Goal: Task Accomplishment & Management: Use online tool/utility

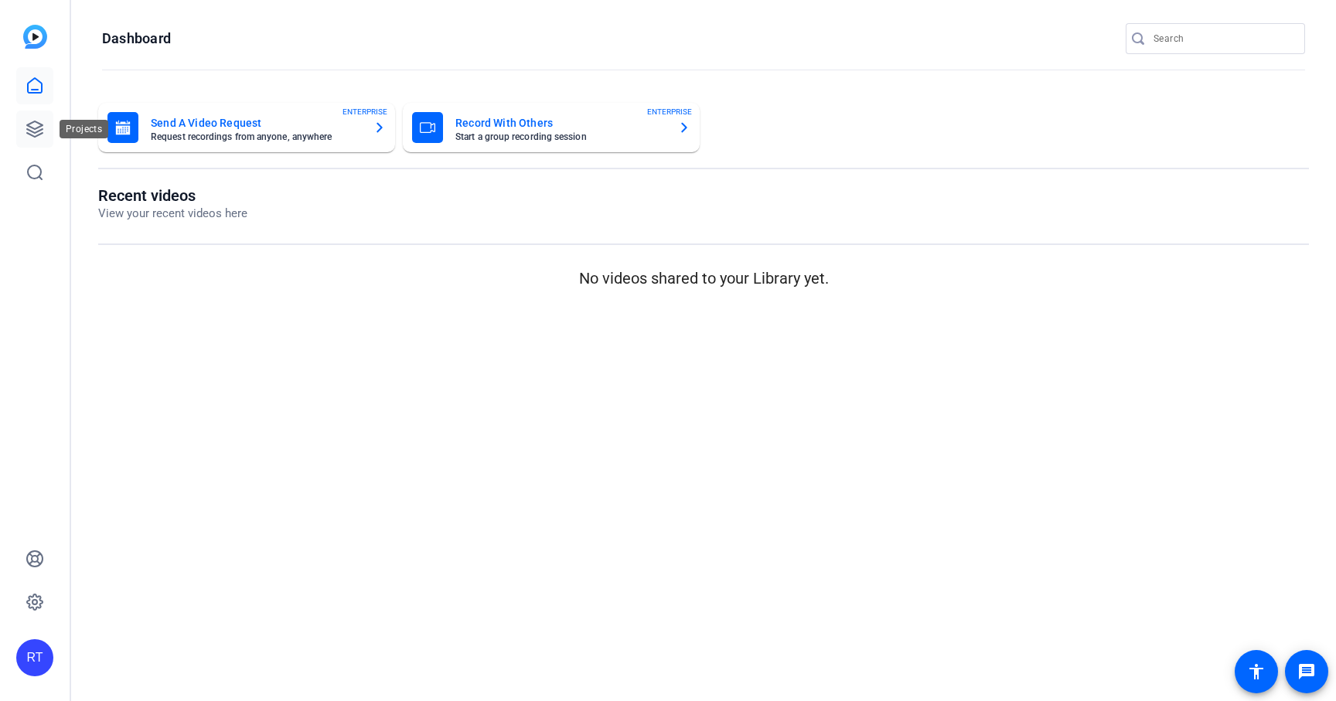
click at [38, 130] on icon at bounding box center [34, 128] width 15 height 15
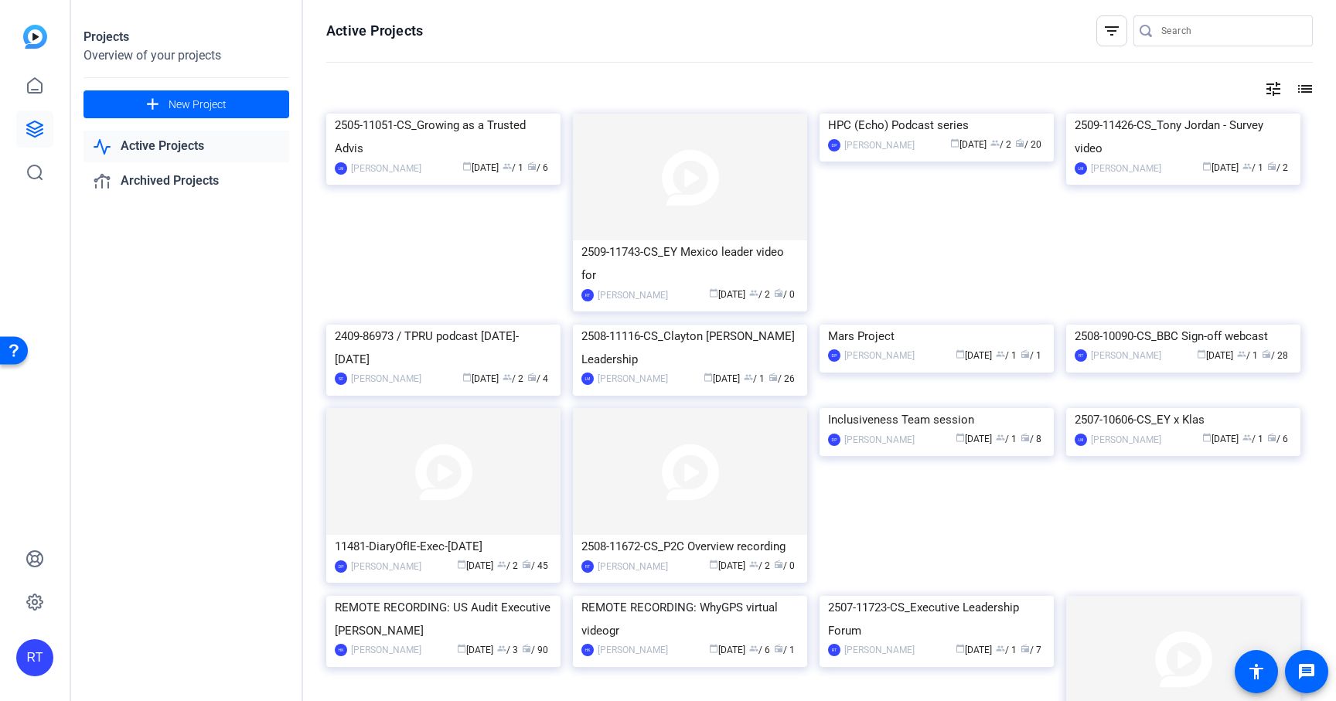
click at [1190, 32] on input "Search" at bounding box center [1230, 31] width 139 height 19
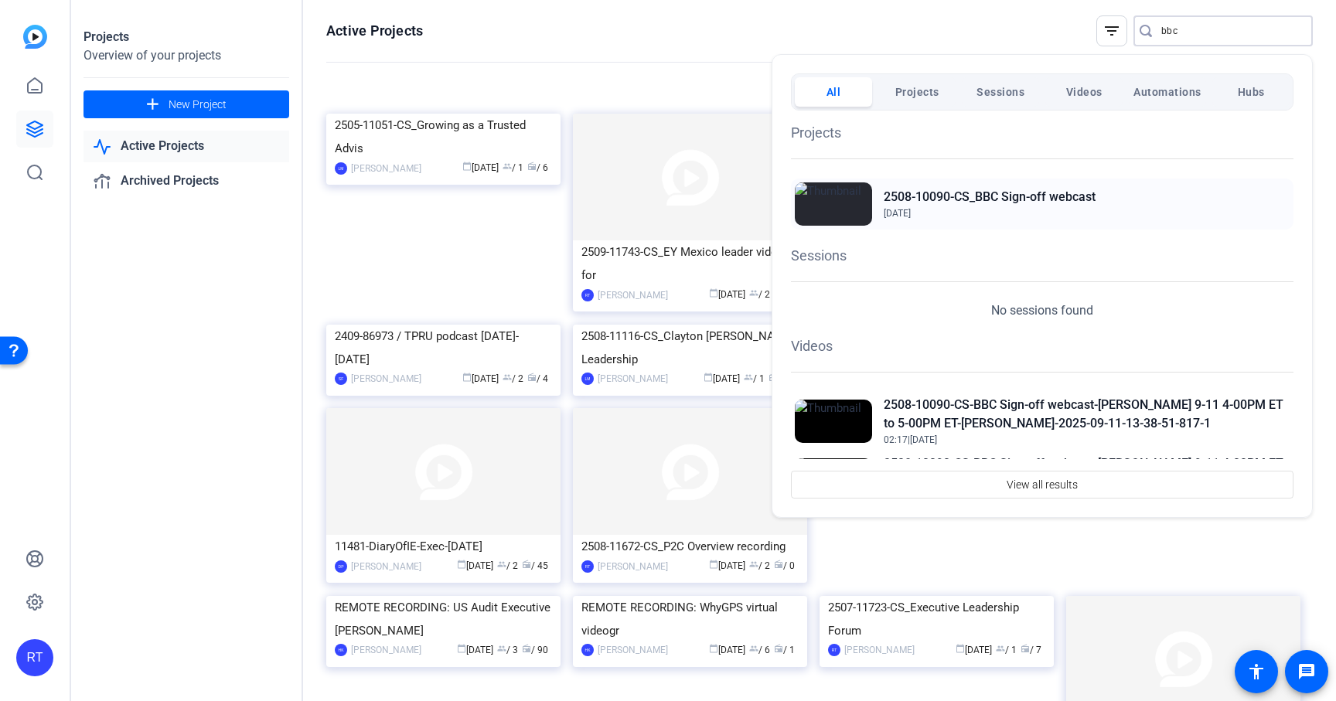
type input "bbc"
click at [1036, 198] on h2 "2508-10090-CS_BBC Sign-off webcast" at bounding box center [990, 197] width 212 height 19
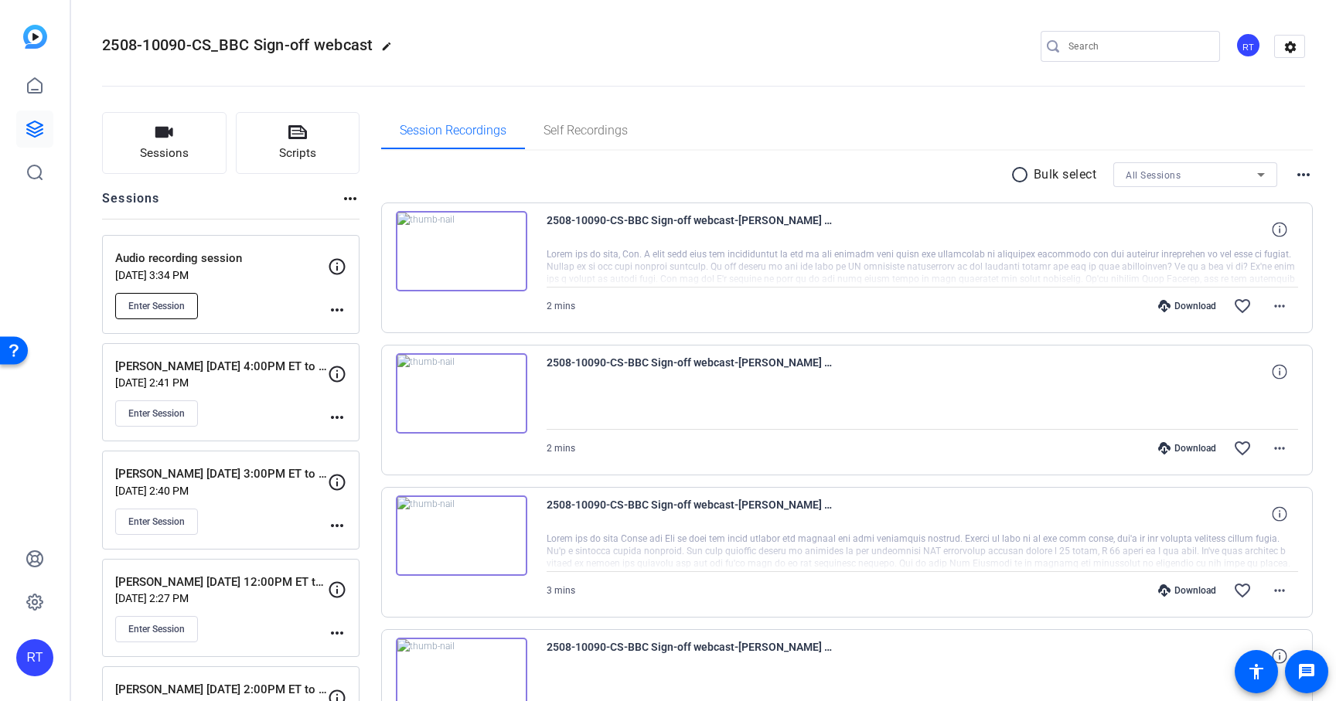
click at [169, 303] on span "Enter Session" at bounding box center [156, 306] width 56 height 12
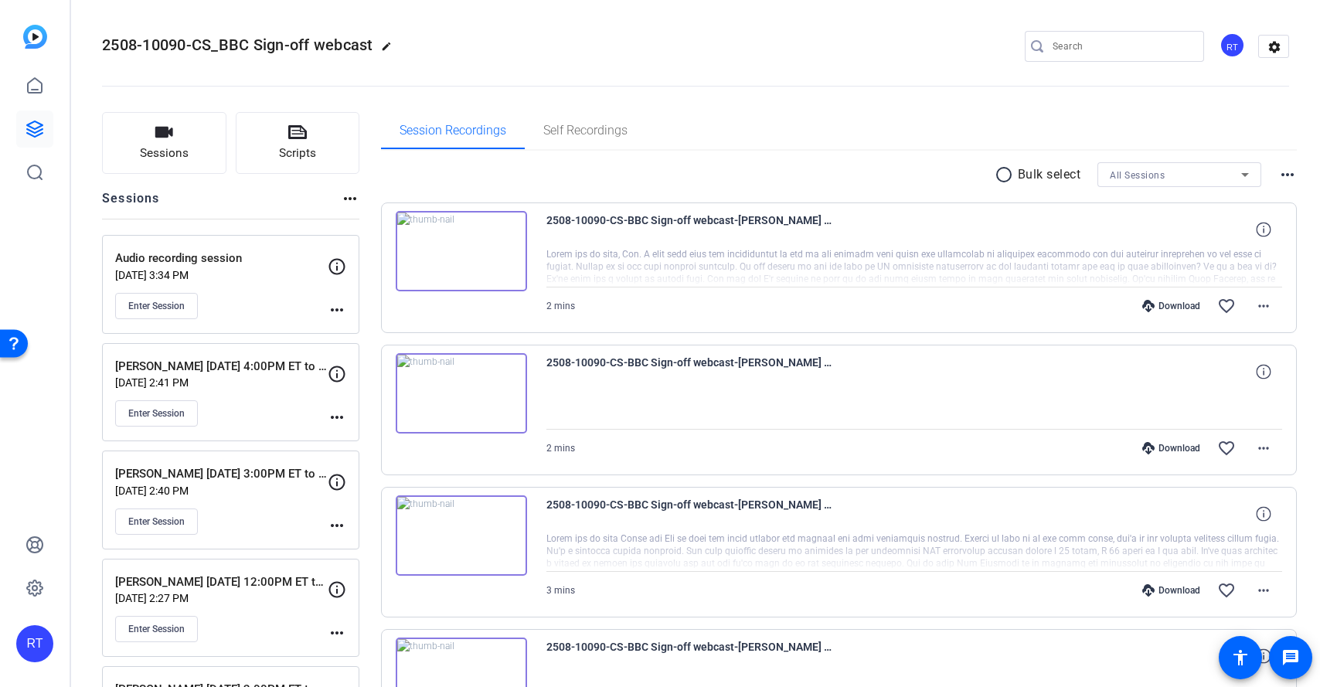
click at [1132, 51] on input "Search" at bounding box center [1122, 46] width 139 height 19
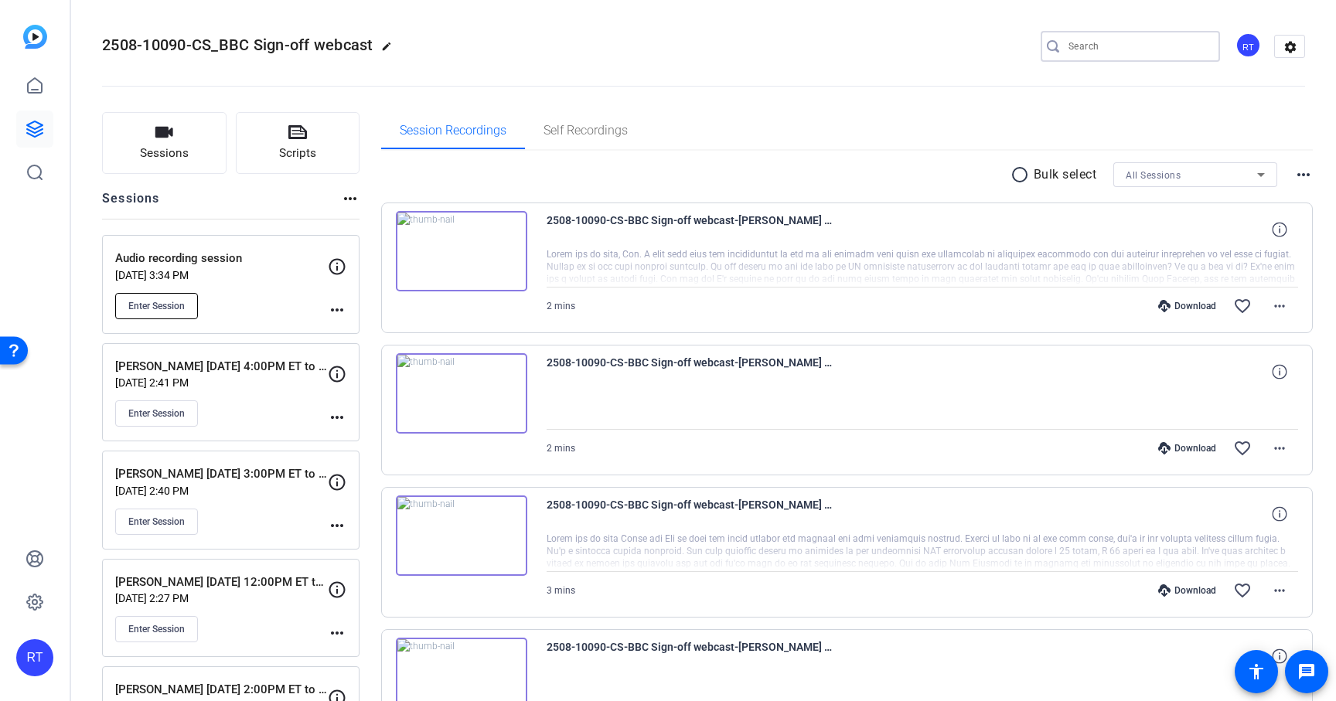
click at [162, 308] on span "Enter Session" at bounding box center [156, 306] width 56 height 12
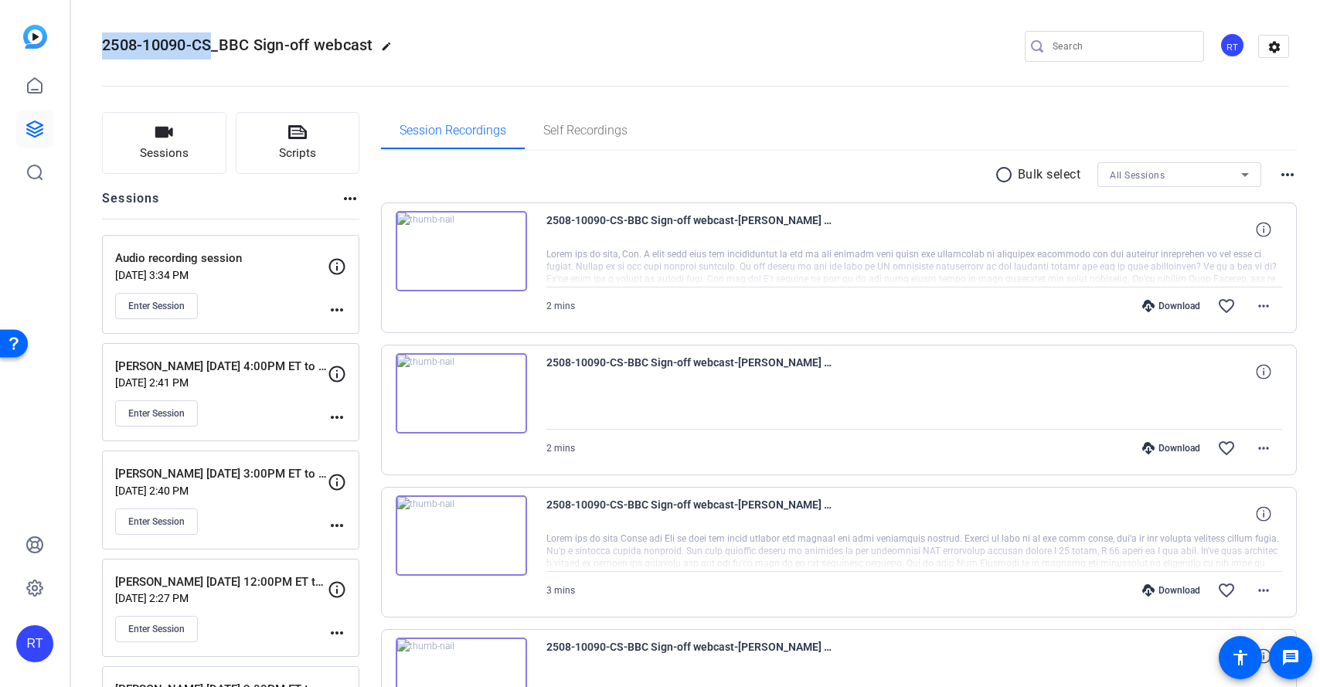
drag, startPoint x: 213, startPoint y: 45, endPoint x: 100, endPoint y: 46, distance: 112.9
click at [100, 46] on mat-toolbar "2508-10090-CS_BBC Sign-off webcast edit RT settings" at bounding box center [695, 46] width 1249 height 93
copy span "2508-10090-CS"
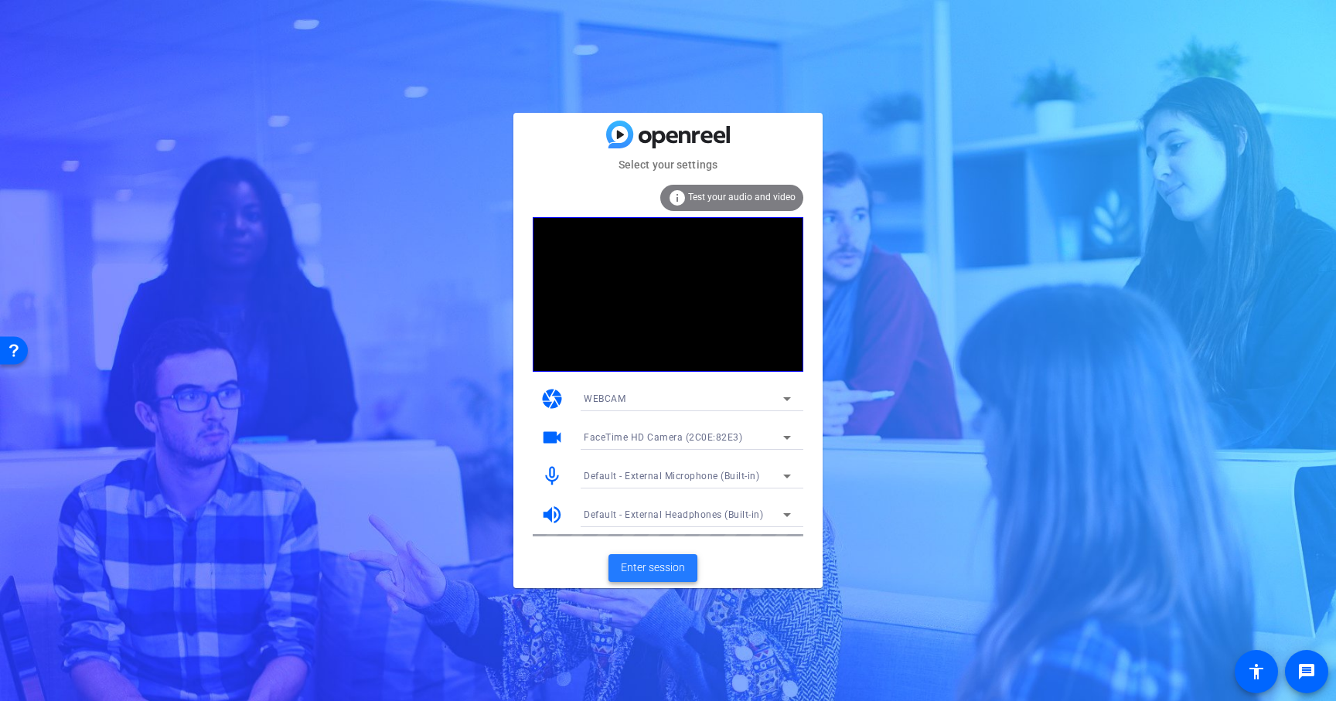
click at [662, 570] on span "Enter session" at bounding box center [653, 568] width 64 height 16
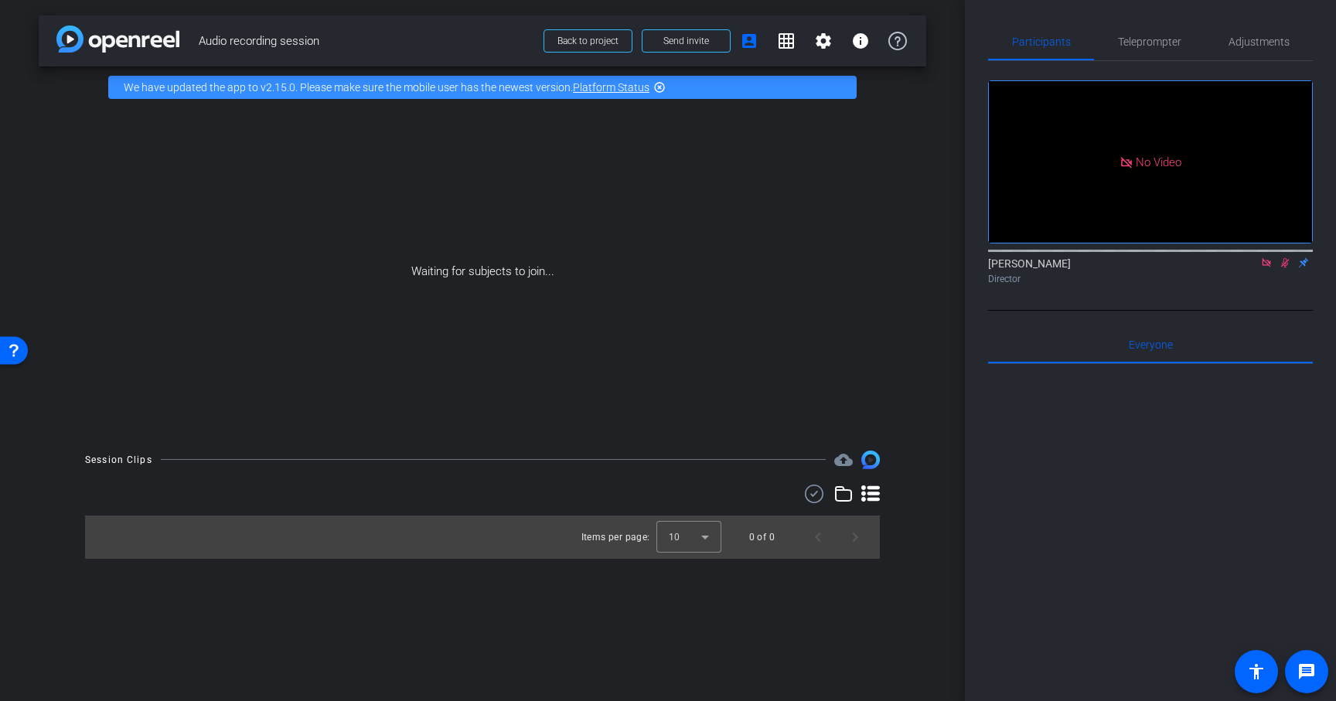
click at [1271, 268] on icon at bounding box center [1266, 262] width 12 height 11
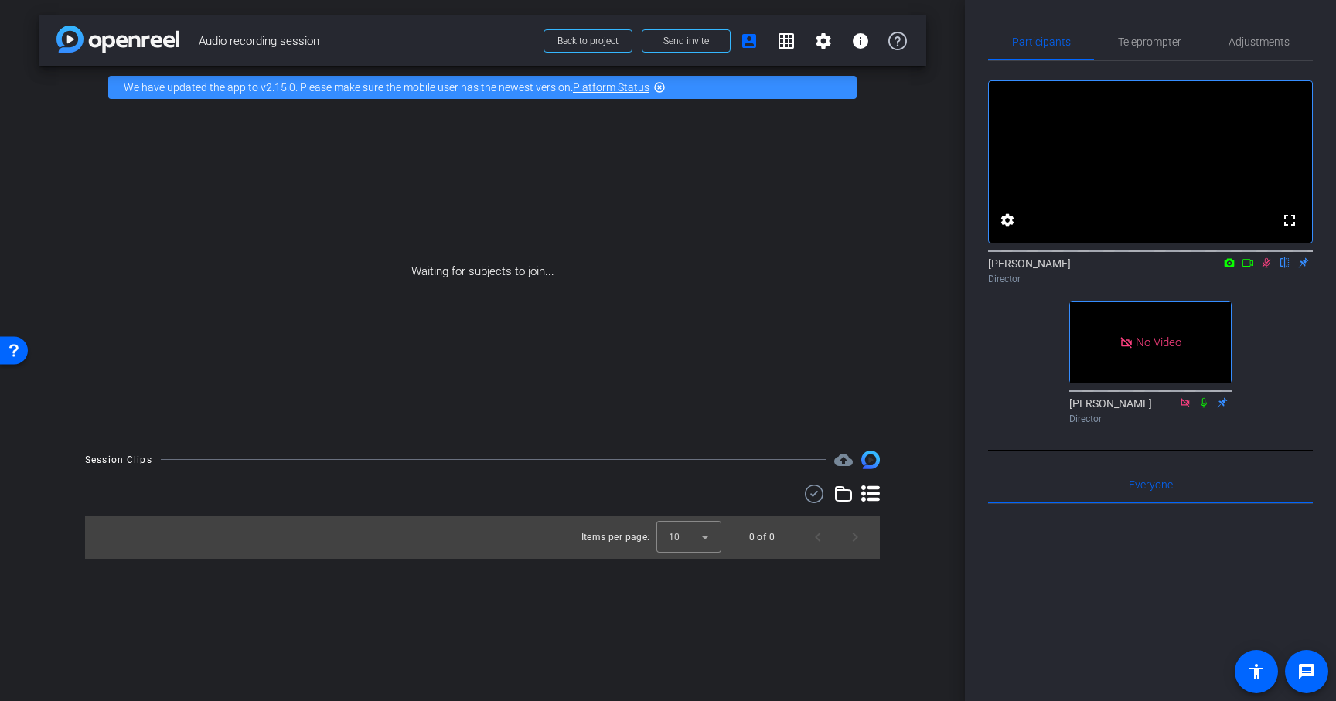
click at [1265, 268] on icon at bounding box center [1266, 263] width 9 height 10
click at [1255, 36] on span "Adjustments" at bounding box center [1258, 41] width 61 height 11
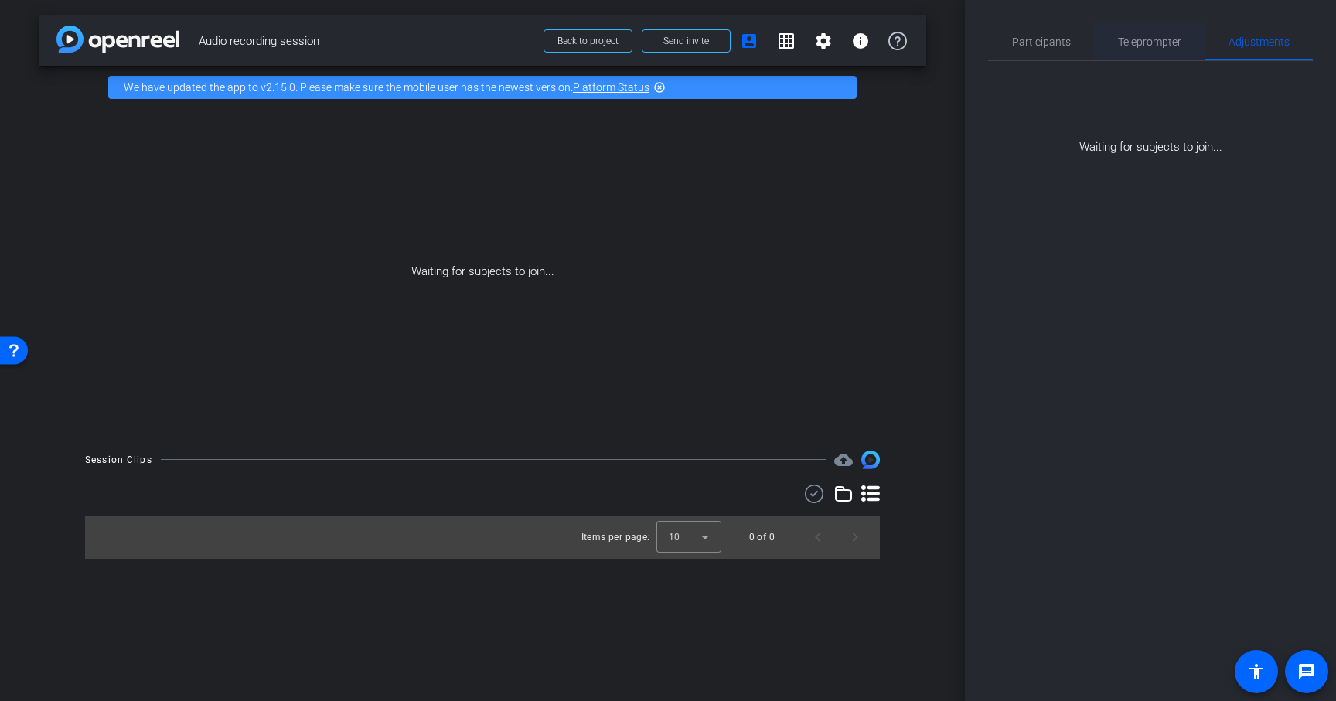
click at [1143, 46] on span "Teleprompter" at bounding box center [1149, 41] width 63 height 11
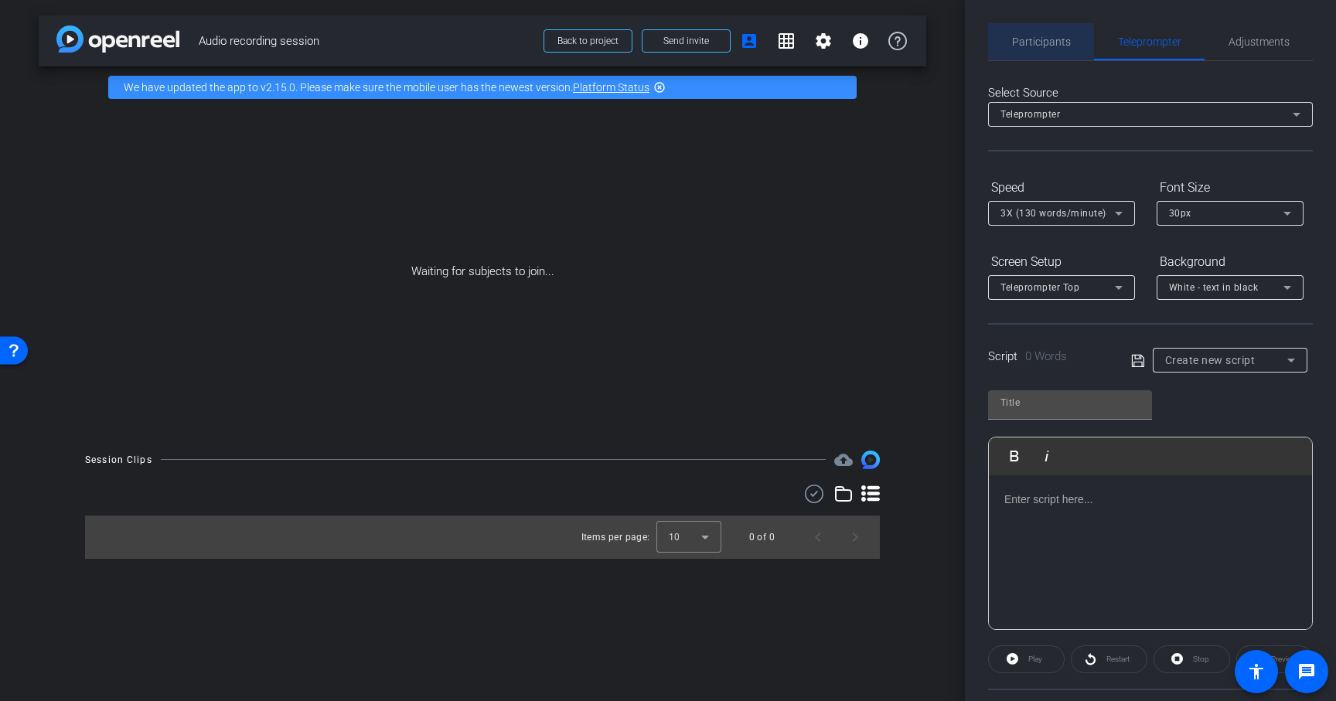
click at [1047, 31] on span "Participants" at bounding box center [1041, 41] width 59 height 37
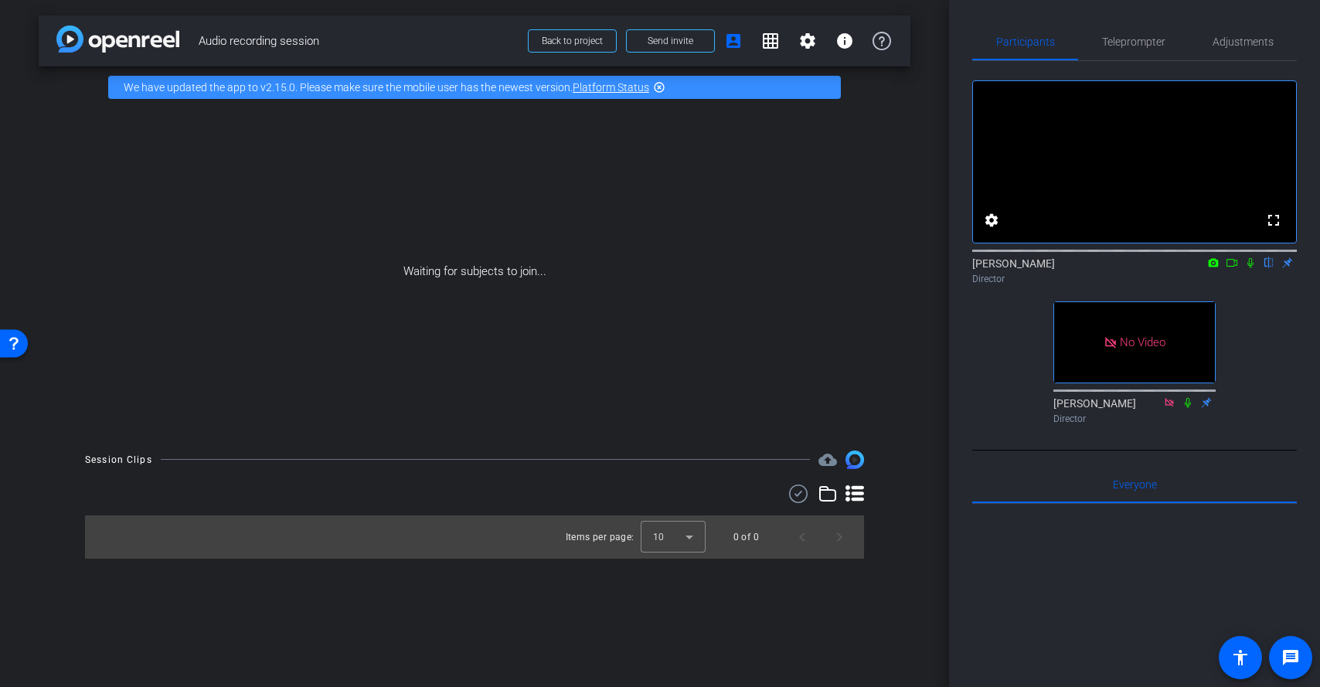
click at [1234, 268] on icon at bounding box center [1232, 262] width 12 height 11
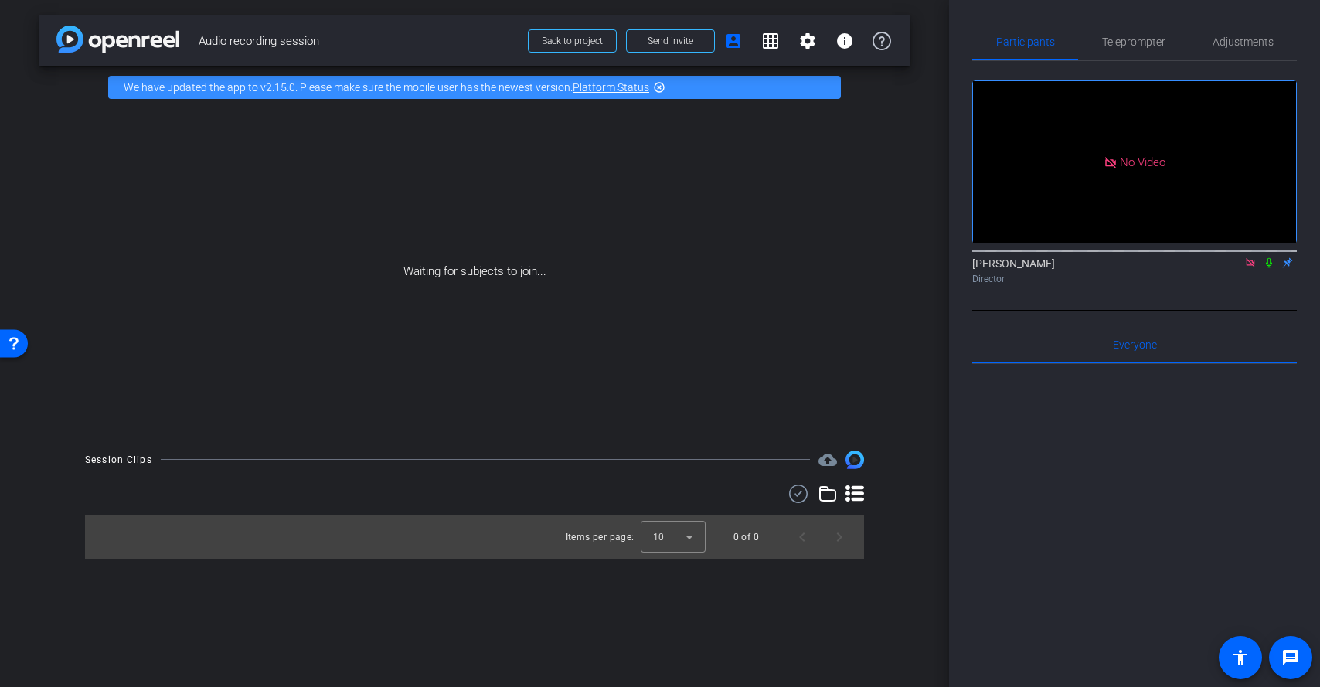
click at [1268, 268] on icon at bounding box center [1269, 262] width 12 height 11
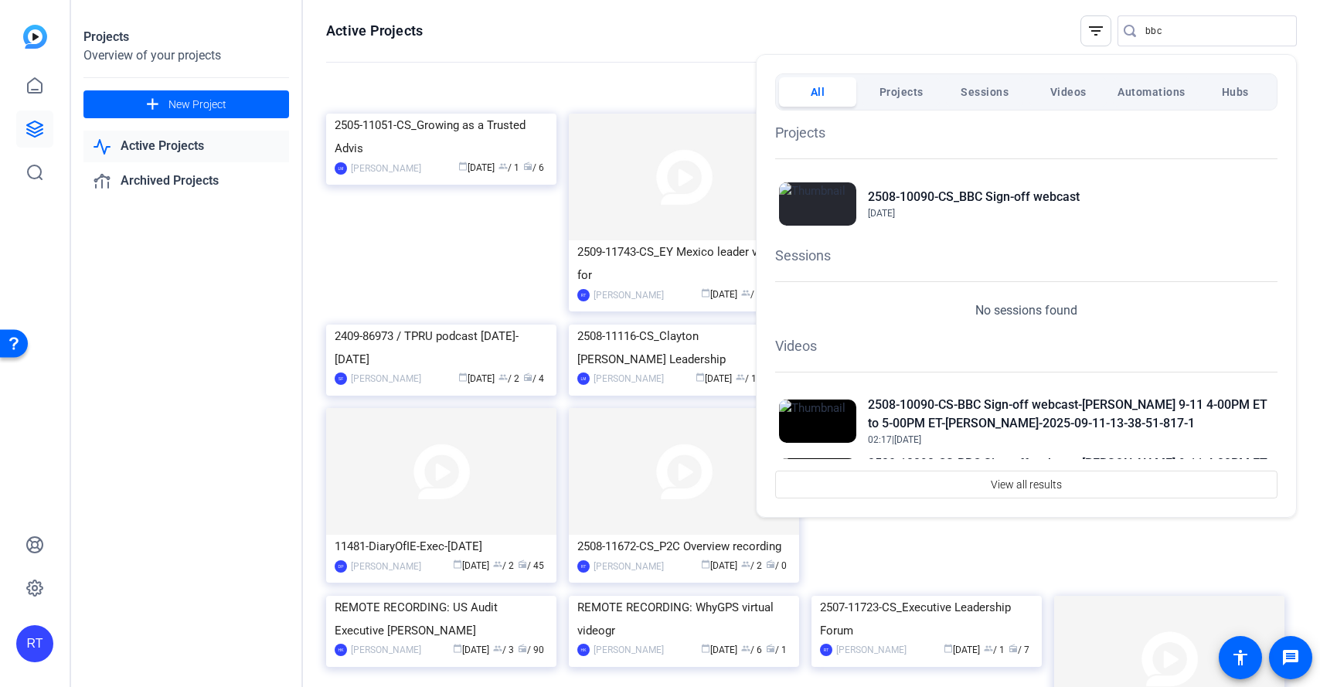
click at [1165, 24] on div at bounding box center [660, 343] width 1320 height 687
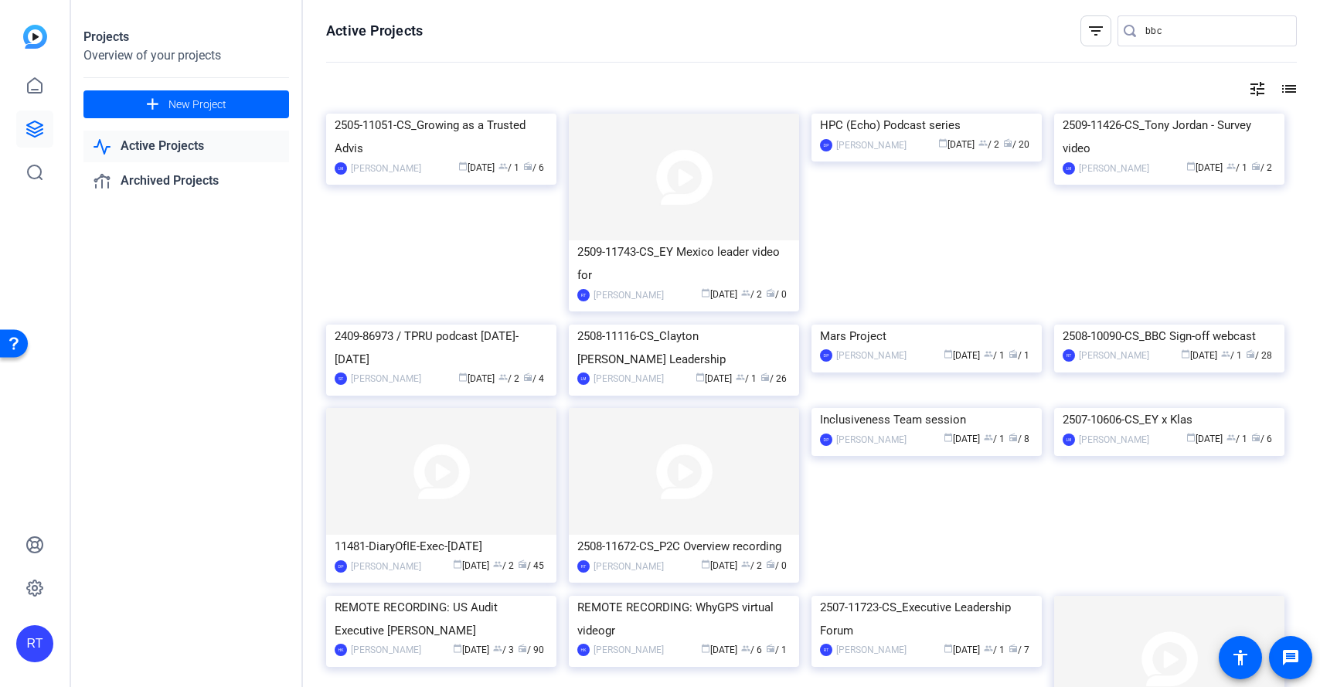
click at [1165, 24] on input "bbc" at bounding box center [1215, 31] width 139 height 19
paste input "2504-12403-CS"
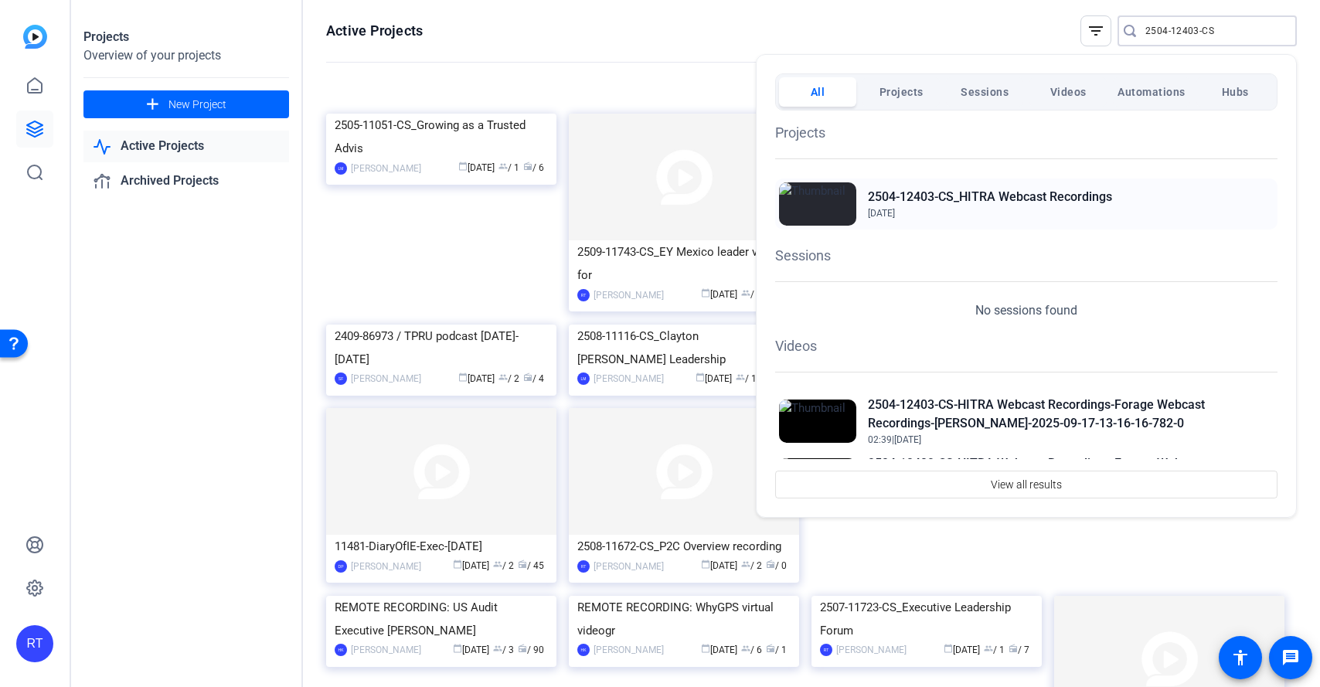
type input "2504-12403-CS"
click at [1030, 196] on h2 "2504-12403-CS_HITRA Webcast Recordings" at bounding box center [990, 197] width 244 height 19
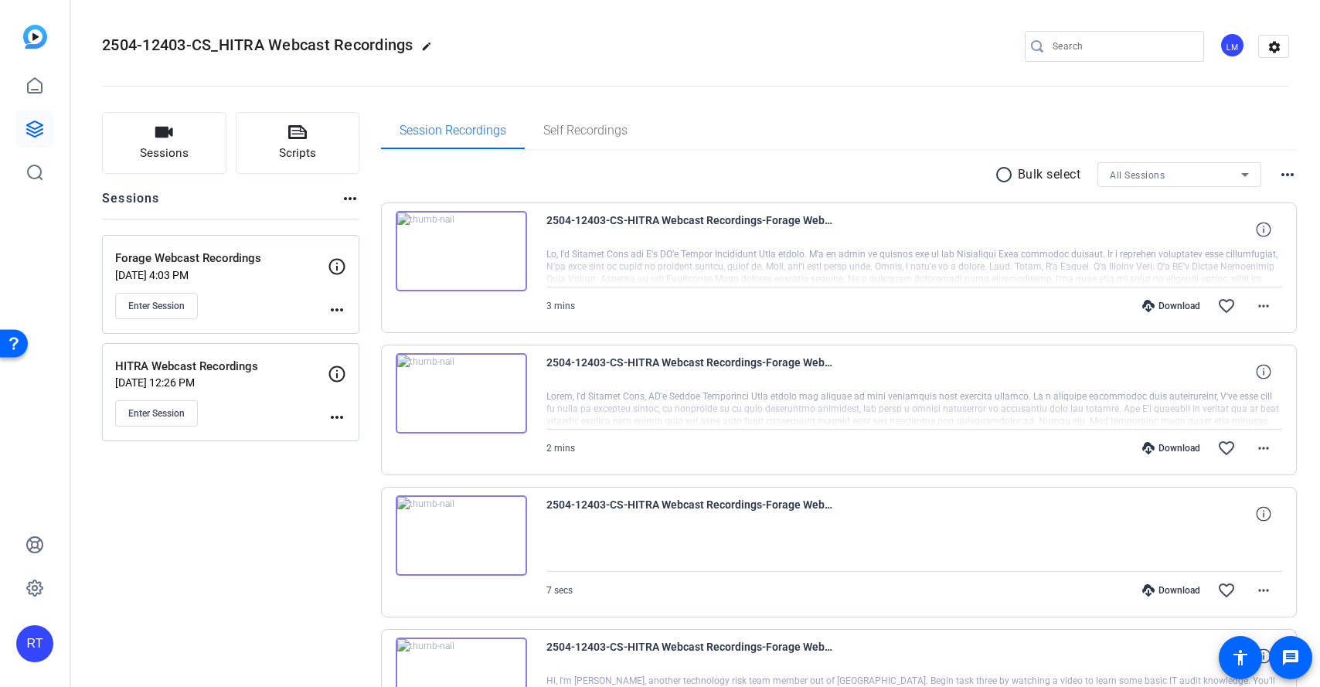
click at [344, 307] on mat-icon "more_horiz" at bounding box center [337, 310] width 19 height 19
click at [369, 325] on span "Edit Session" at bounding box center [375, 332] width 70 height 19
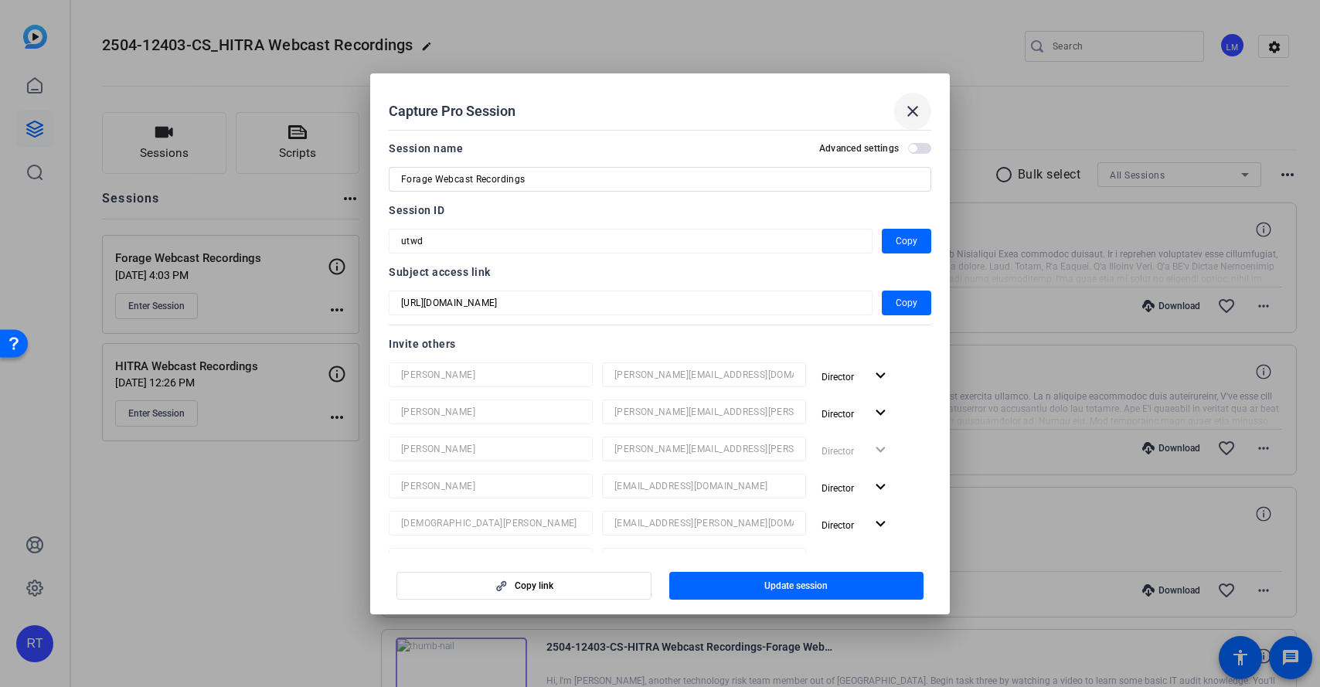
click at [909, 113] on mat-icon "close" at bounding box center [913, 111] width 19 height 19
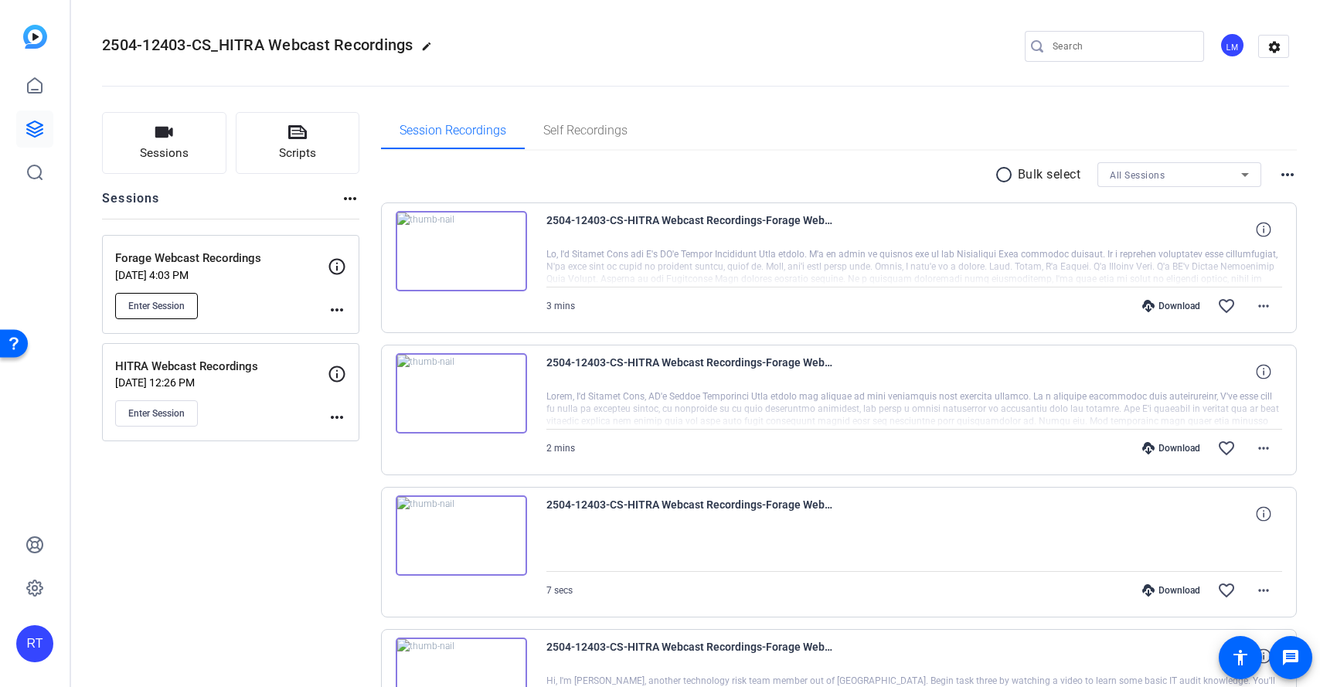
click at [163, 301] on span "Enter Session" at bounding box center [156, 306] width 56 height 12
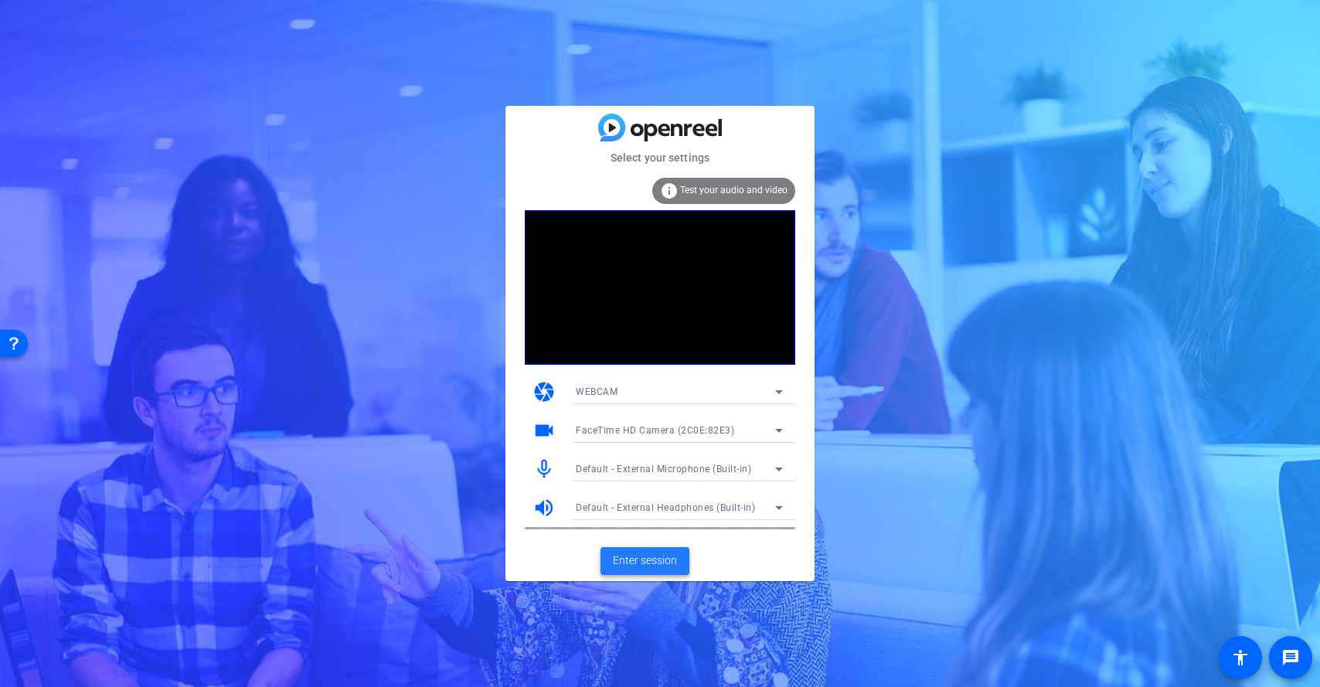
click at [657, 557] on span "Enter session" at bounding box center [645, 561] width 64 height 16
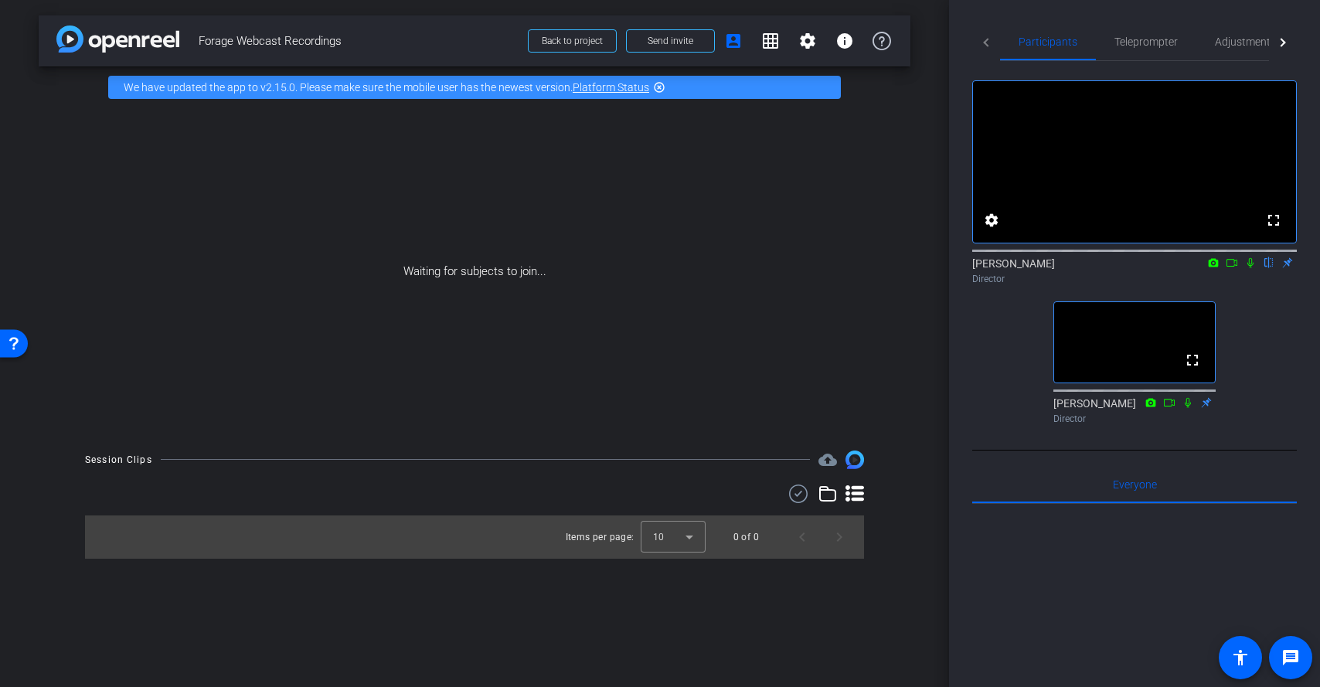
click at [1227, 286] on div "Director" at bounding box center [1134, 279] width 325 height 14
click at [1230, 284] on div "Rob Thomas Director" at bounding box center [1134, 271] width 325 height 30
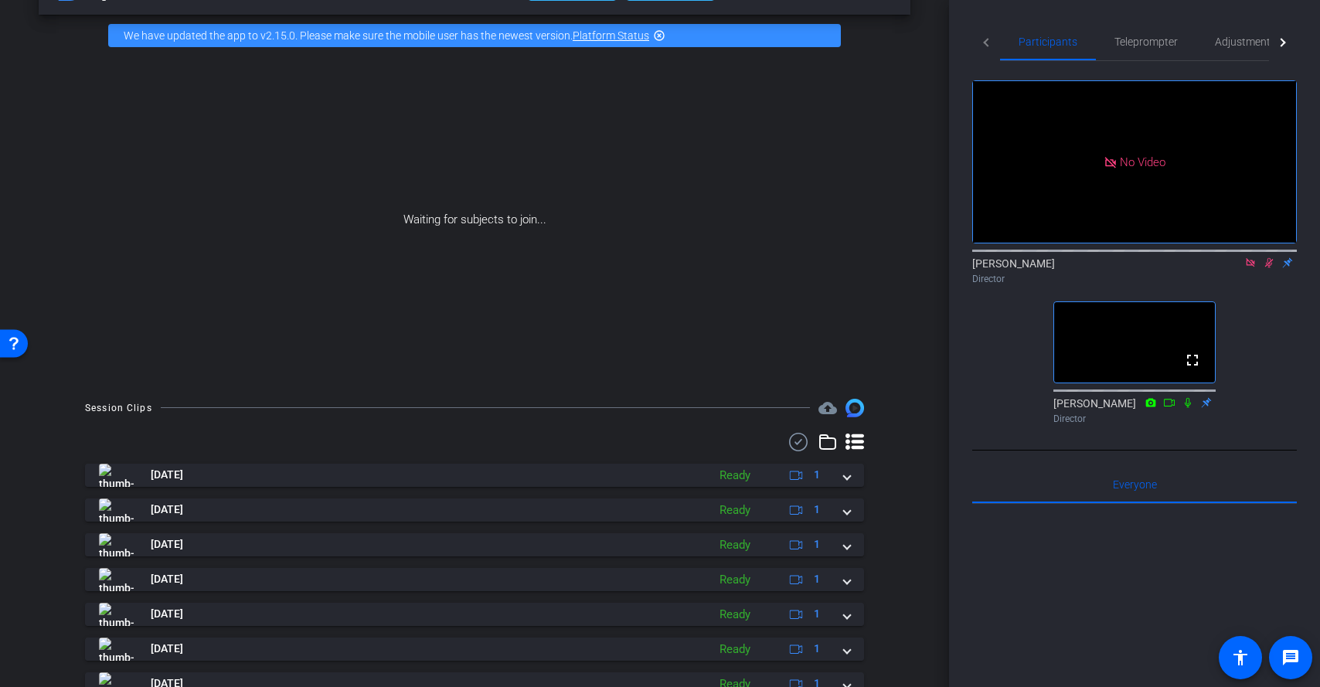
scroll to position [104, 0]
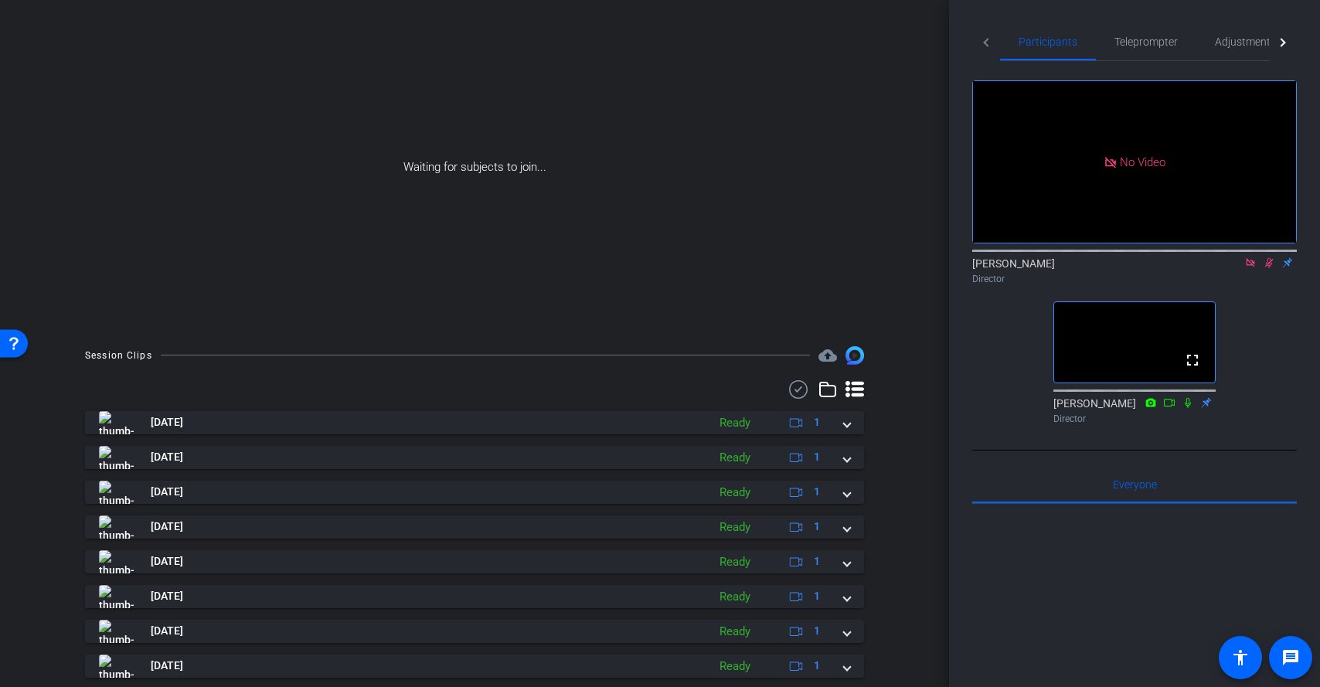
click at [1272, 268] on icon at bounding box center [1269, 263] width 9 height 10
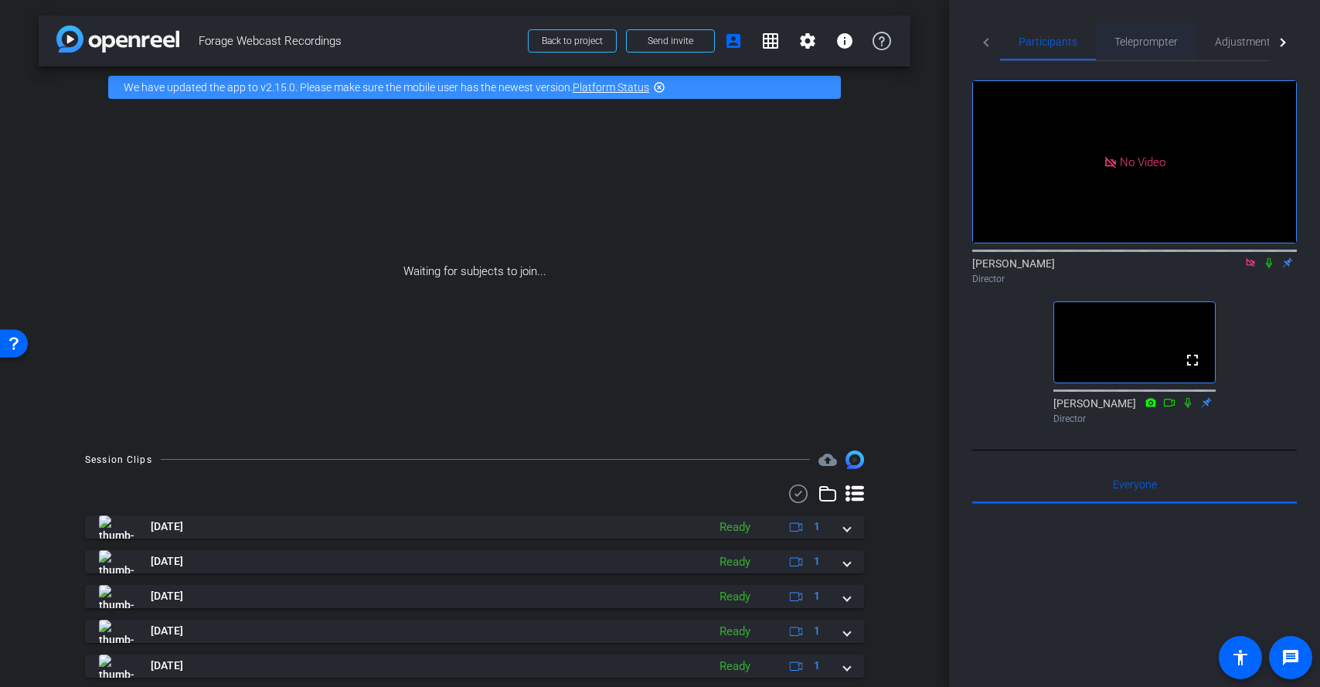
click at [1146, 47] on span "Teleprompter" at bounding box center [1146, 41] width 63 height 11
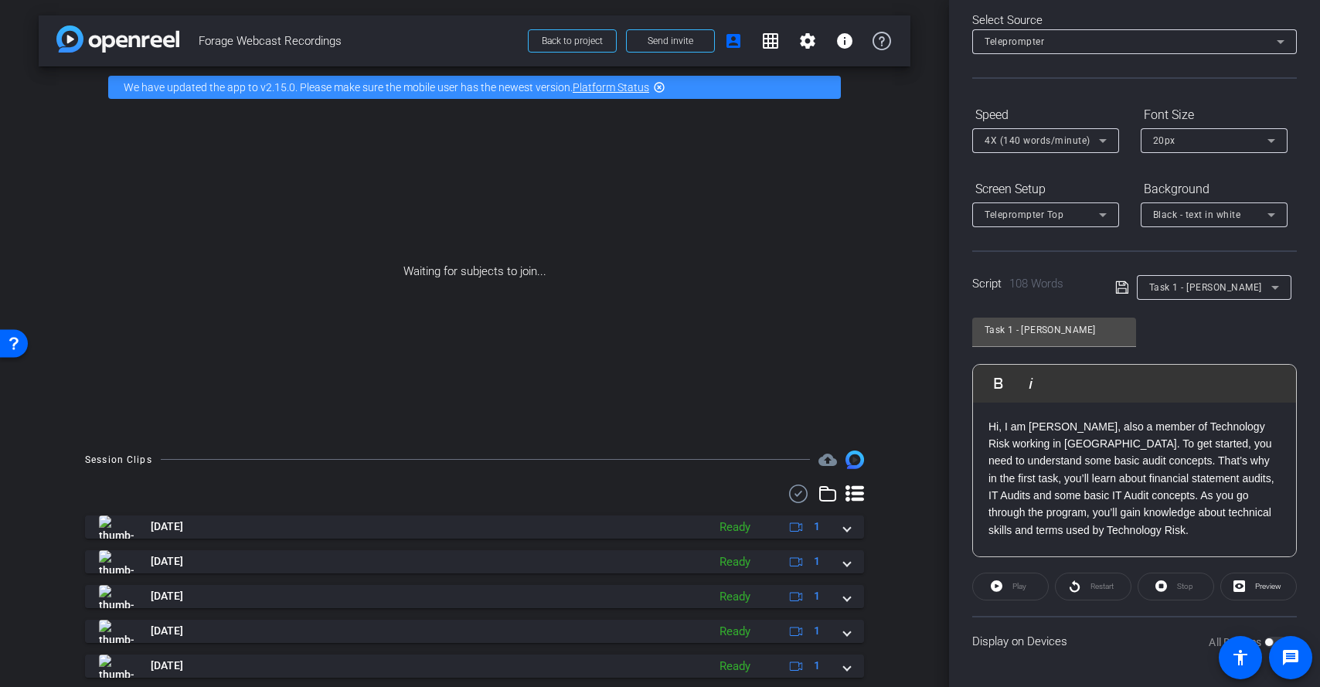
scroll to position [74, 0]
click at [1099, 137] on icon at bounding box center [1103, 139] width 19 height 19
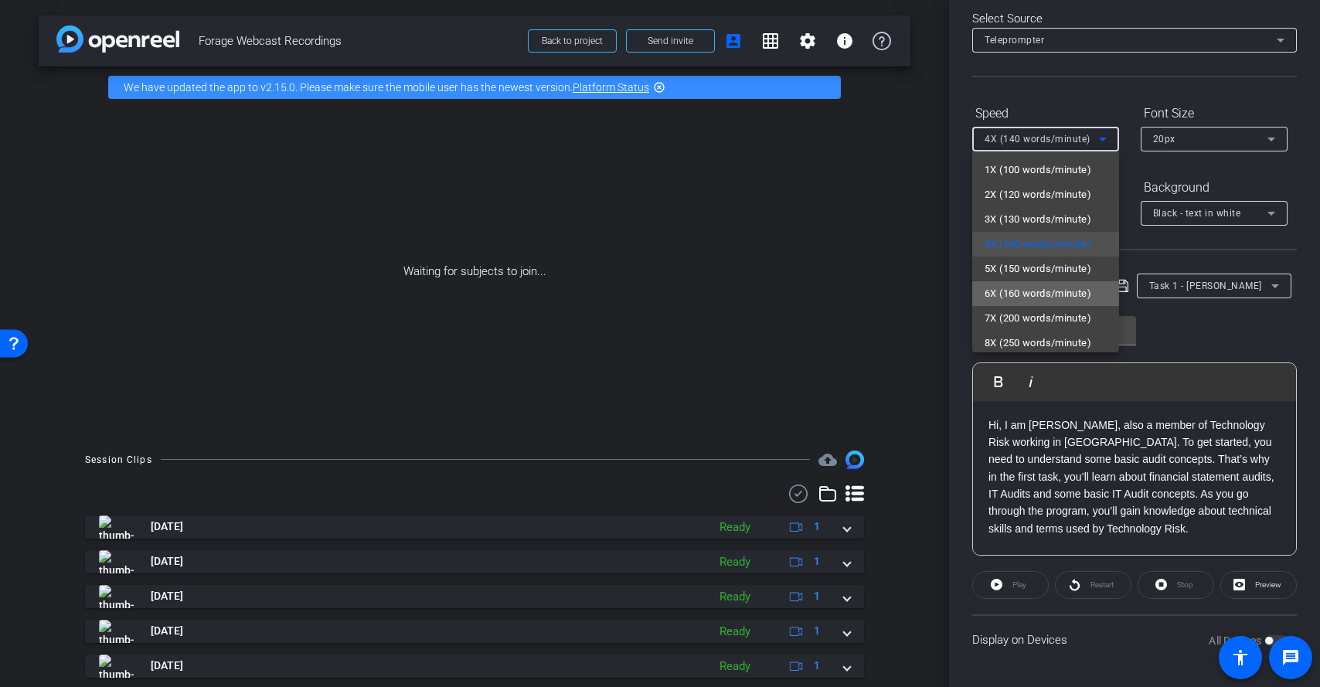
click at [1006, 291] on span "6X (160 words/minute)" at bounding box center [1038, 293] width 107 height 19
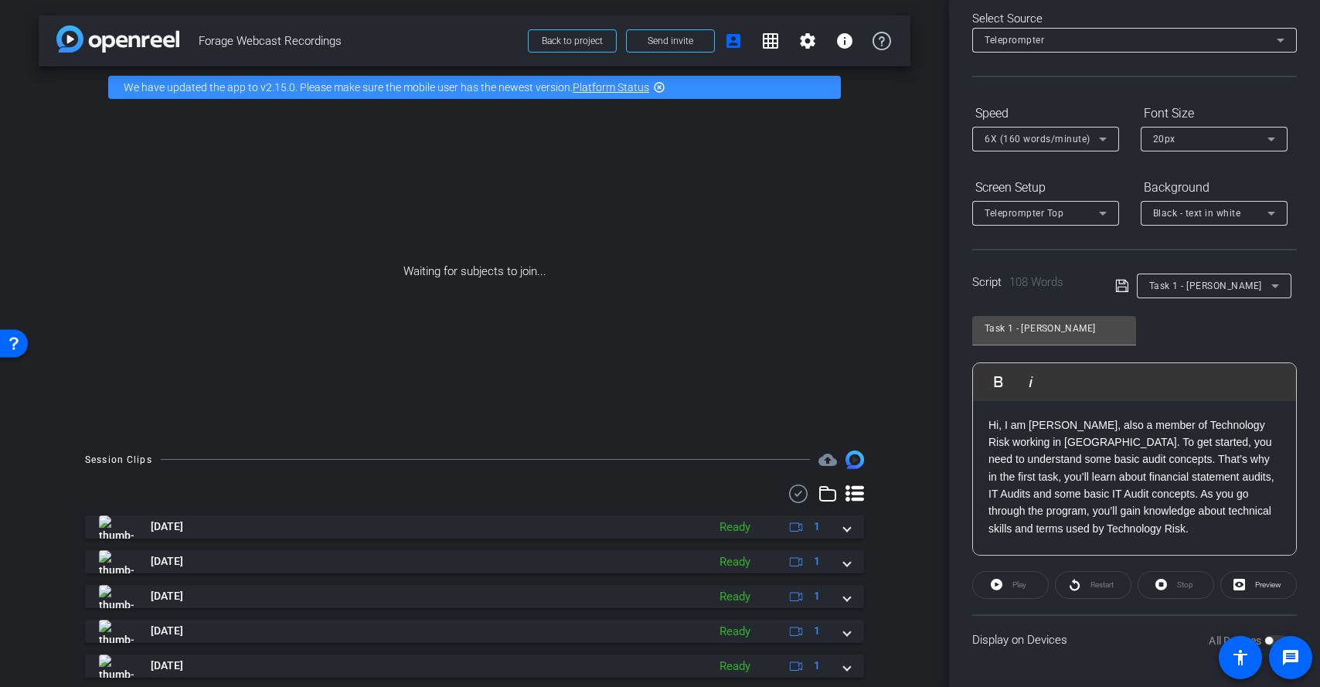
click at [1121, 291] on icon at bounding box center [1122, 286] width 14 height 19
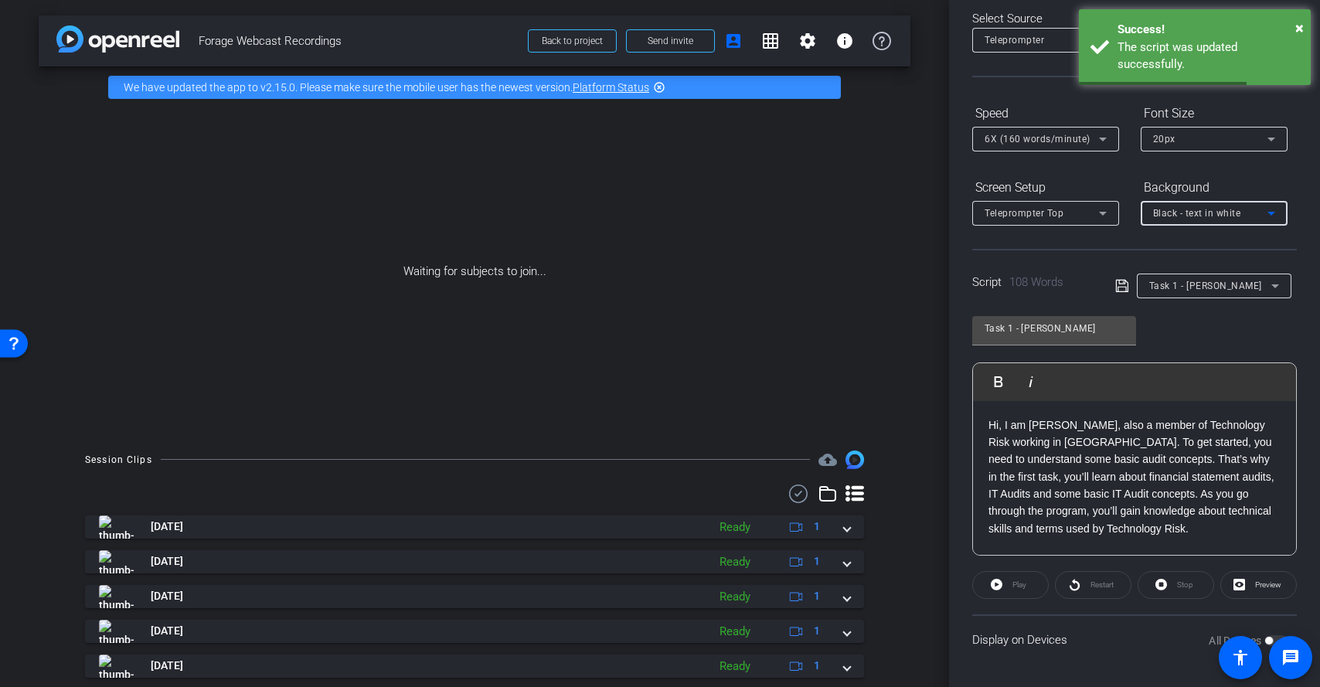
click at [1258, 209] on div "Black - text in white" at bounding box center [1210, 212] width 114 height 19
click at [1230, 264] on div "Black - text in white" at bounding box center [1198, 273] width 91 height 19
click at [1152, 252] on div "Script 108 Words Task 1 - Jeffrey" at bounding box center [1134, 273] width 325 height 49
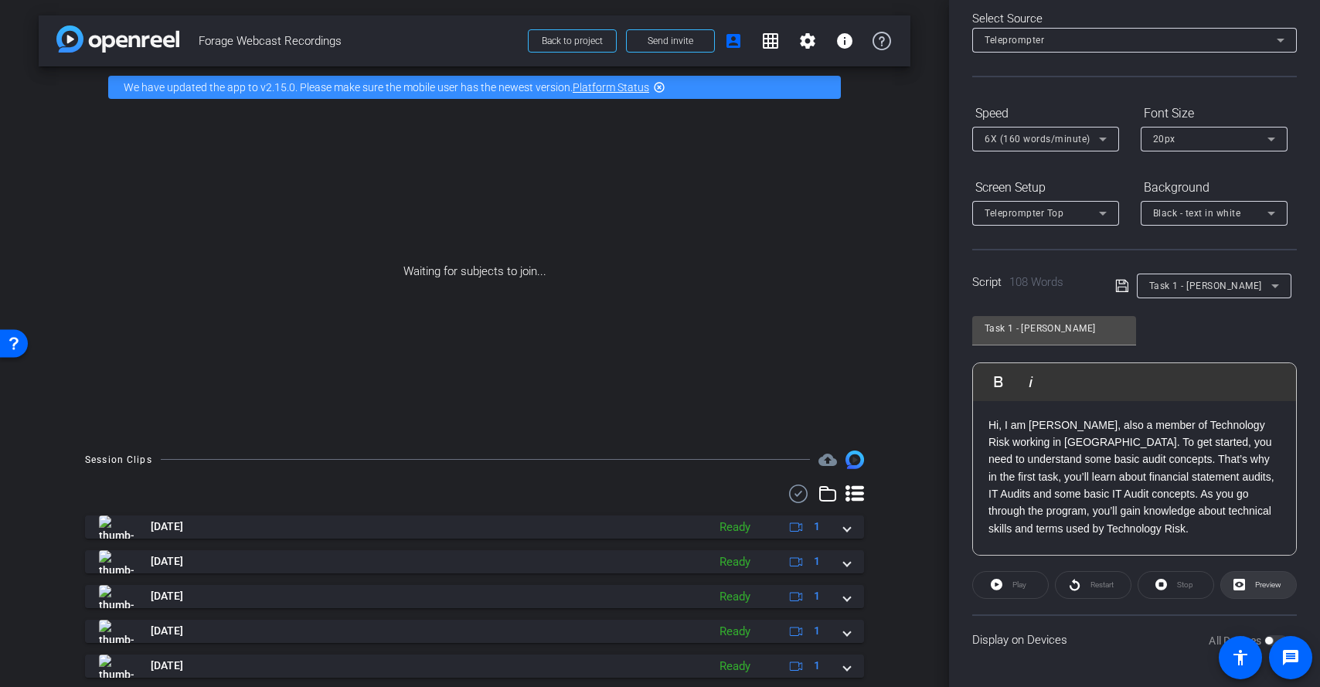
click at [1264, 587] on span "Preview" at bounding box center [1268, 585] width 26 height 9
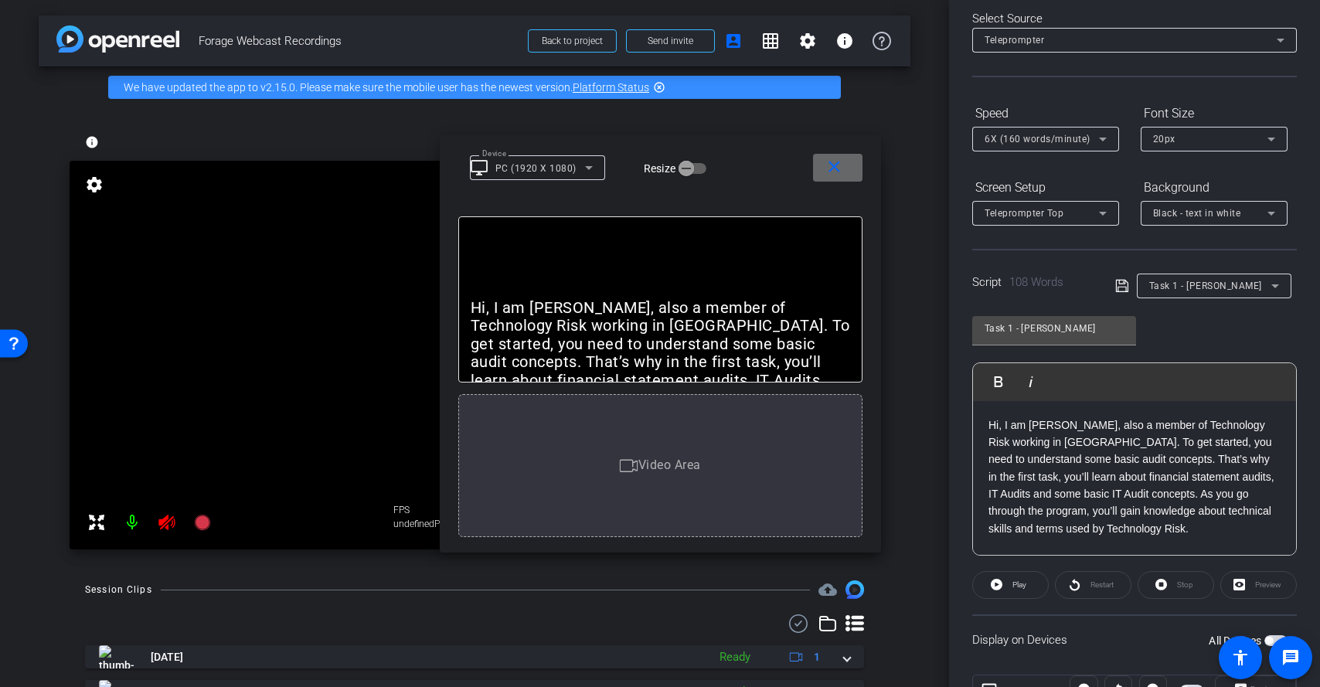
click at [837, 172] on mat-icon "close" at bounding box center [834, 167] width 19 height 19
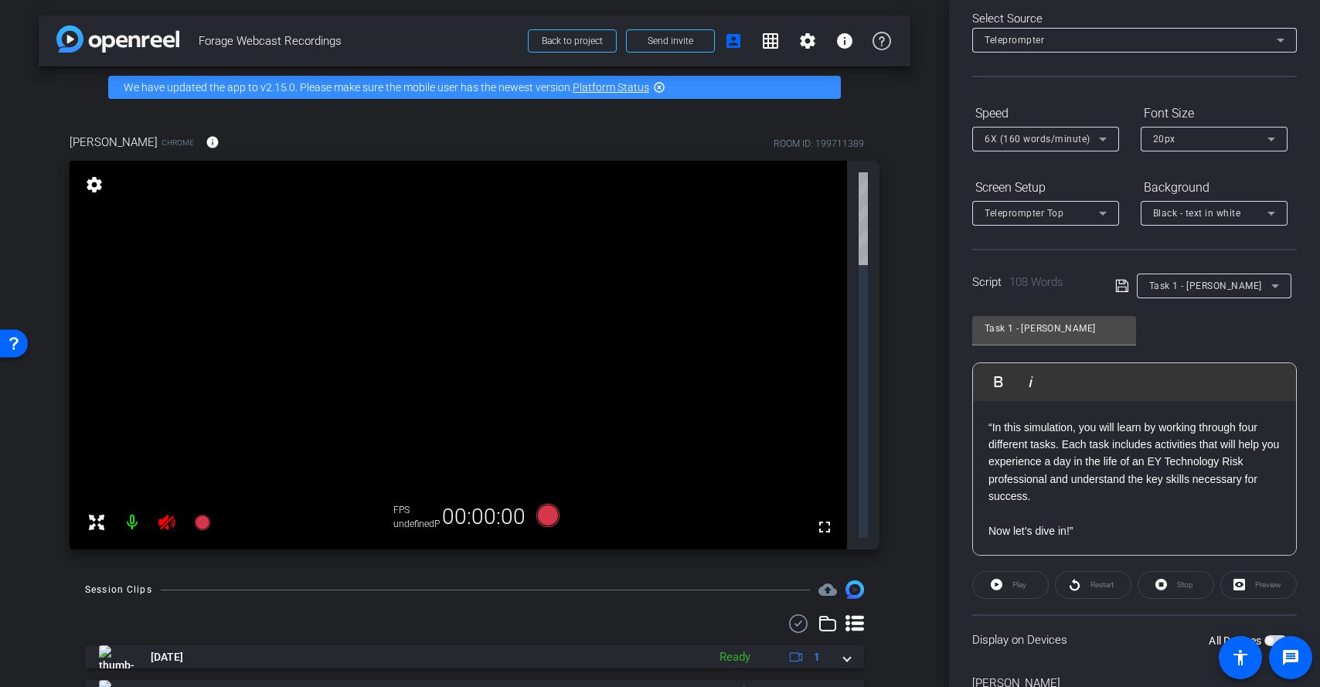
scroll to position [158, 0]
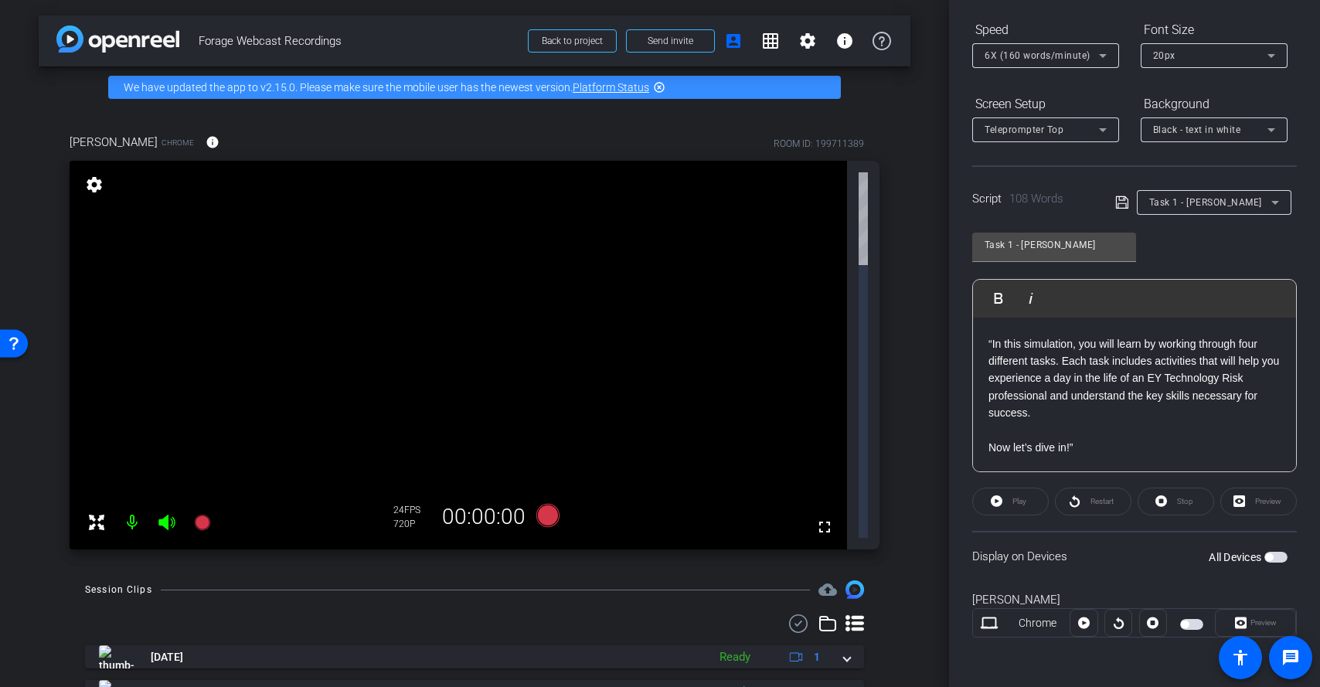
click at [1111, 447] on p "Now let’s dive in!”" at bounding box center [1135, 447] width 292 height 17
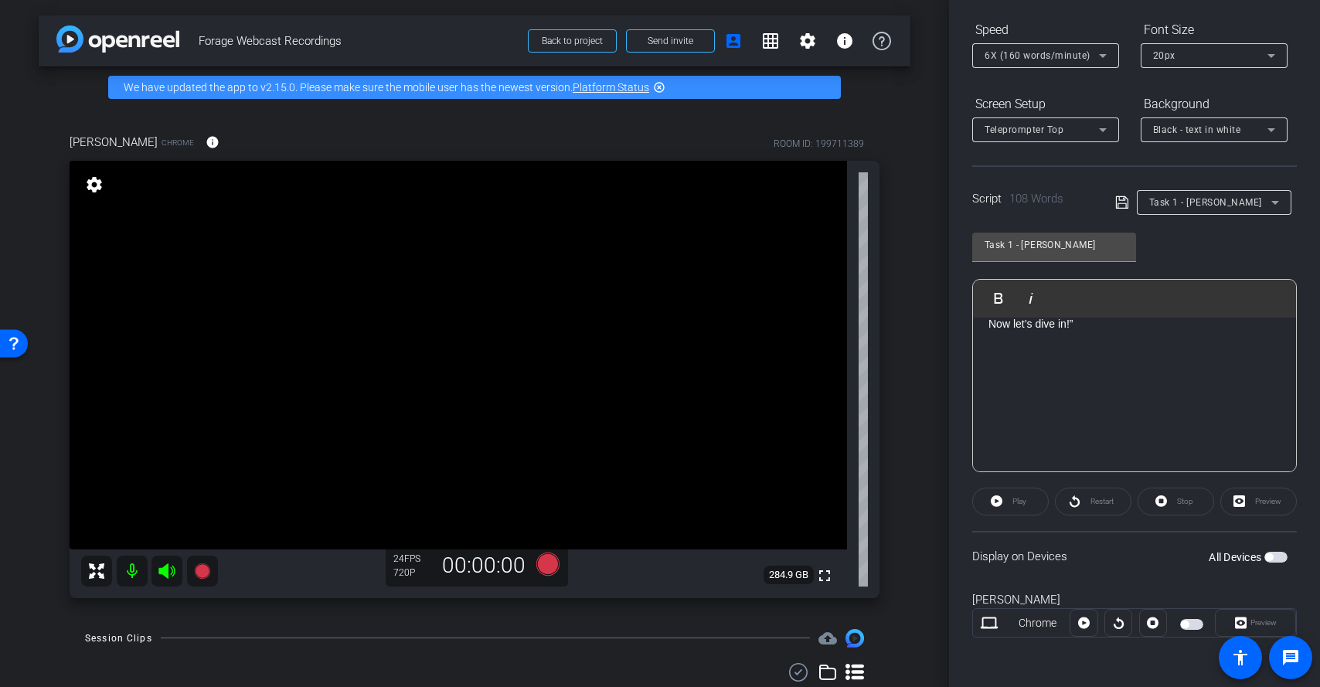
scroll to position [277, 0]
click at [1122, 202] on icon at bounding box center [1122, 202] width 14 height 19
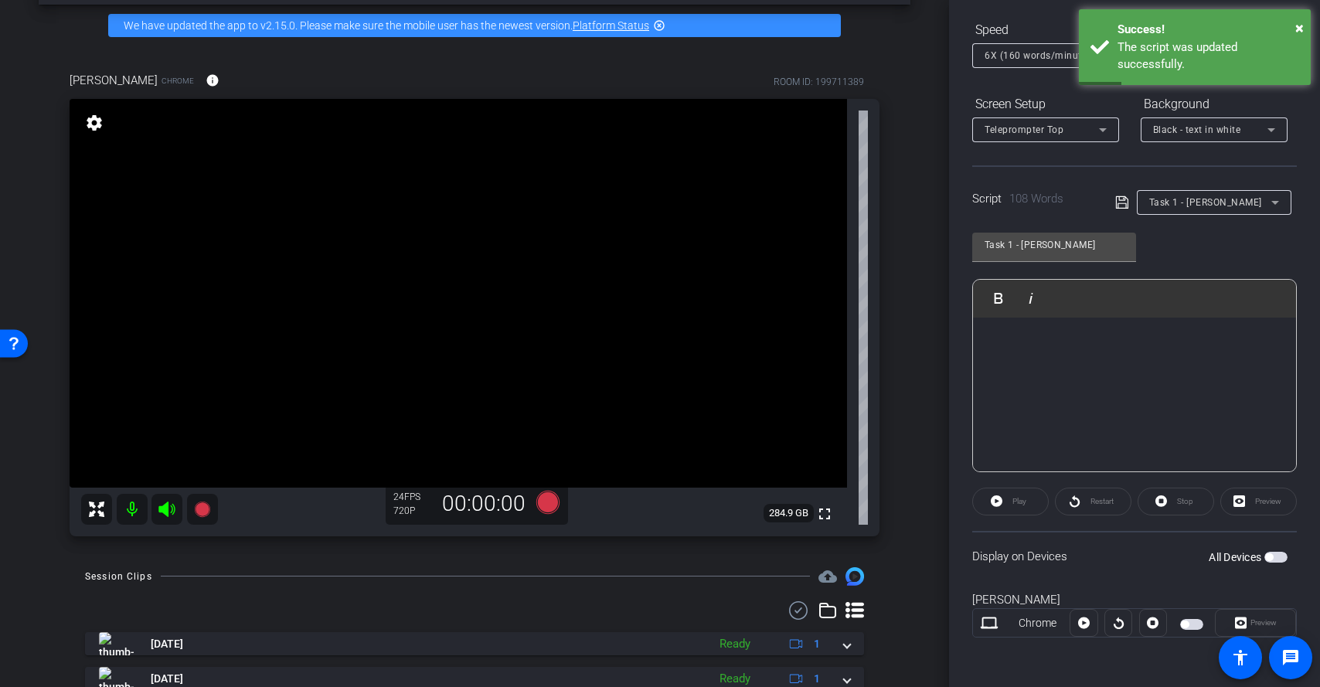
scroll to position [63, 0]
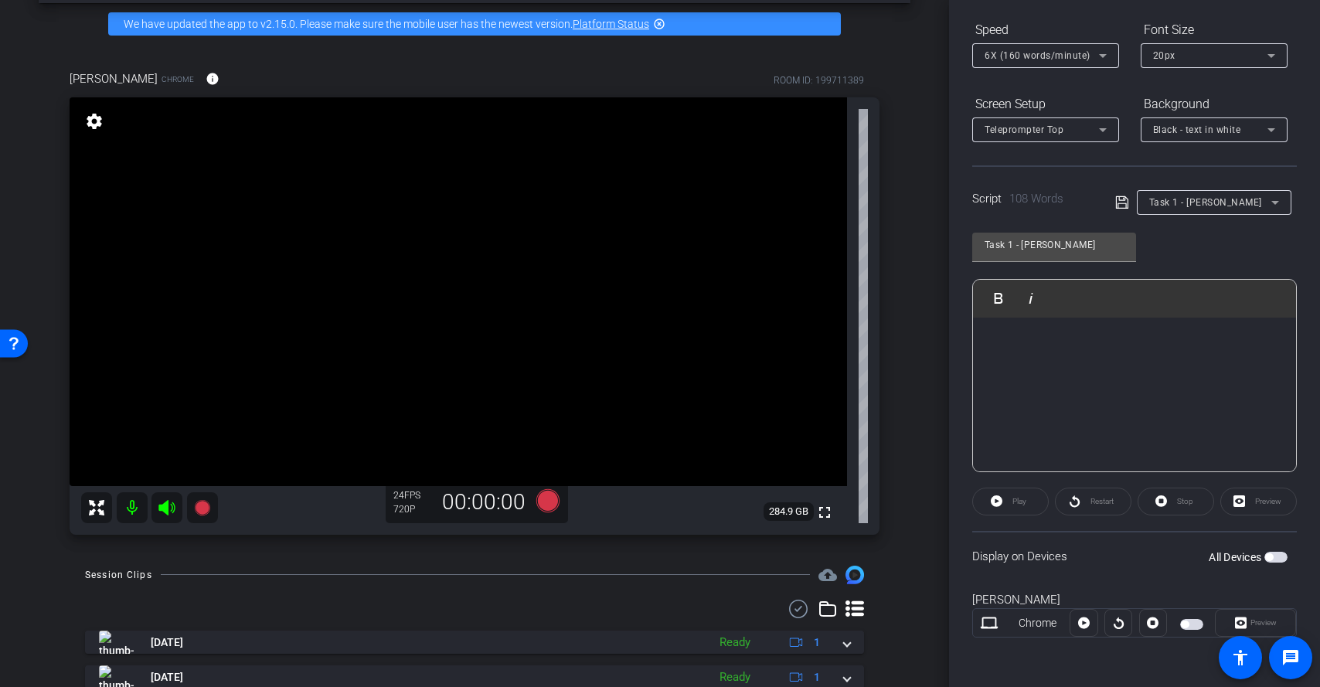
click at [1198, 208] on span "Task 1 - Jeffrey" at bounding box center [1205, 202] width 113 height 11
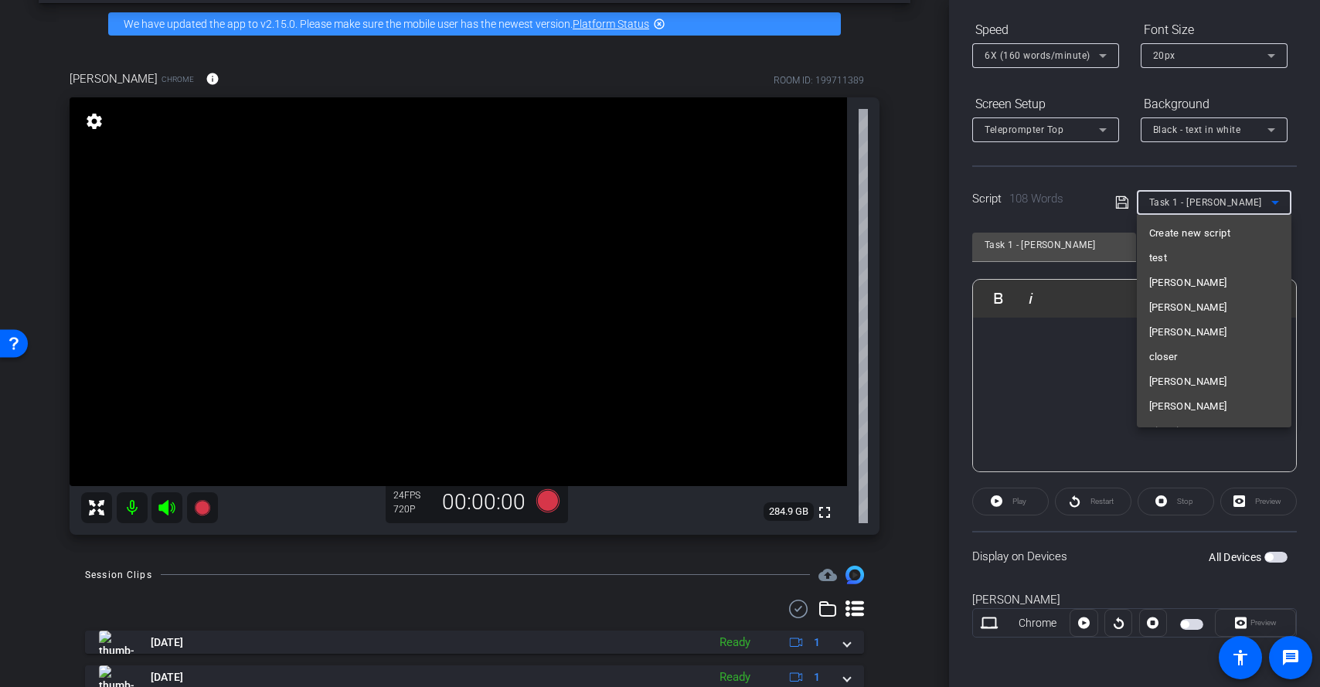
scroll to position [363, 0]
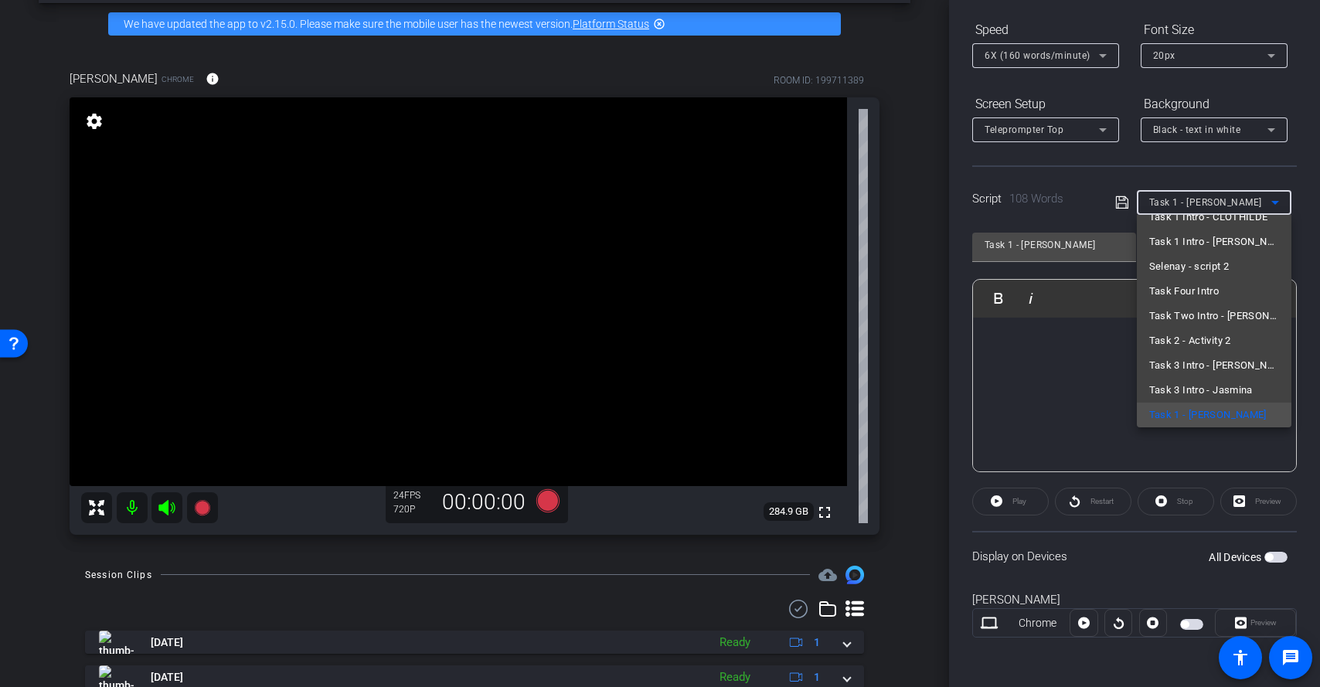
click at [1122, 179] on div at bounding box center [660, 343] width 1320 height 687
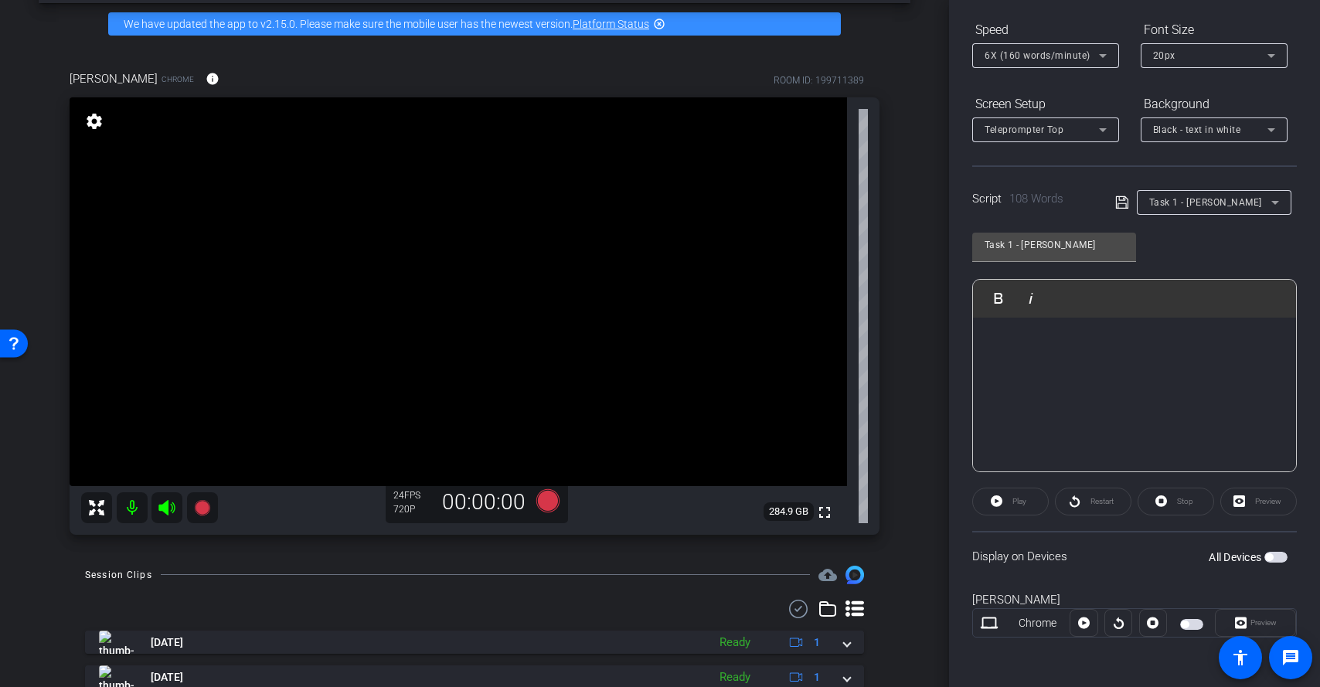
click at [1221, 597] on div "Jeffrey" at bounding box center [1134, 600] width 325 height 18
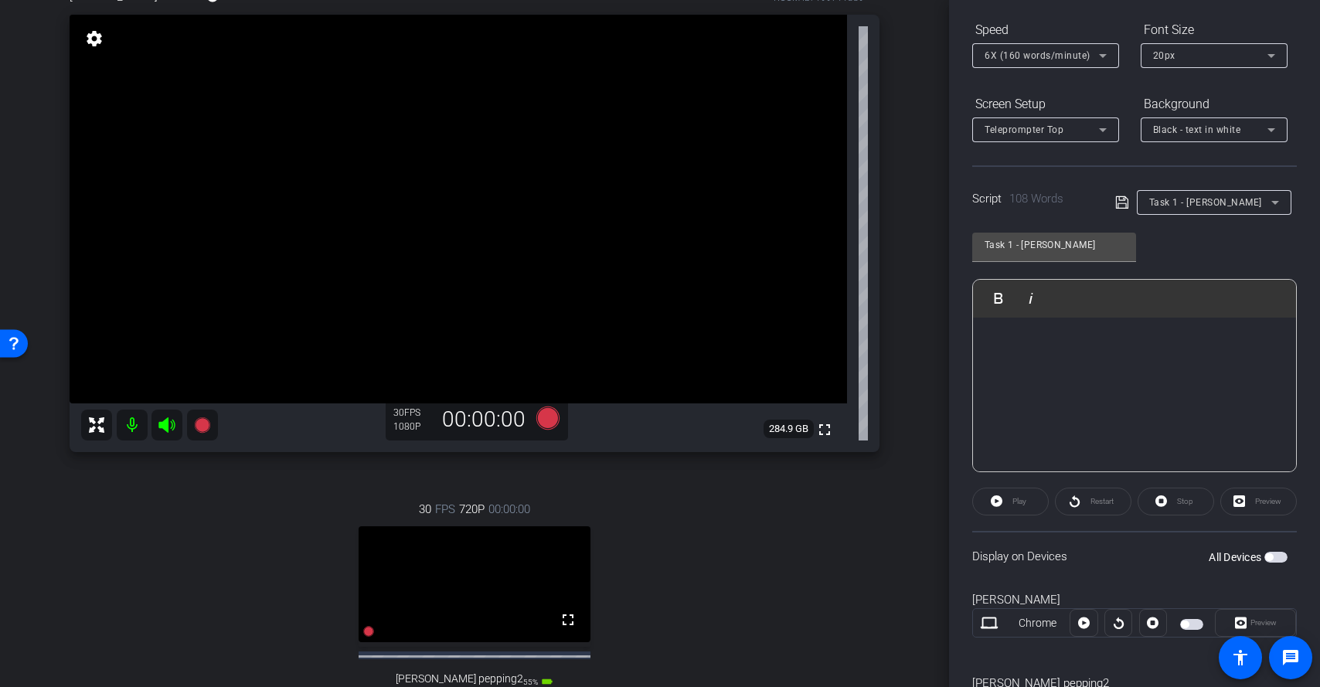
scroll to position [141, 0]
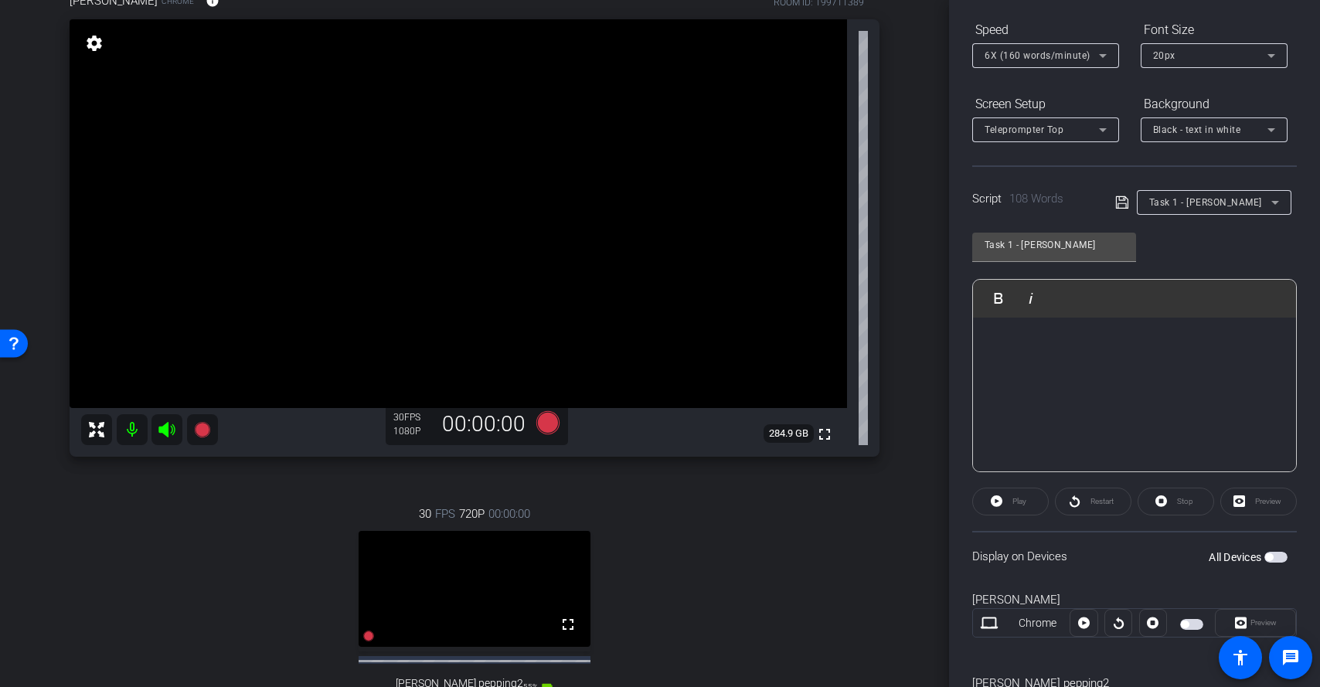
click at [895, 458] on div "Jeffrey Chrome info ROOM ID: 199711389 fullscreen settings 284.9 GB 30 FPS 1080…" at bounding box center [475, 374] width 872 height 815
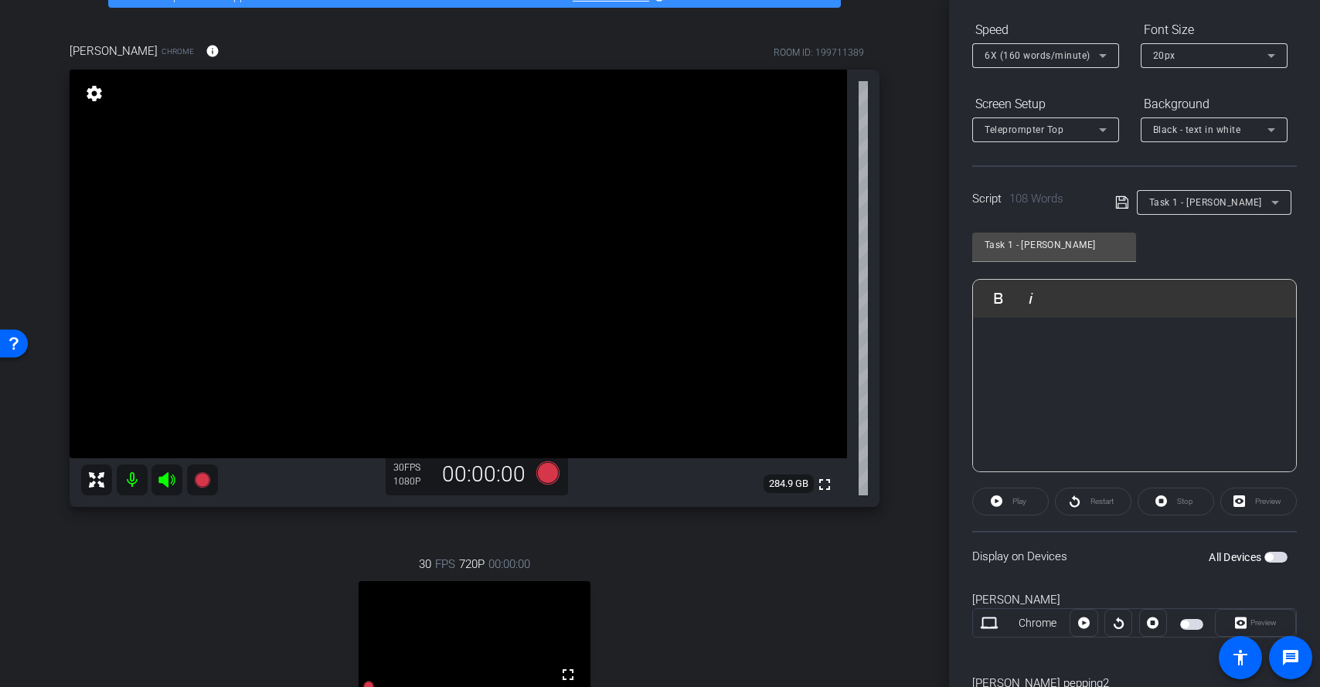
scroll to position [93, 0]
click at [916, 581] on div "arrow_back Forage Webcast Recordings Back to project Send invite account_box gr…" at bounding box center [474, 250] width 949 height 687
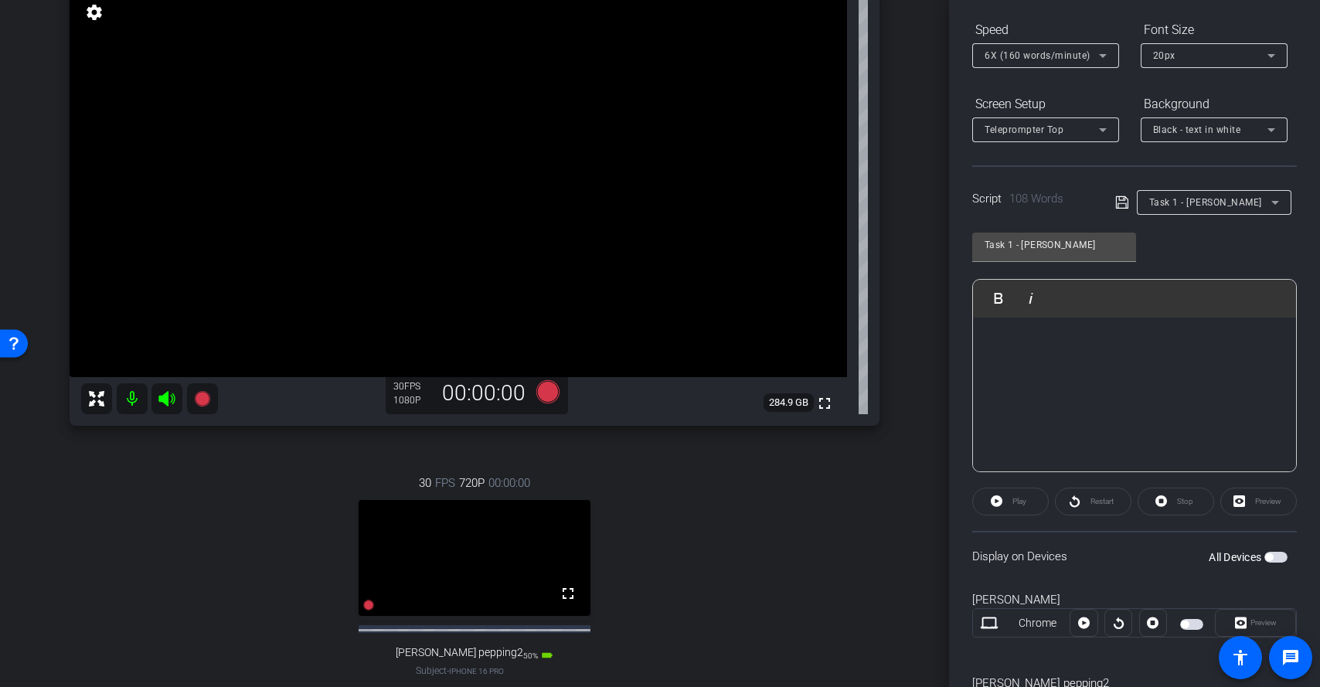
scroll to position [169, 0]
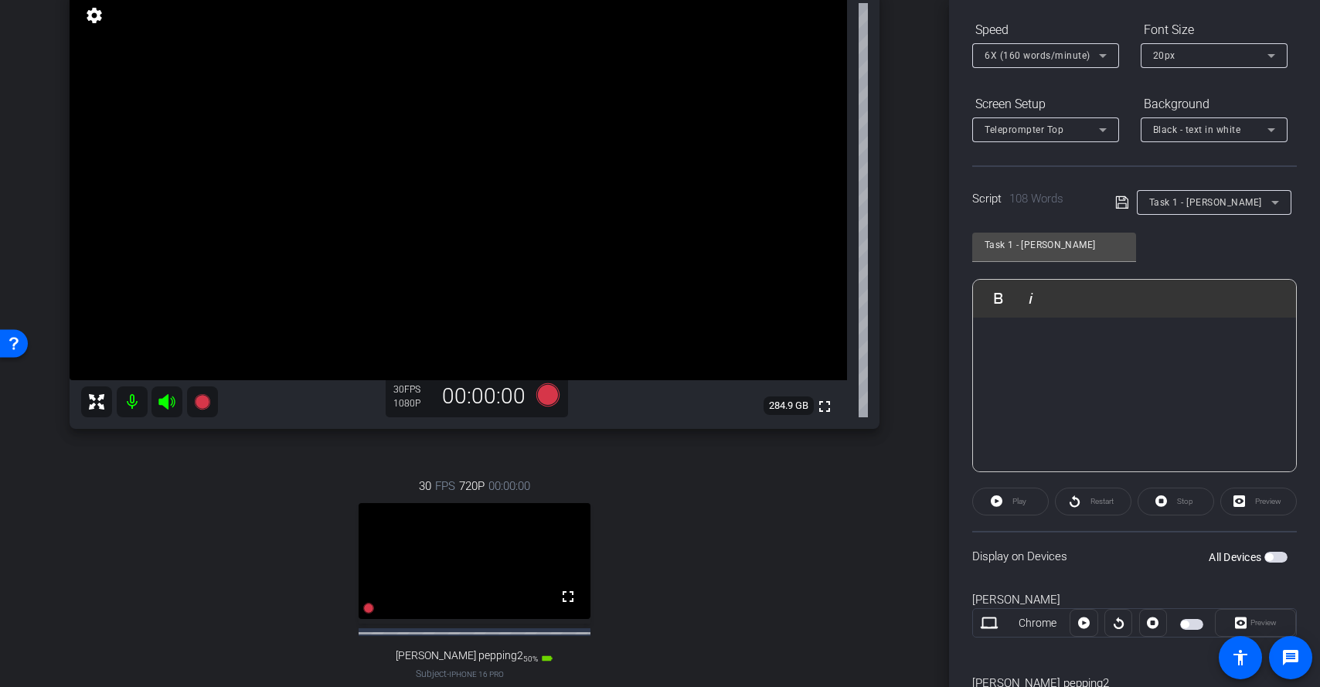
click at [1288, 561] on div "Display on Devices All Devices" at bounding box center [1134, 556] width 325 height 50
click at [1272, 560] on span "button" at bounding box center [1276, 557] width 23 height 11
click at [1259, 622] on span "Preview" at bounding box center [1264, 622] width 26 height 9
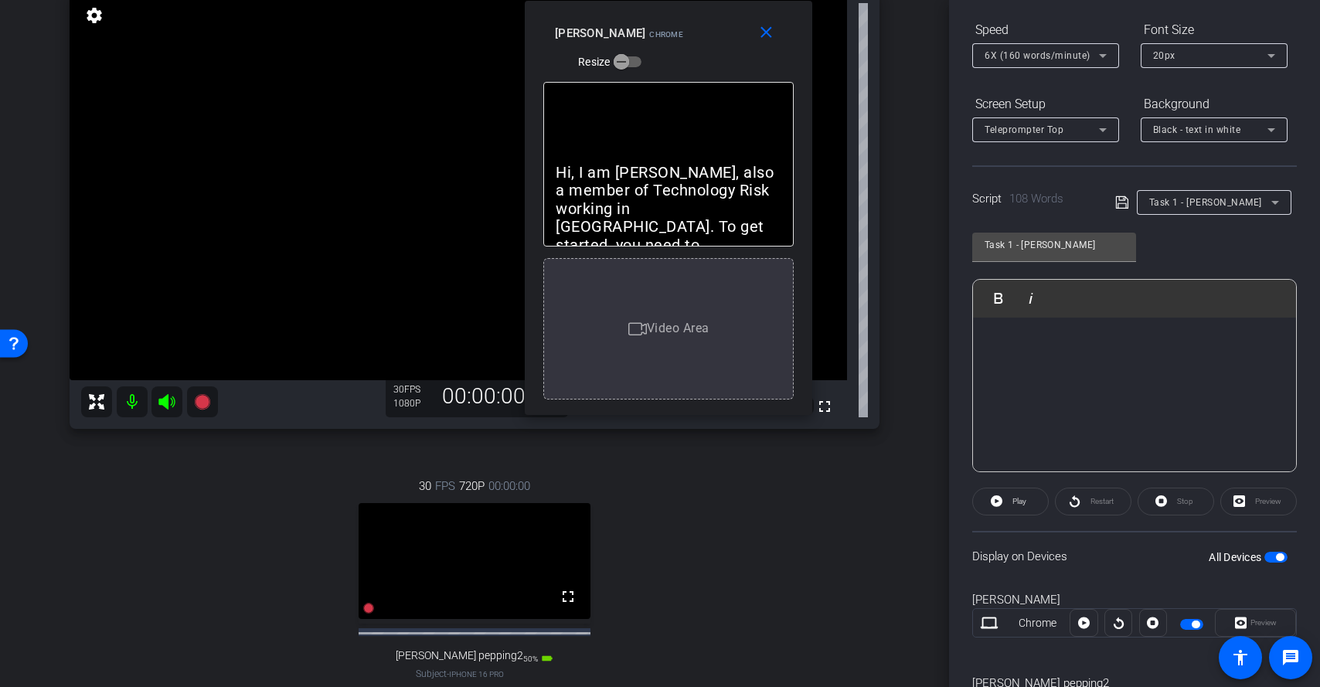
drag, startPoint x: 642, startPoint y: 155, endPoint x: 651, endPoint y: -12, distance: 167.2
click at [651, 0] on html "Accessibility Screen-Reader Guide, Feedback, and Issue Reporting | New window m…" at bounding box center [660, 343] width 1320 height 687
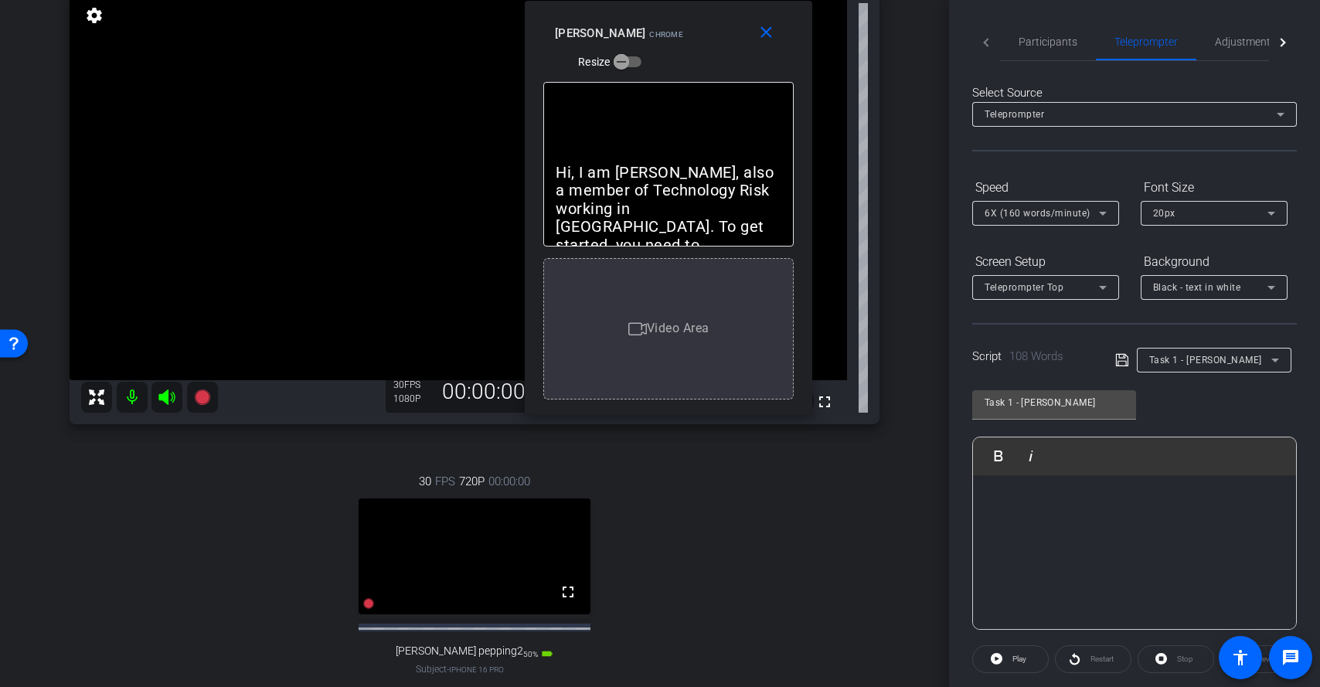
scroll to position [291, 0]
click at [958, 527] on div "Participants Teleprompter Adjustments Live Rob Thomas Director Lalo Moreno Dire…" at bounding box center [1134, 343] width 371 height 687
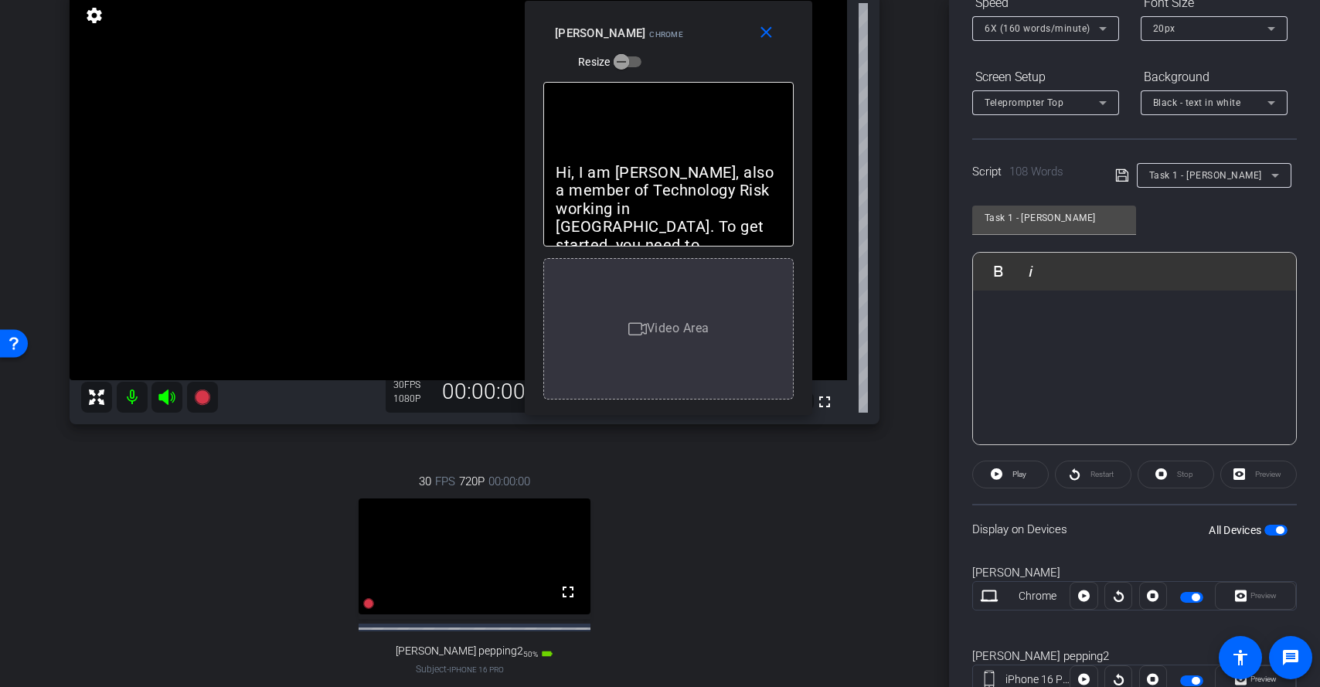
scroll to position [241, 0]
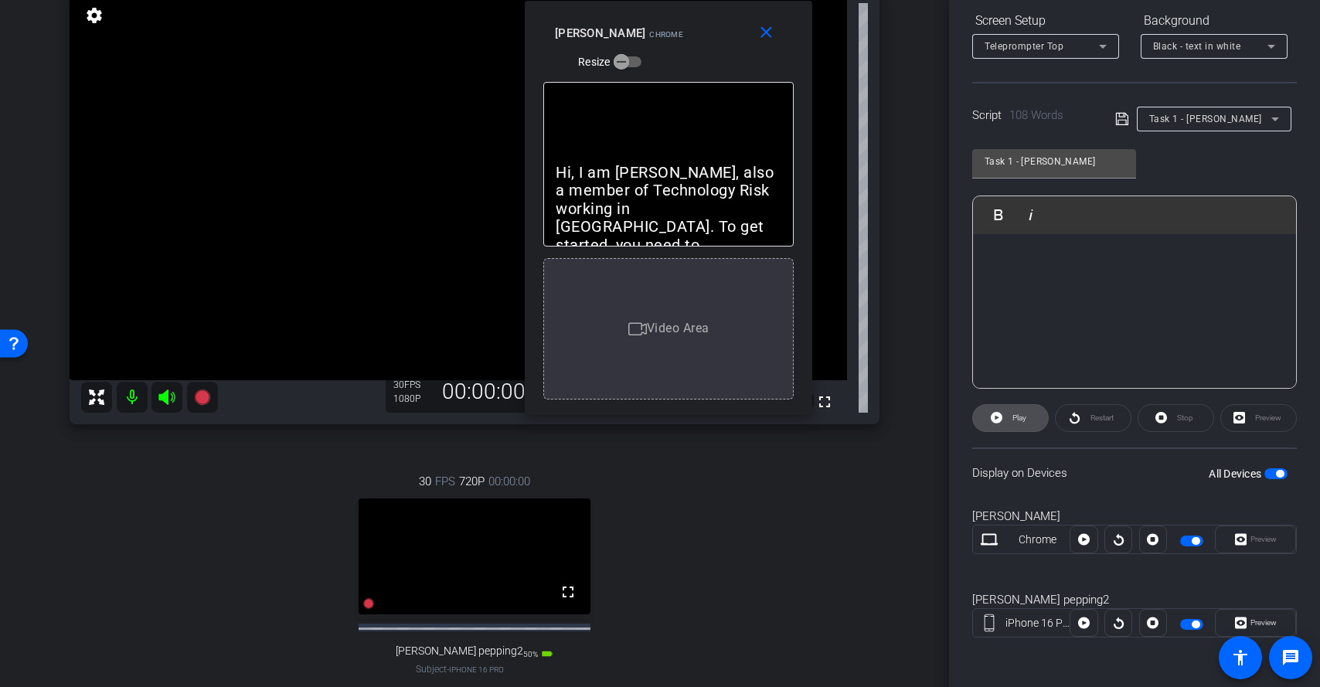
click at [1004, 418] on span at bounding box center [1010, 418] width 75 height 37
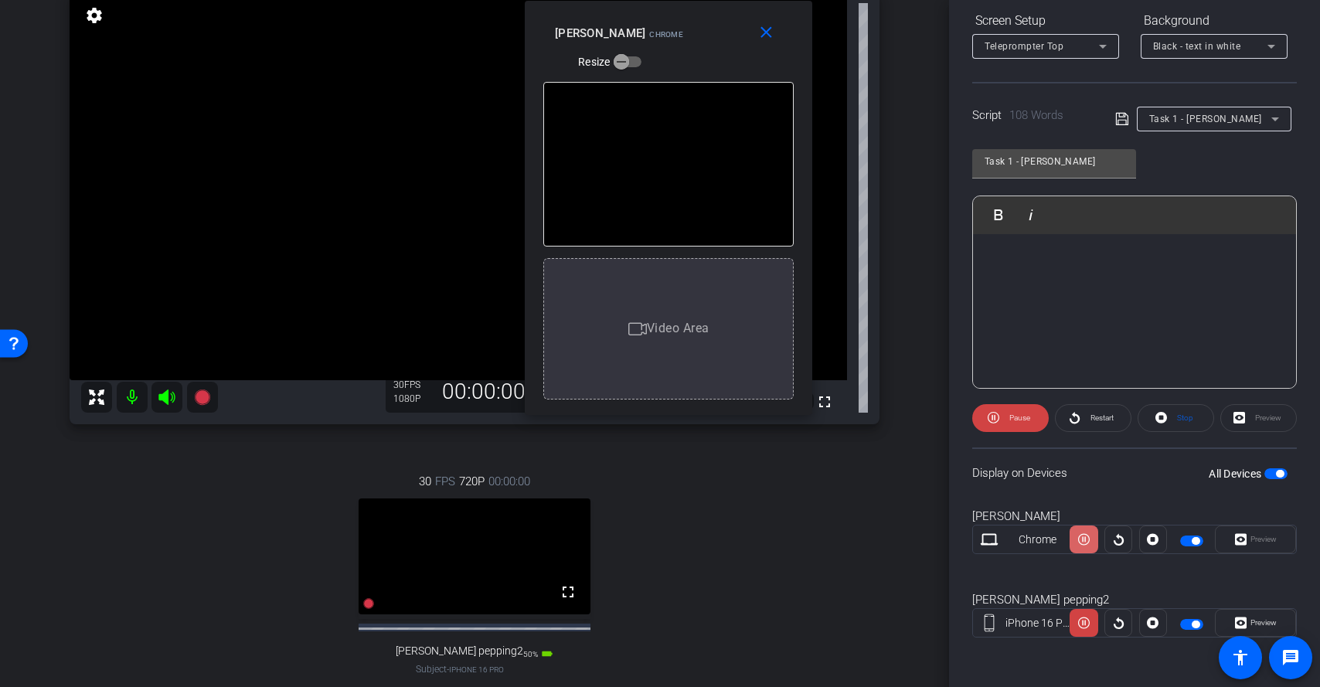
click at [1078, 539] on icon at bounding box center [1084, 539] width 12 height 23
click at [1078, 539] on icon at bounding box center [1084, 540] width 12 height 12
click at [1078, 539] on icon at bounding box center [1084, 539] width 12 height 23
click at [1078, 539] on icon at bounding box center [1084, 540] width 12 height 12
click at [1078, 539] on icon at bounding box center [1084, 539] width 12 height 23
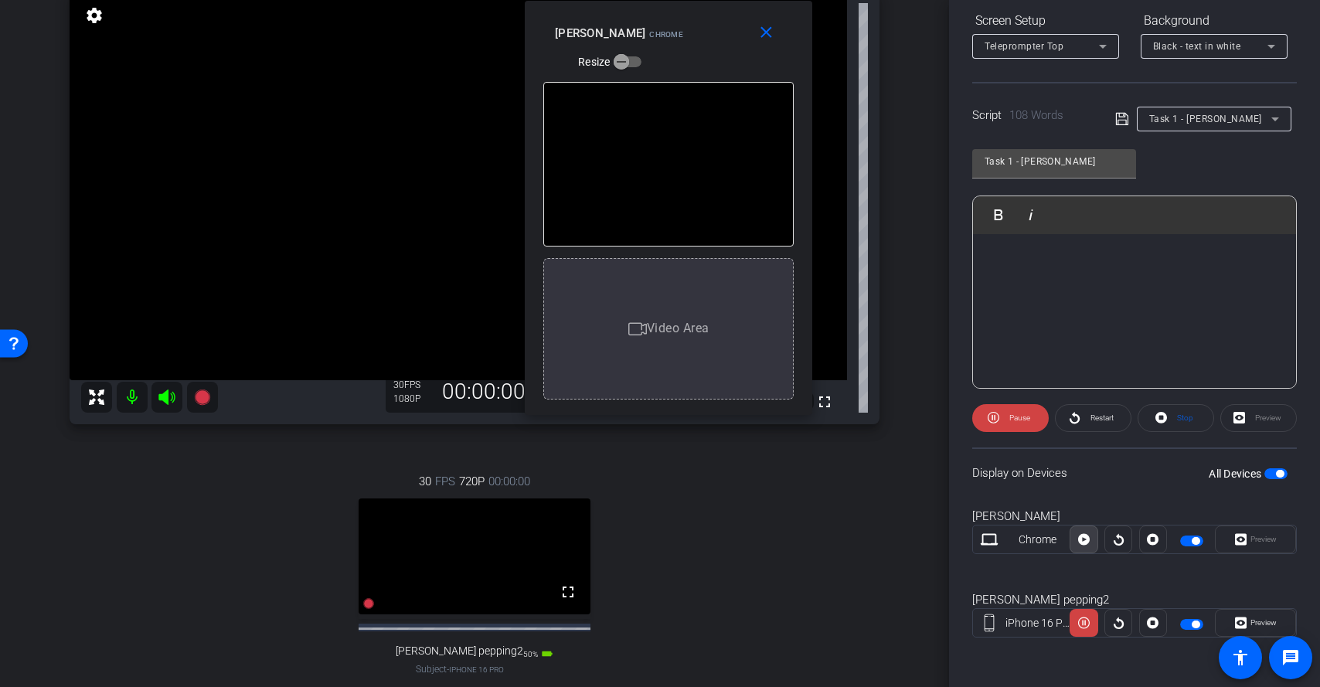
click at [1078, 539] on icon at bounding box center [1084, 540] width 12 height 12
click at [1078, 537] on icon at bounding box center [1084, 539] width 12 height 23
click at [1078, 537] on icon at bounding box center [1084, 540] width 12 height 12
click at [1156, 420] on icon at bounding box center [1162, 418] width 12 height 12
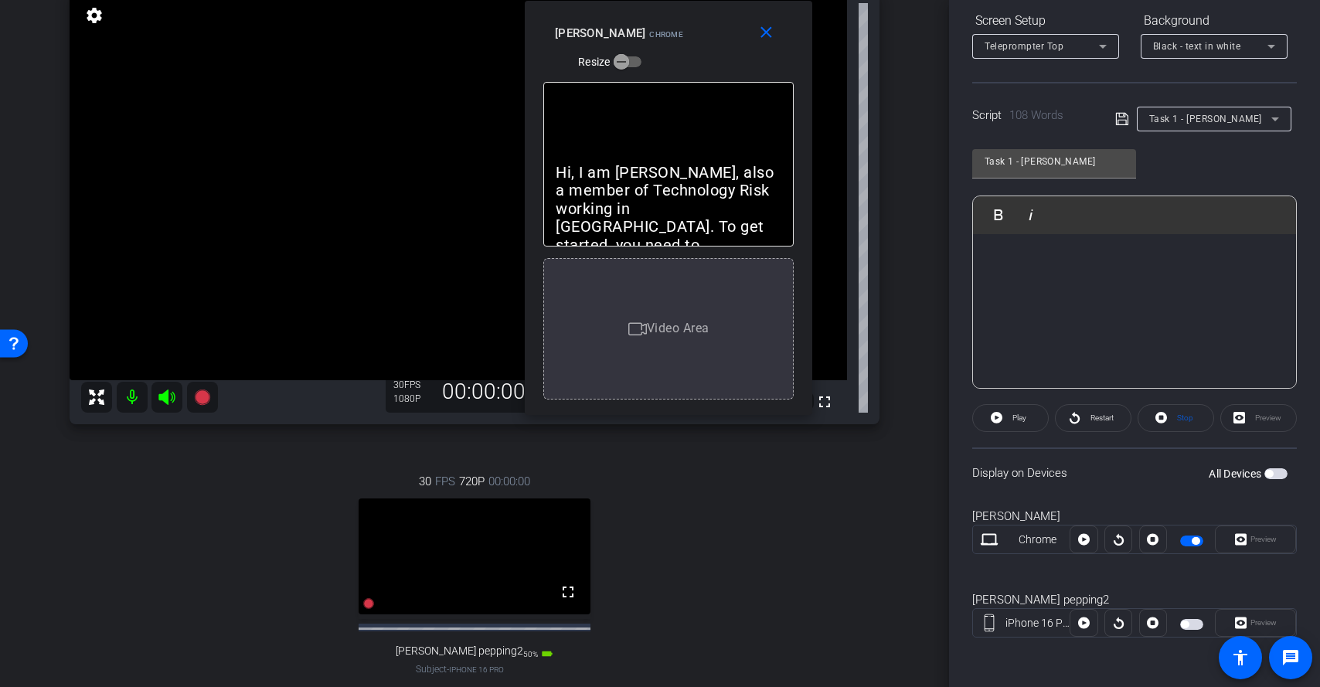
click at [1268, 473] on span "button" at bounding box center [1276, 473] width 23 height 11
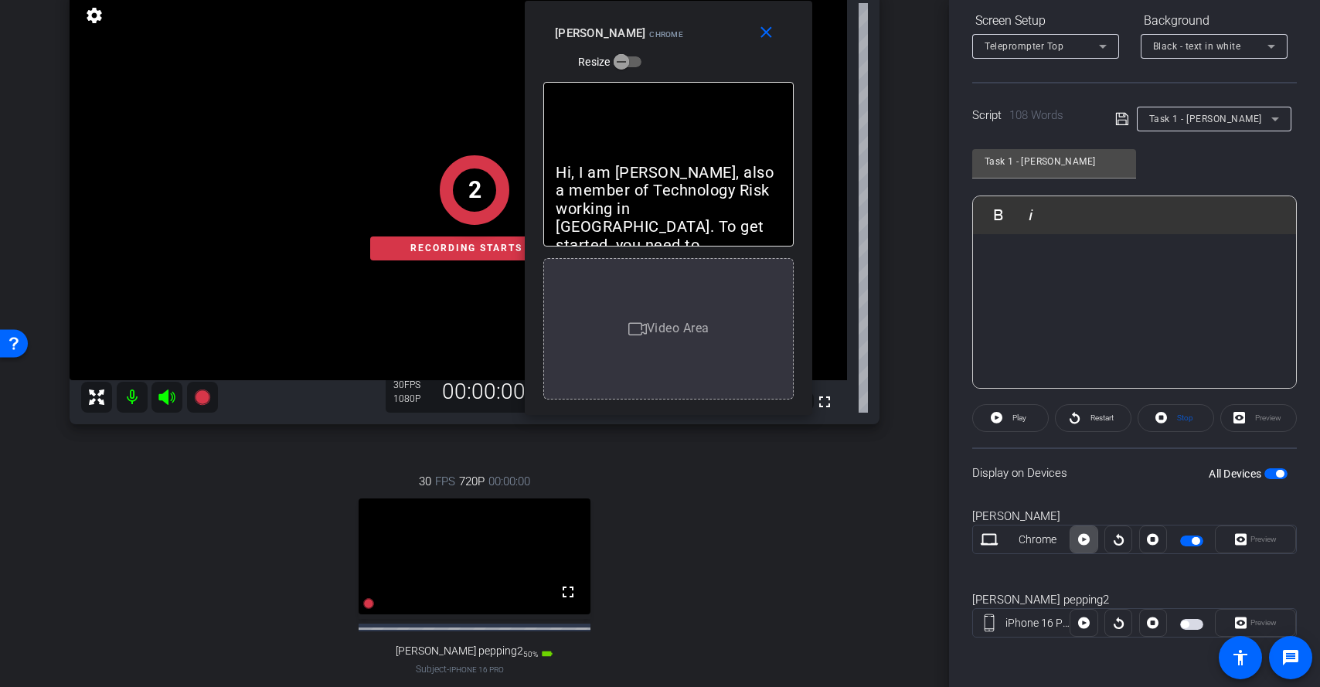
click at [1081, 539] on icon at bounding box center [1084, 539] width 12 height 23
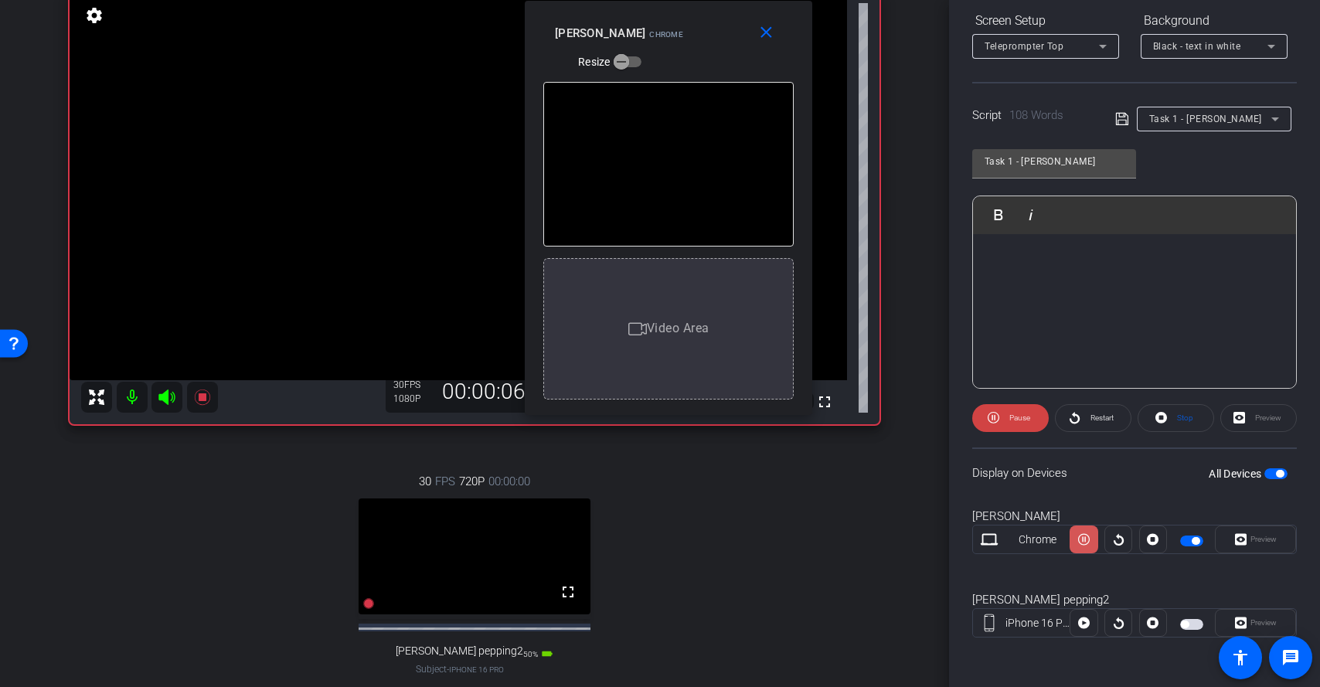
click at [1081, 539] on icon at bounding box center [1084, 539] width 12 height 23
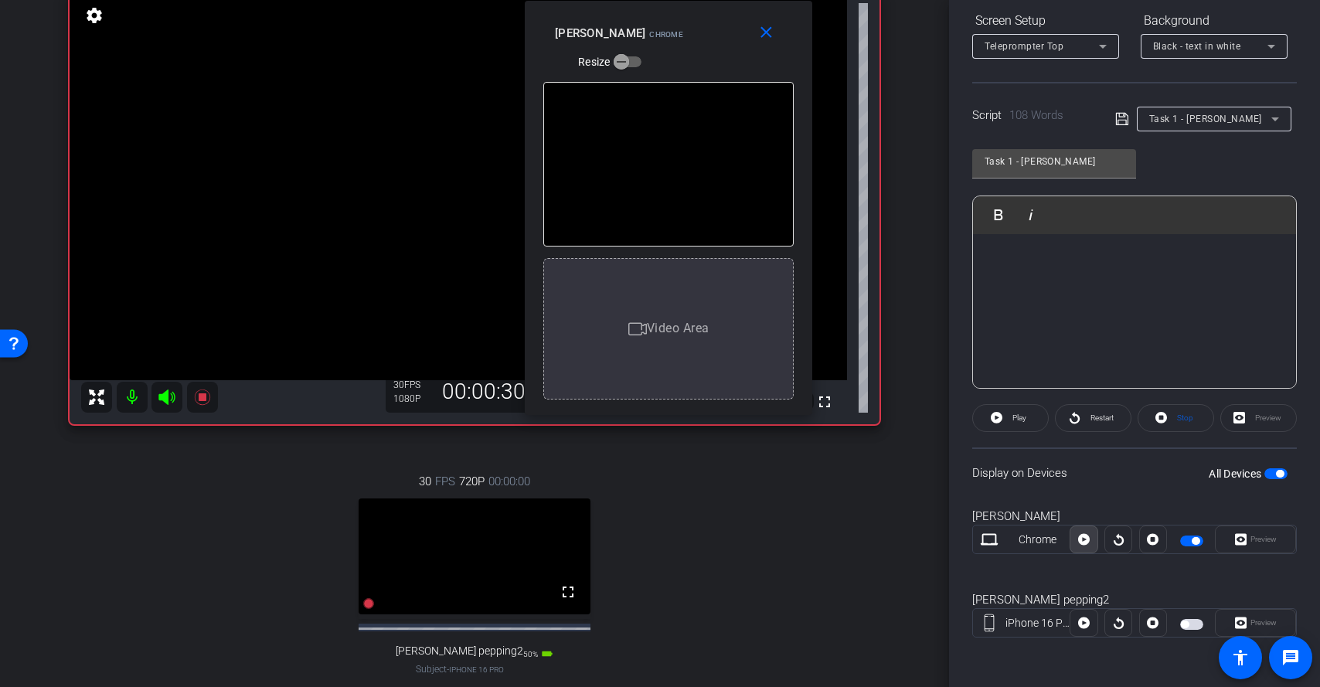
click at [1081, 539] on icon at bounding box center [1084, 539] width 12 height 23
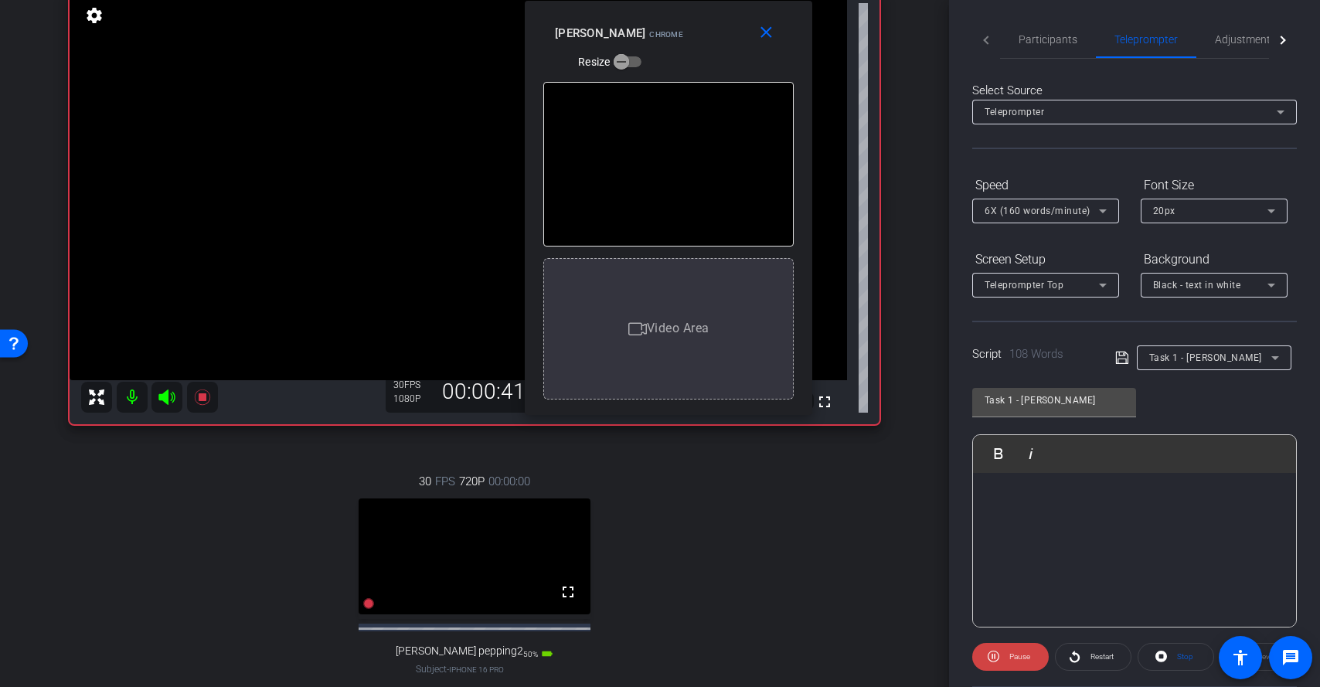
scroll to position [0, 0]
click at [1047, 45] on span "Participants" at bounding box center [1048, 41] width 59 height 11
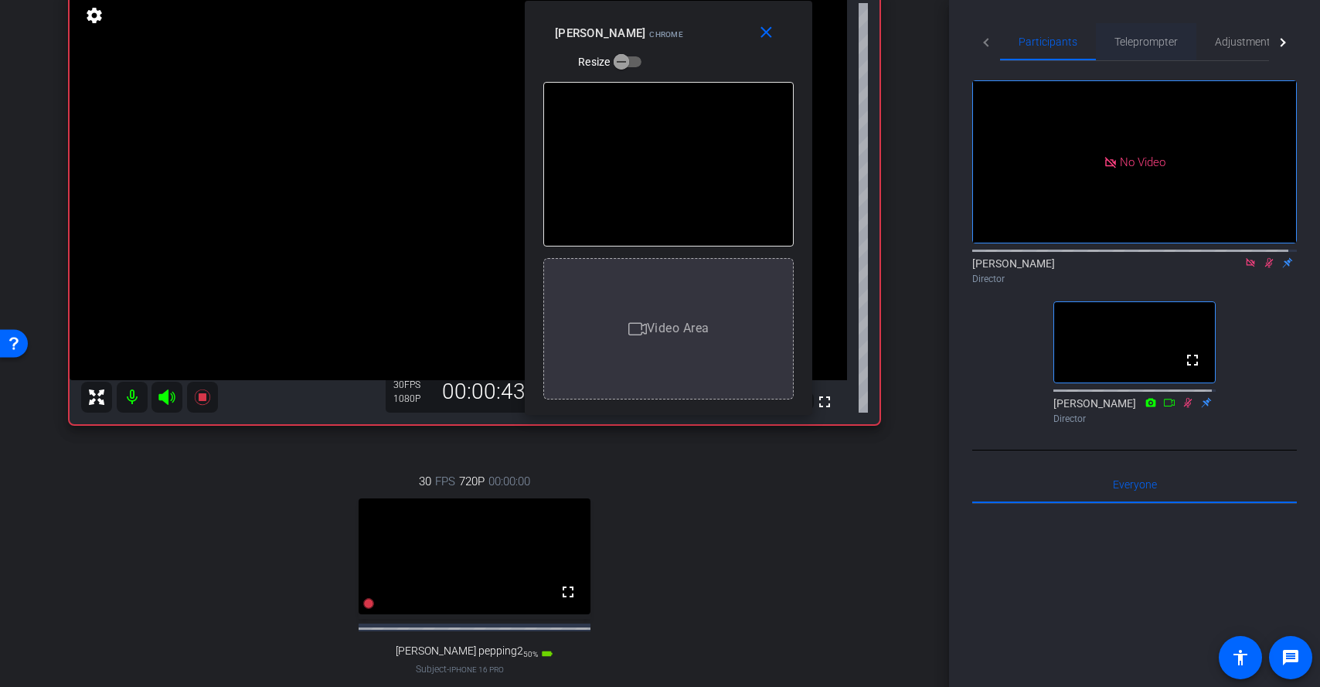
click at [1132, 33] on span "Teleprompter" at bounding box center [1146, 41] width 63 height 37
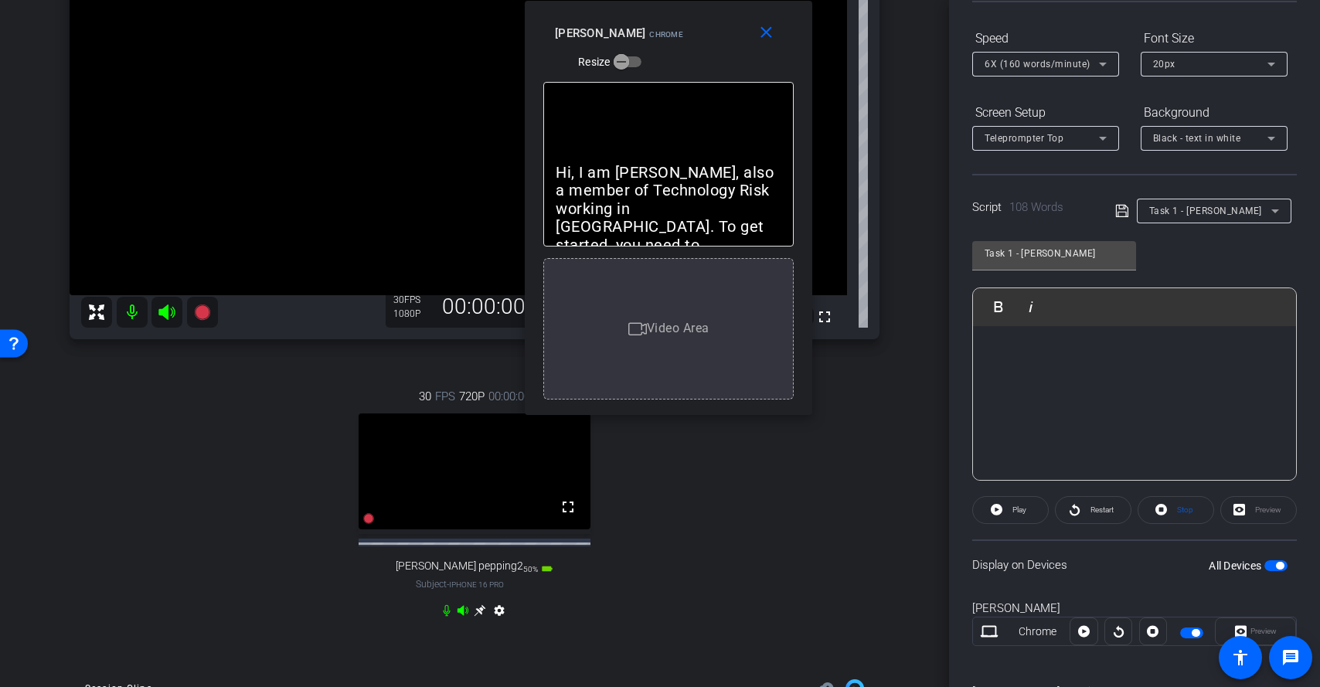
scroll to position [251, 0]
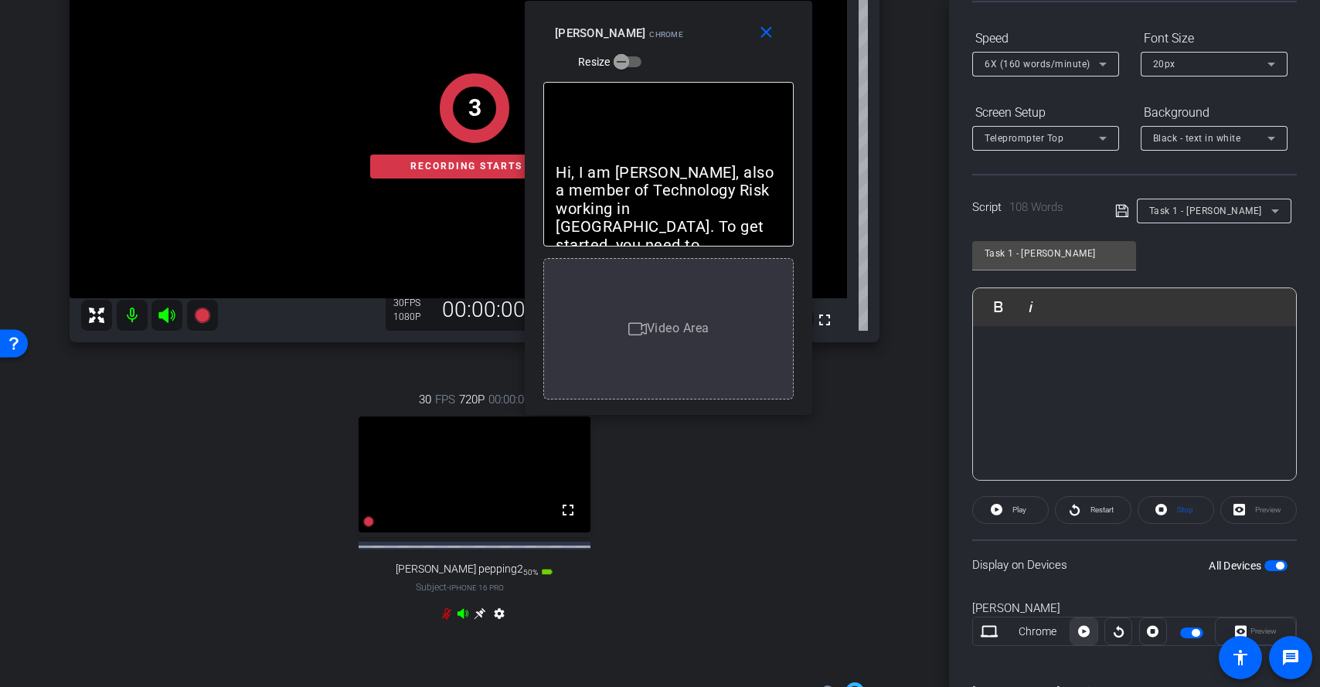
click at [1081, 632] on icon at bounding box center [1084, 631] width 12 height 23
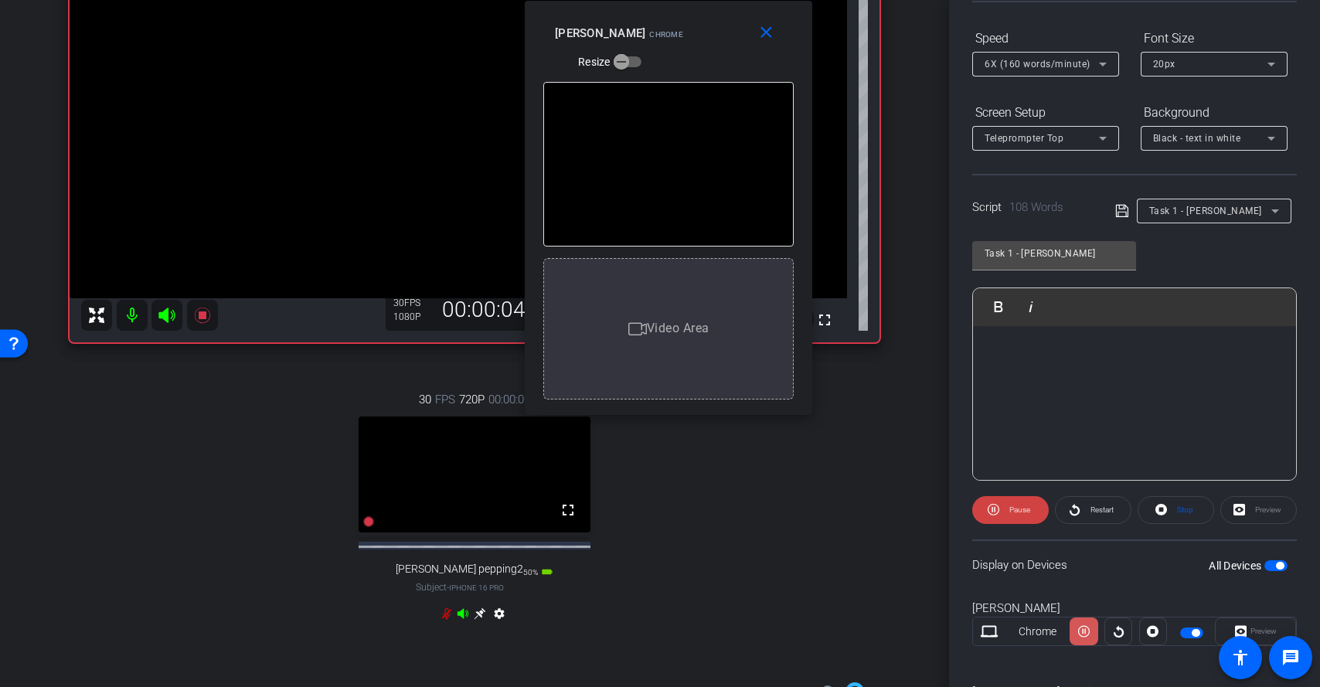
click at [1081, 632] on icon at bounding box center [1084, 631] width 12 height 23
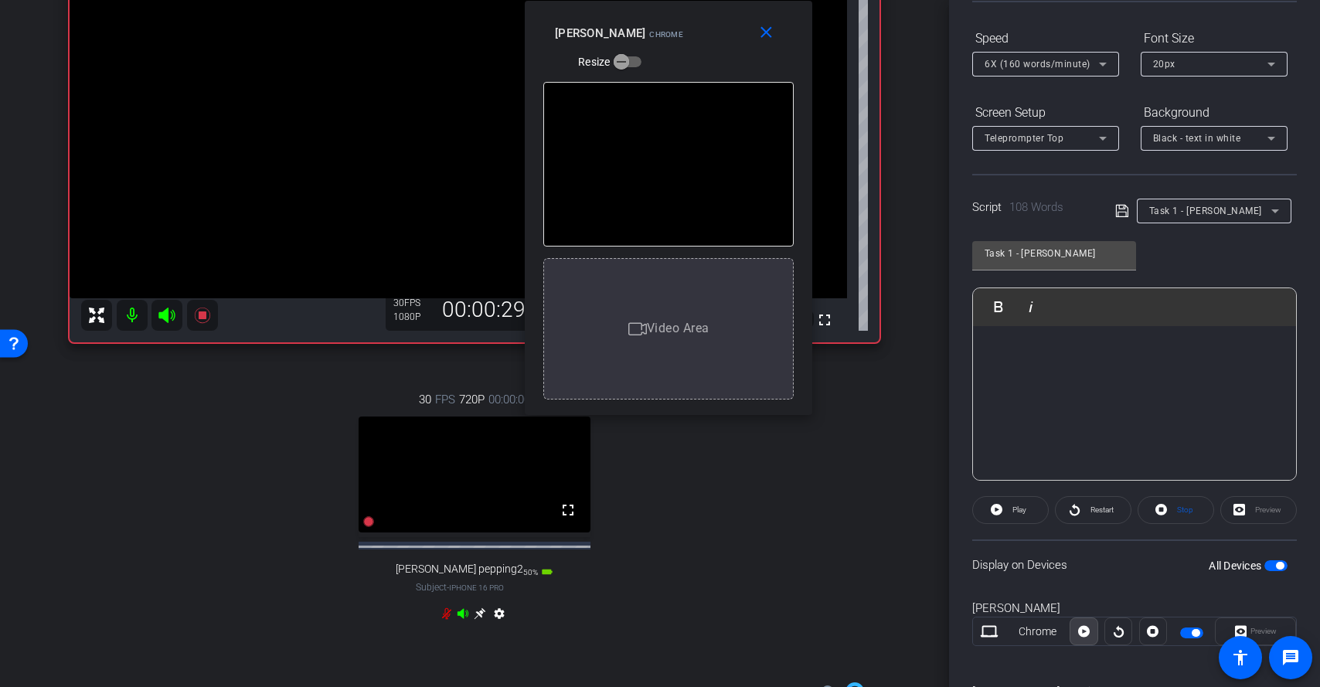
click at [1081, 632] on icon at bounding box center [1084, 631] width 12 height 23
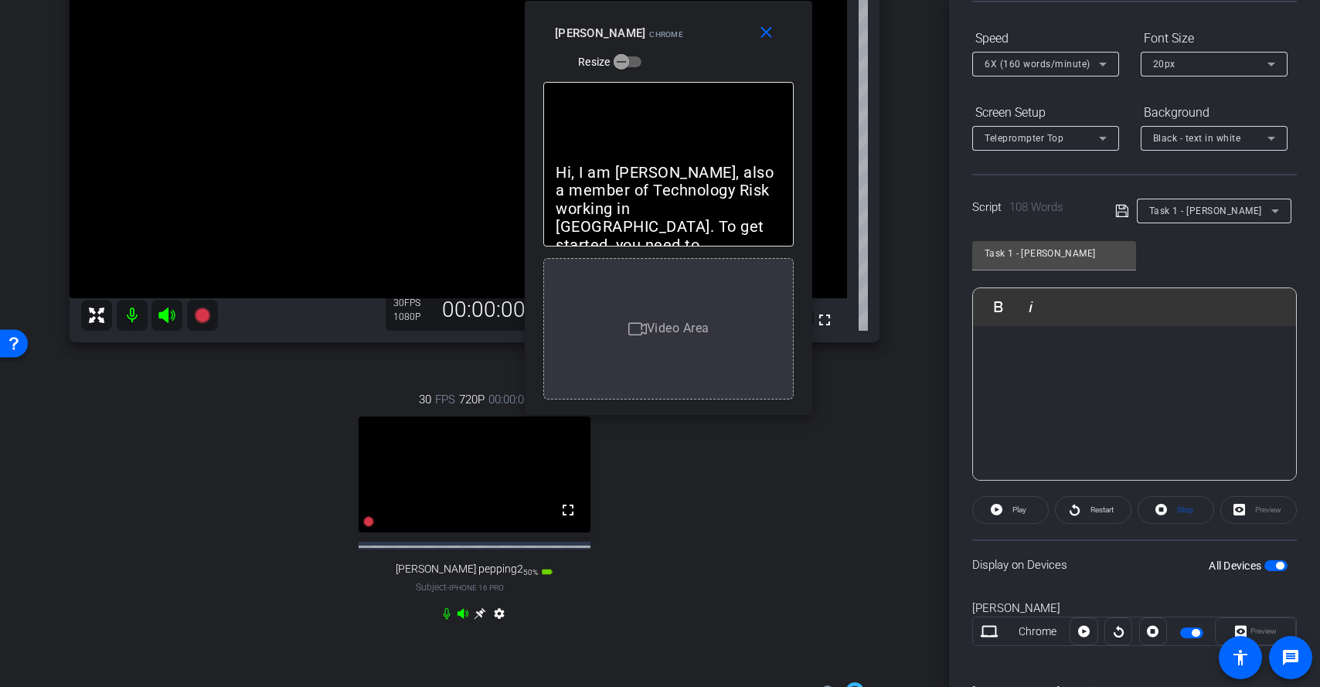
click at [841, 457] on div "30 FPS 720P 00:00:00 fullscreen kristy pepping2 Subject - iPhone 16 Pro 50% bat…" at bounding box center [475, 509] width 810 height 286
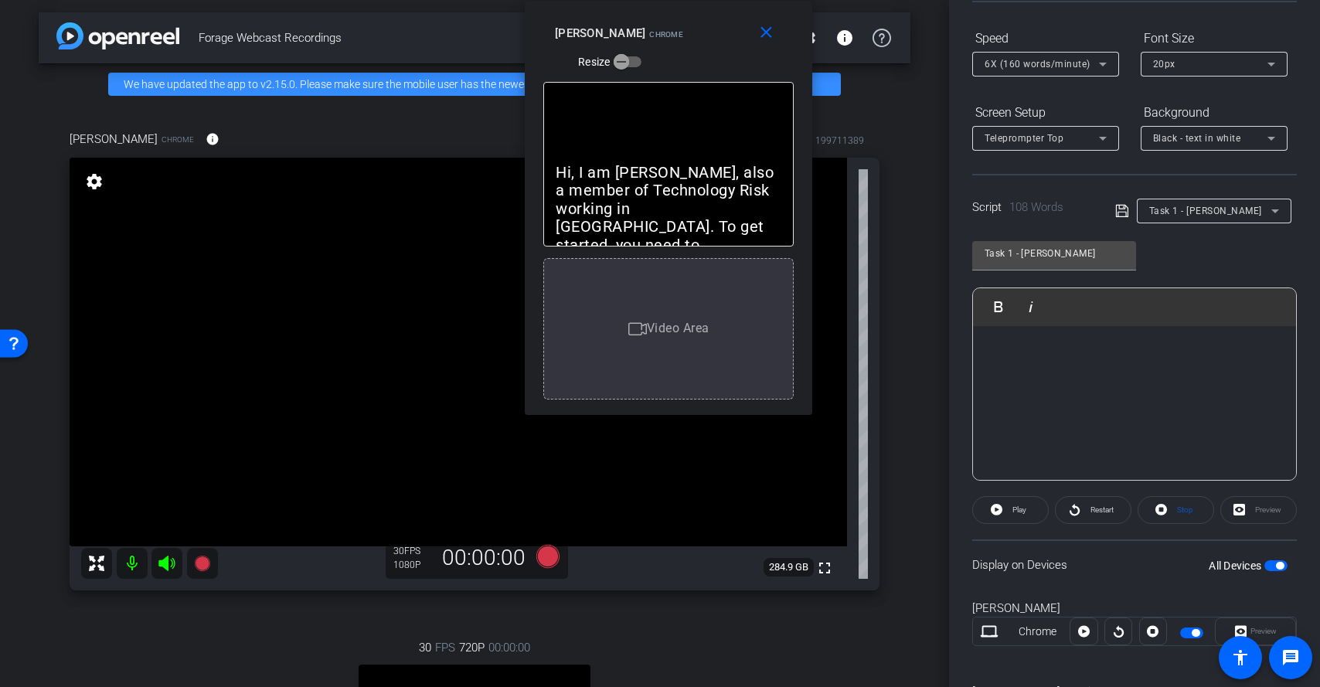
scroll to position [0, 0]
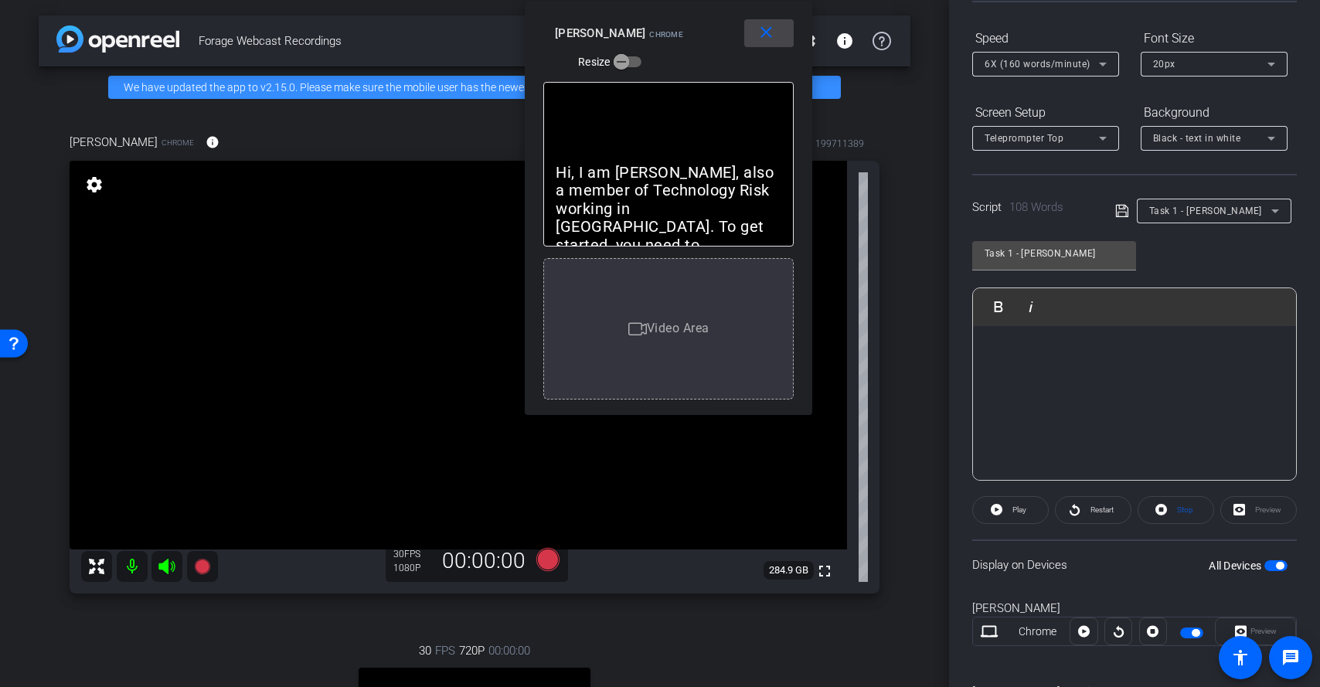
click at [766, 30] on mat-icon "close" at bounding box center [766, 32] width 19 height 19
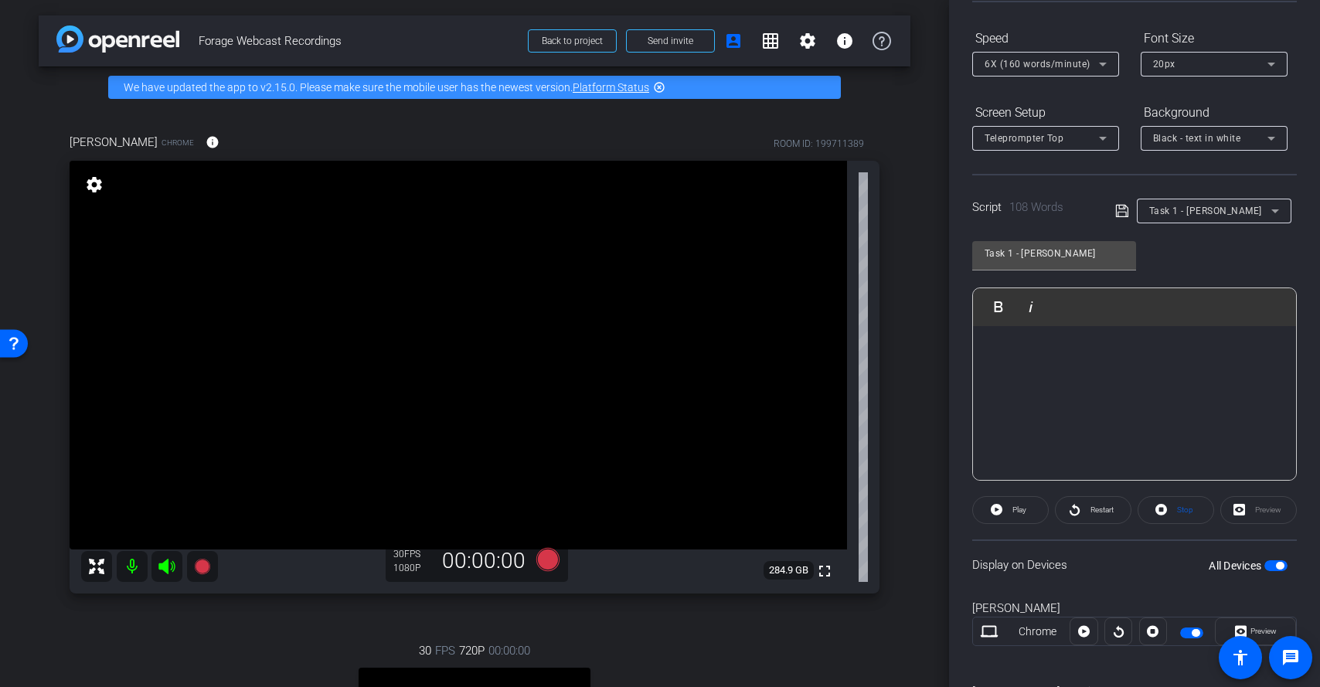
click at [1276, 565] on span "button" at bounding box center [1280, 566] width 8 height 8
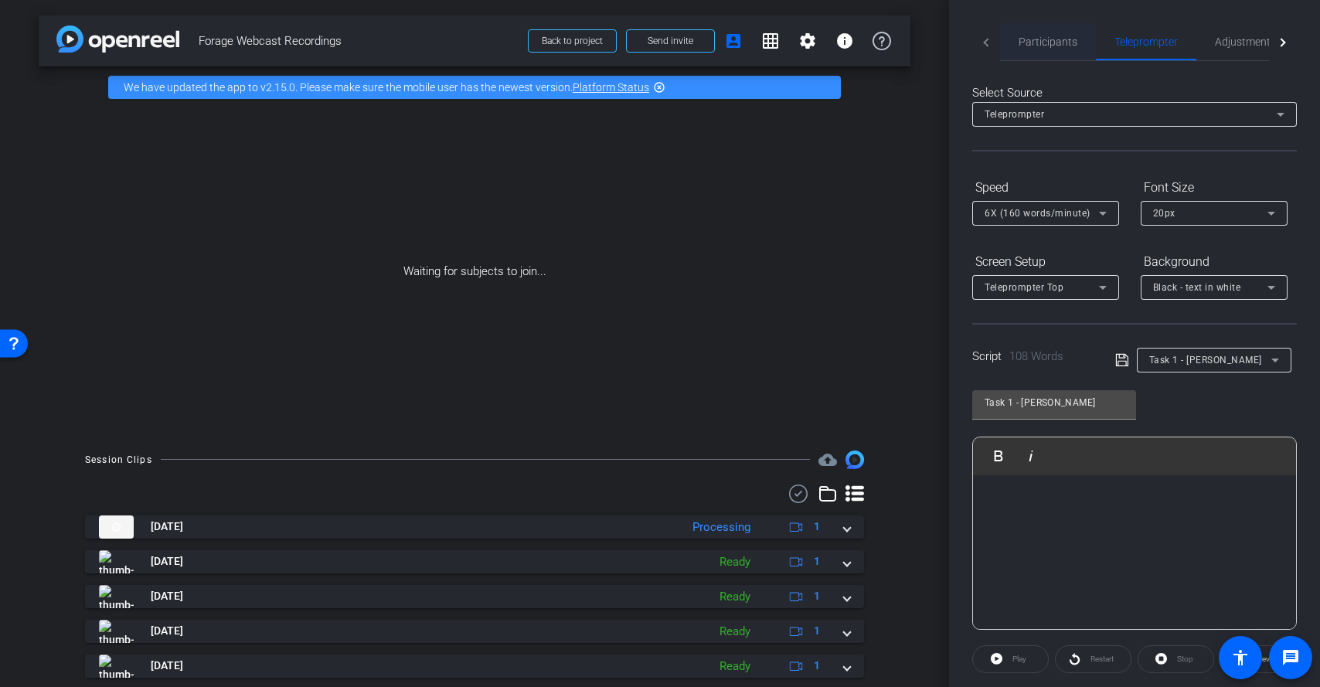
click at [1025, 50] on span "Participants" at bounding box center [1048, 41] width 59 height 37
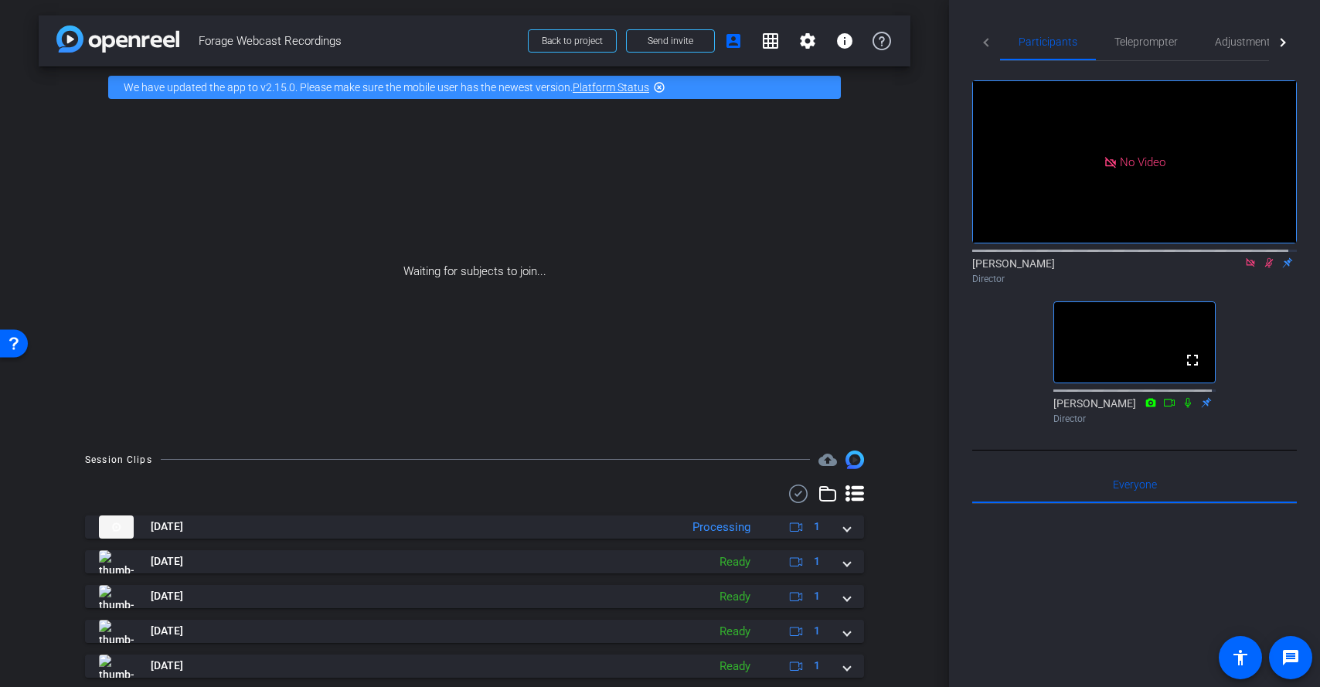
click at [1263, 257] on icon at bounding box center [1269, 262] width 12 height 11
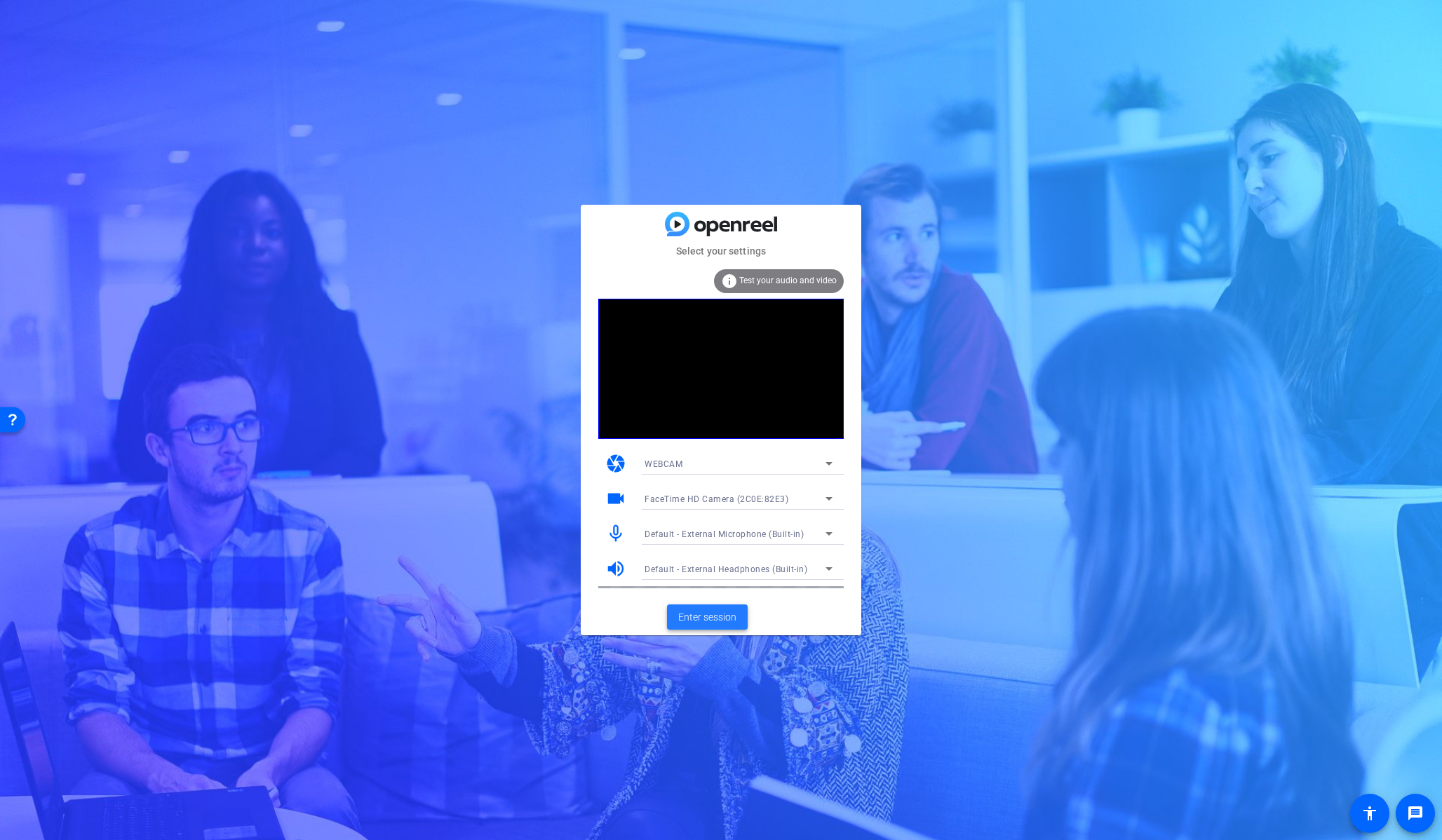
click at [721, 613] on span "Enter session" at bounding box center [707, 617] width 58 height 15
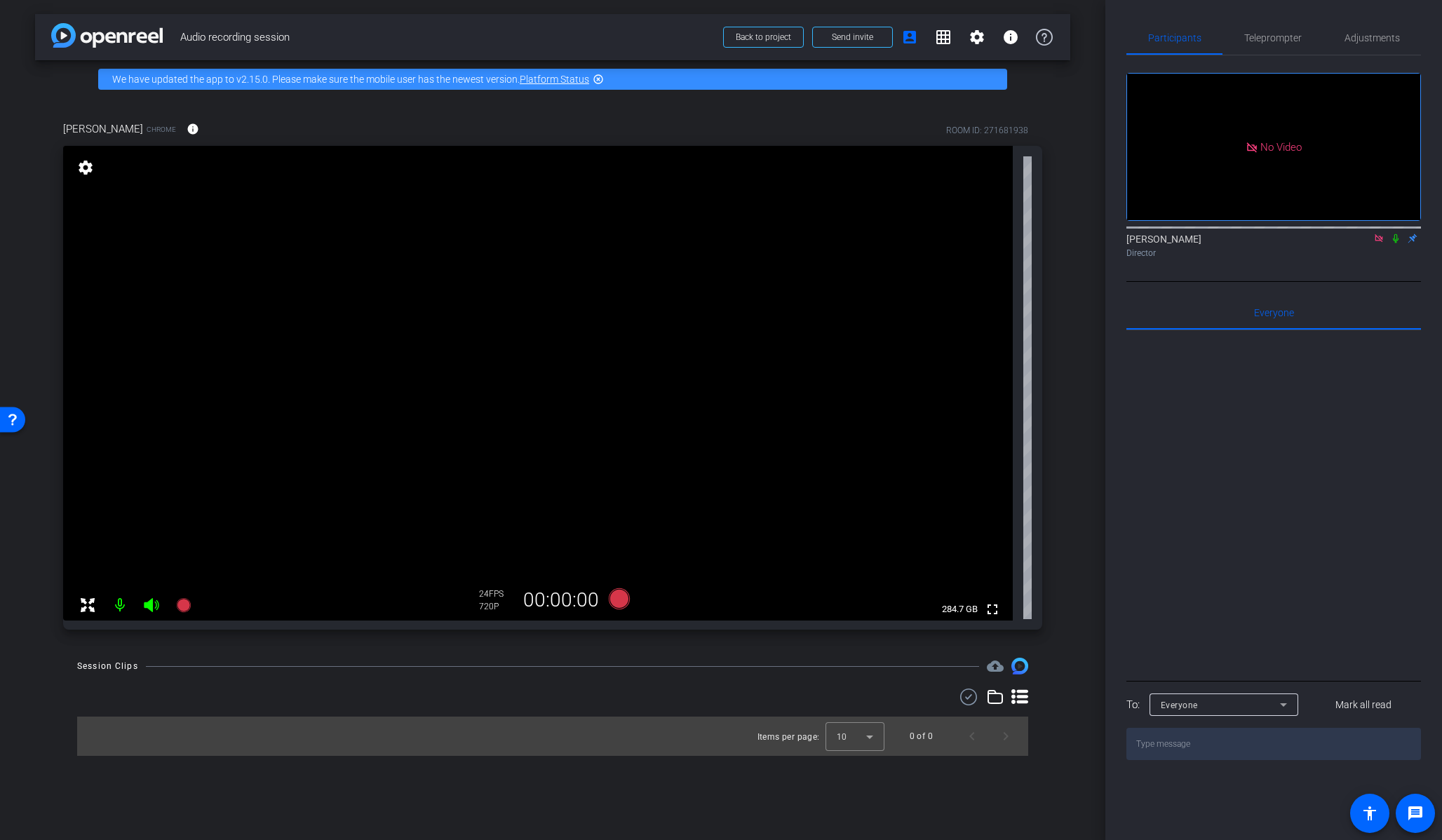
click at [1080, 304] on div "arrow_back Audio recording session Back to project Send invite account_box grid…" at bounding box center [553, 420] width 1105 height 840
click at [1211, 36] on span "Adjustments" at bounding box center [1372, 37] width 55 height 10
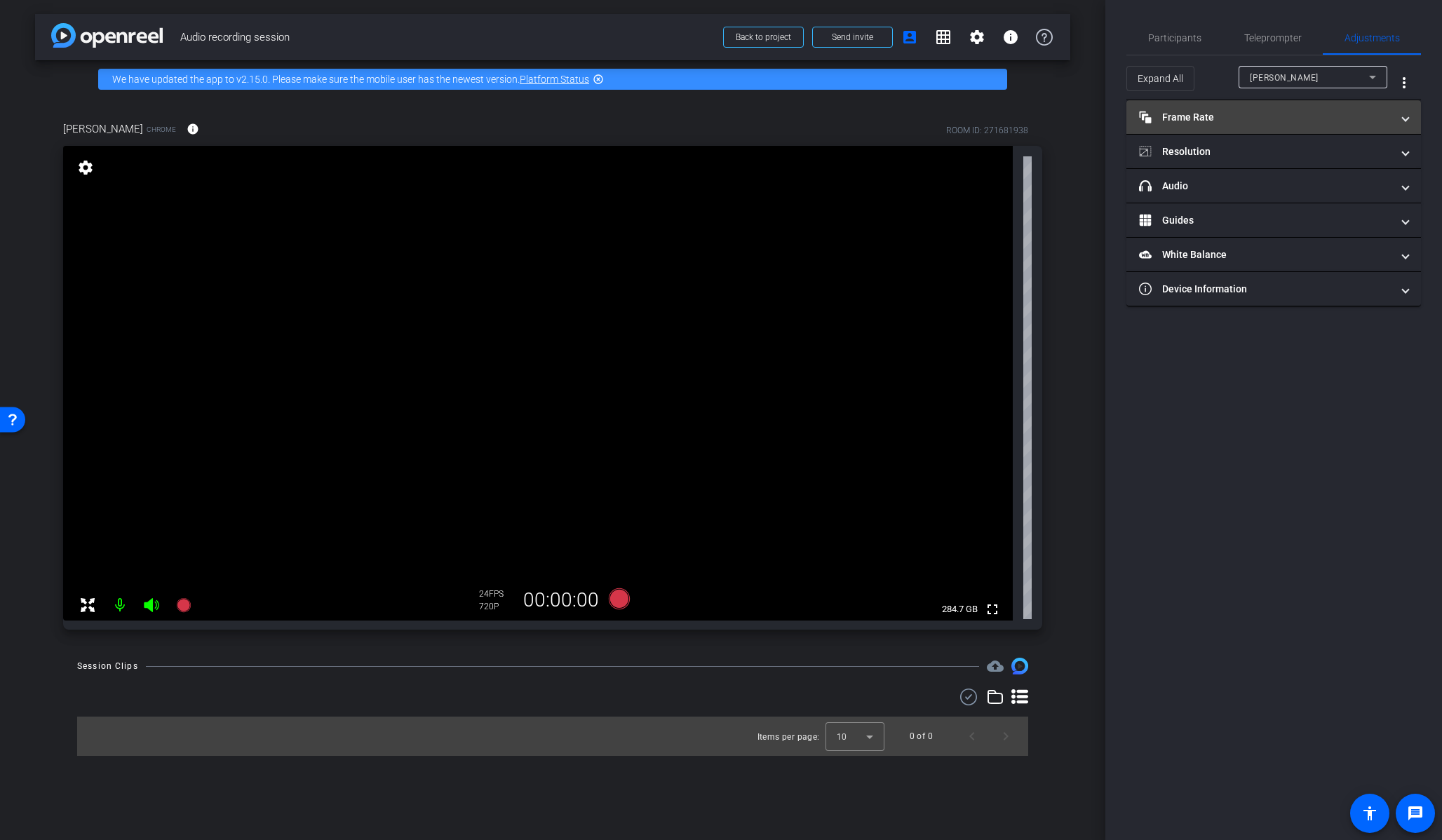
click at [1211, 112] on mat-panel-title "Frame Rate Frame Rate" at bounding box center [1265, 117] width 252 height 15
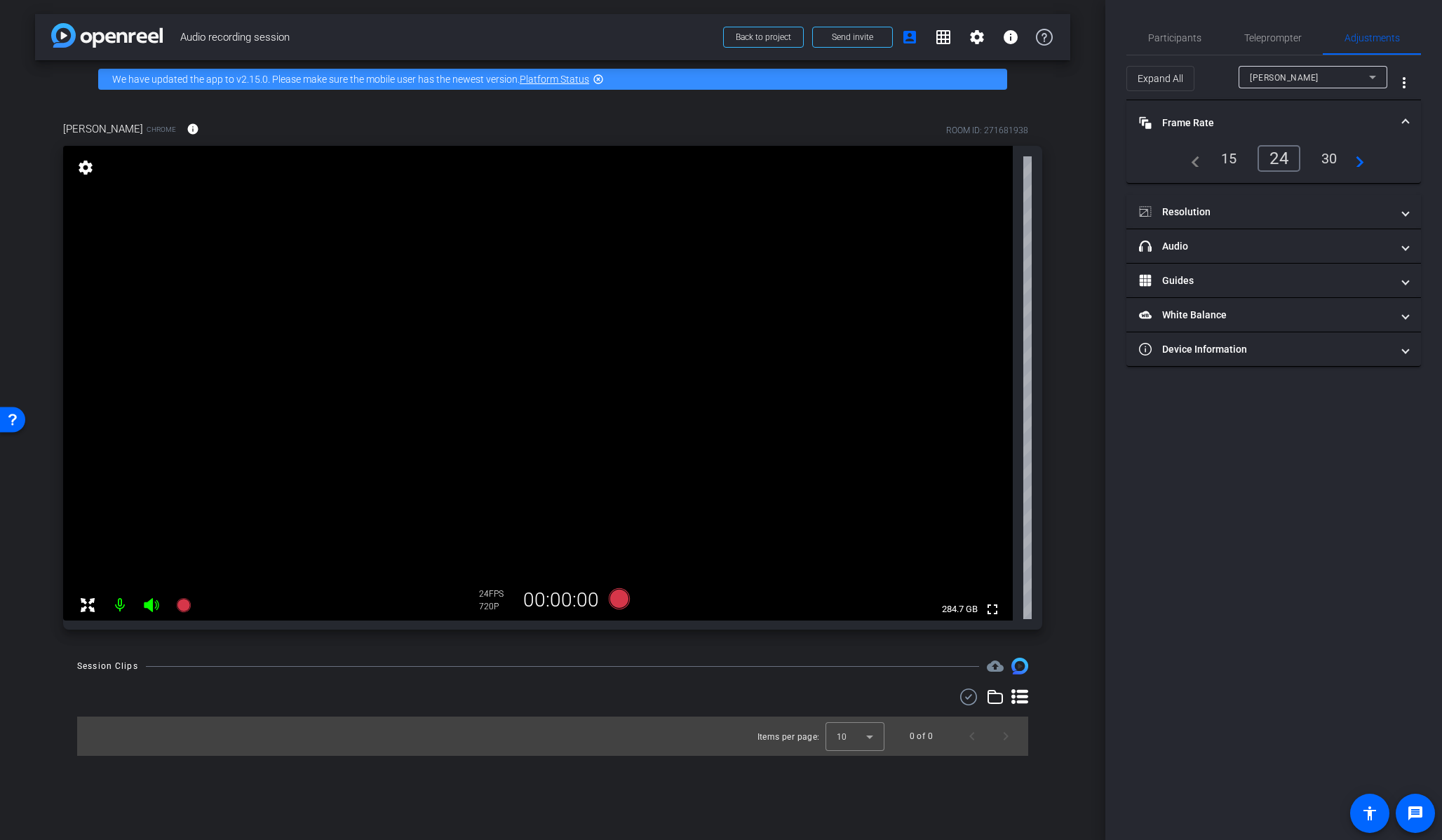
click at [1211, 156] on div "30" at bounding box center [1329, 159] width 37 height 24
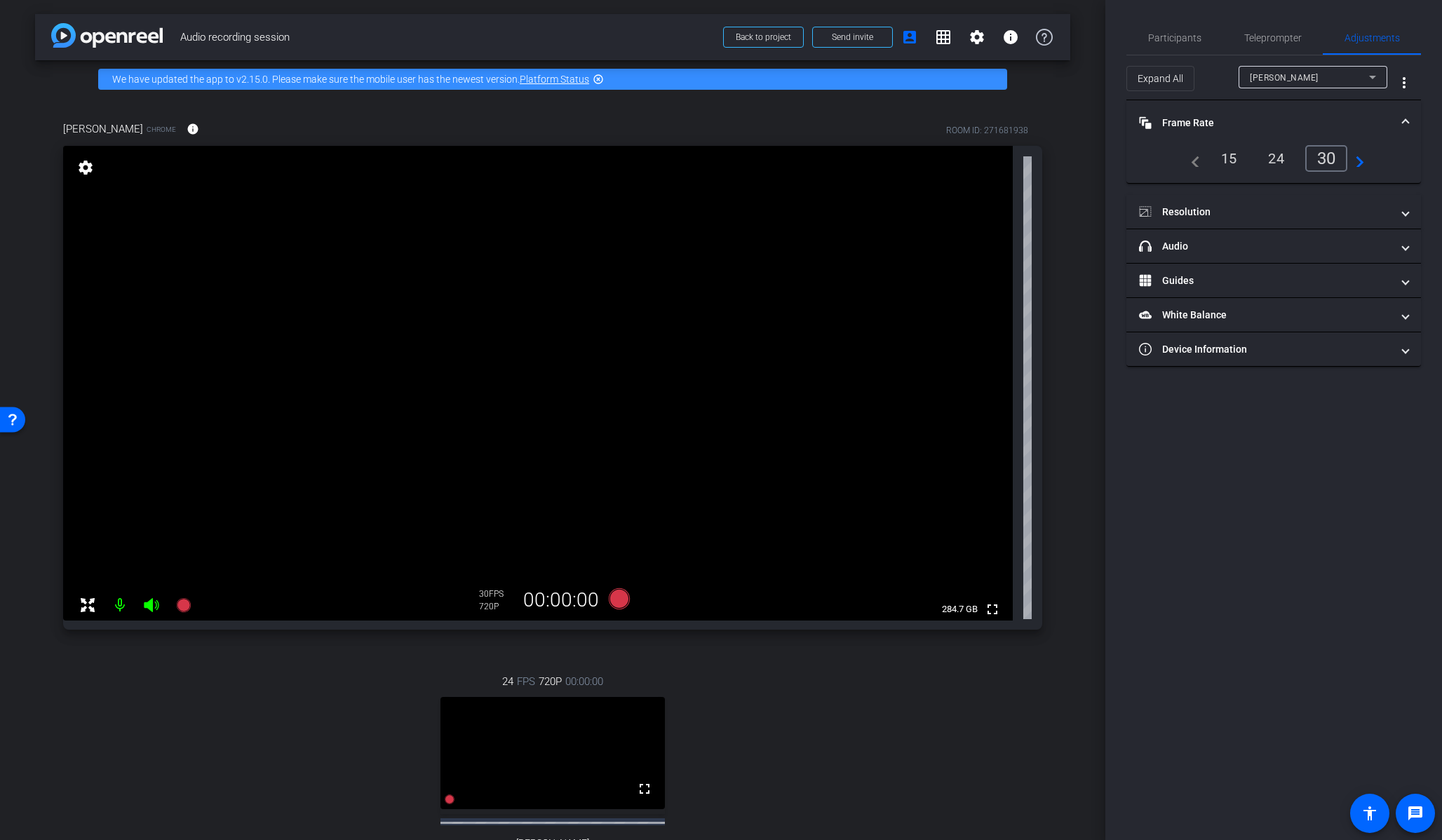
click at [1211, 83] on div "[PERSON_NAME]" at bounding box center [1309, 77] width 119 height 17
click at [1211, 132] on span "[PERSON_NAME]" at bounding box center [1285, 127] width 71 height 17
click at [1211, 159] on div "30" at bounding box center [1329, 159] width 37 height 24
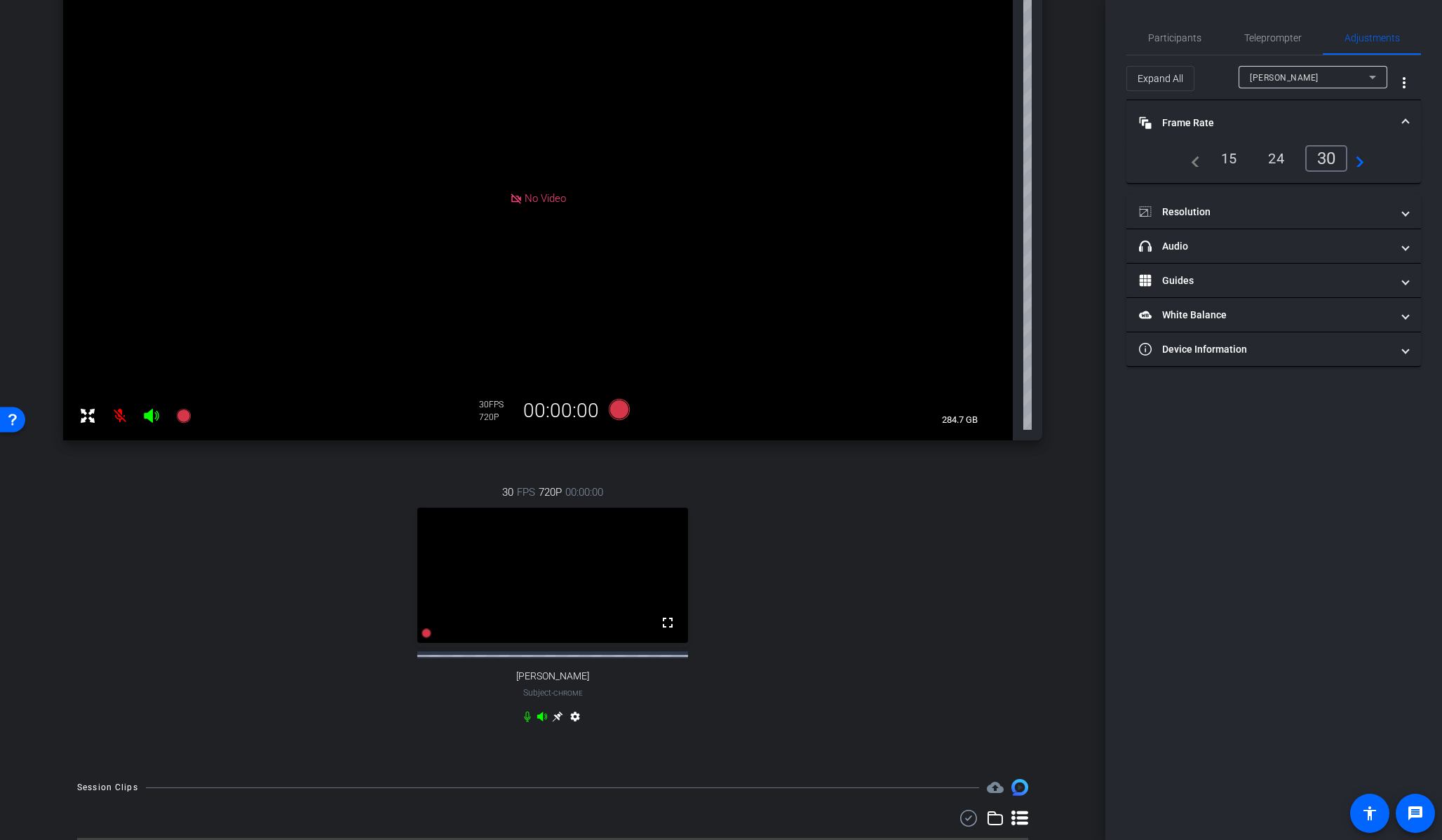
scroll to position [239, 0]
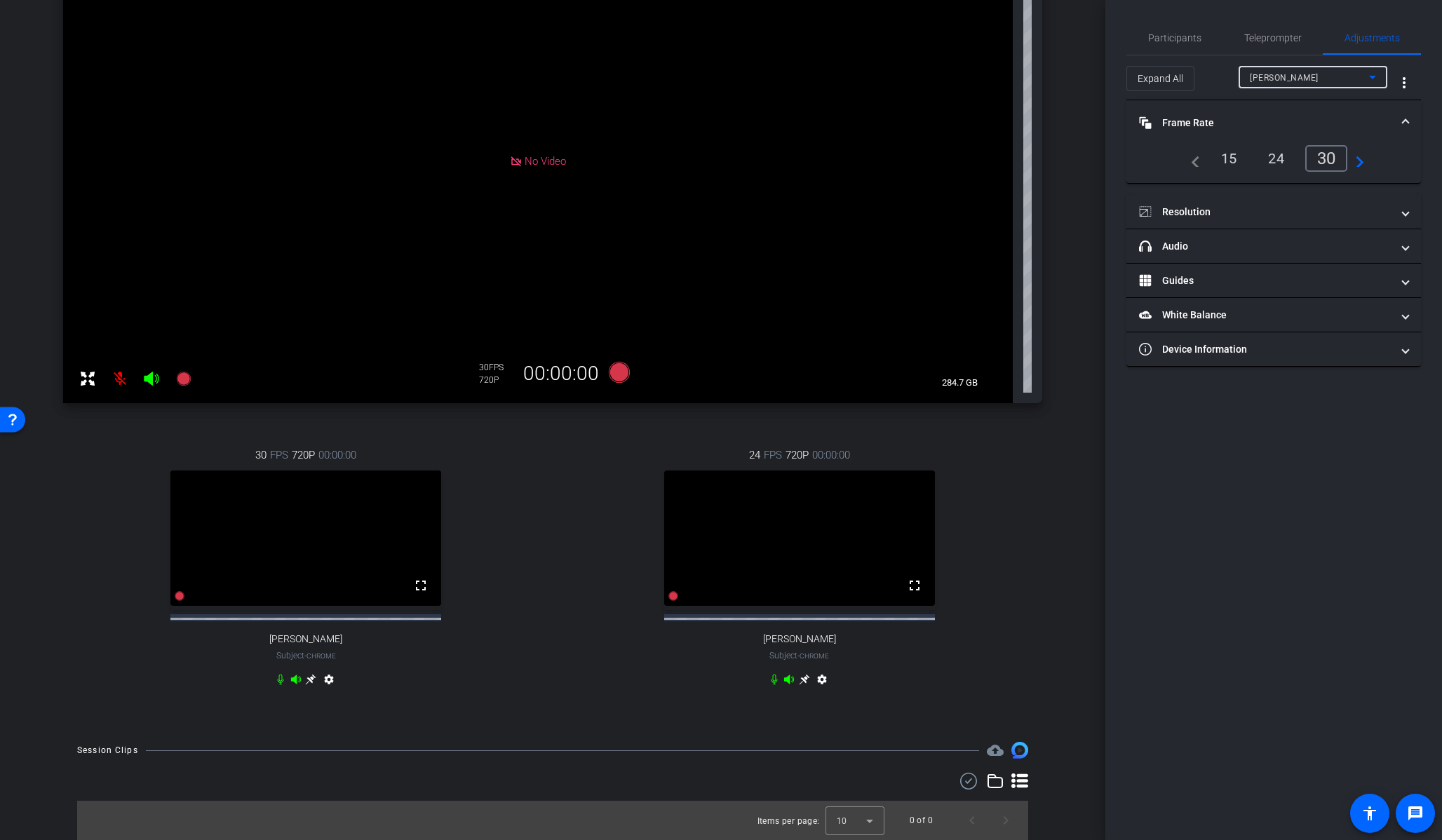
click at [1211, 77] on span "[PERSON_NAME]" at bounding box center [1284, 77] width 69 height 10
click at [1211, 152] on span "[PERSON_NAME]" at bounding box center [1285, 150] width 71 height 17
type input "11000"
click at [1211, 161] on div "30" at bounding box center [1329, 159] width 37 height 24
click at [799, 635] on icon at bounding box center [804, 680] width 11 height 11
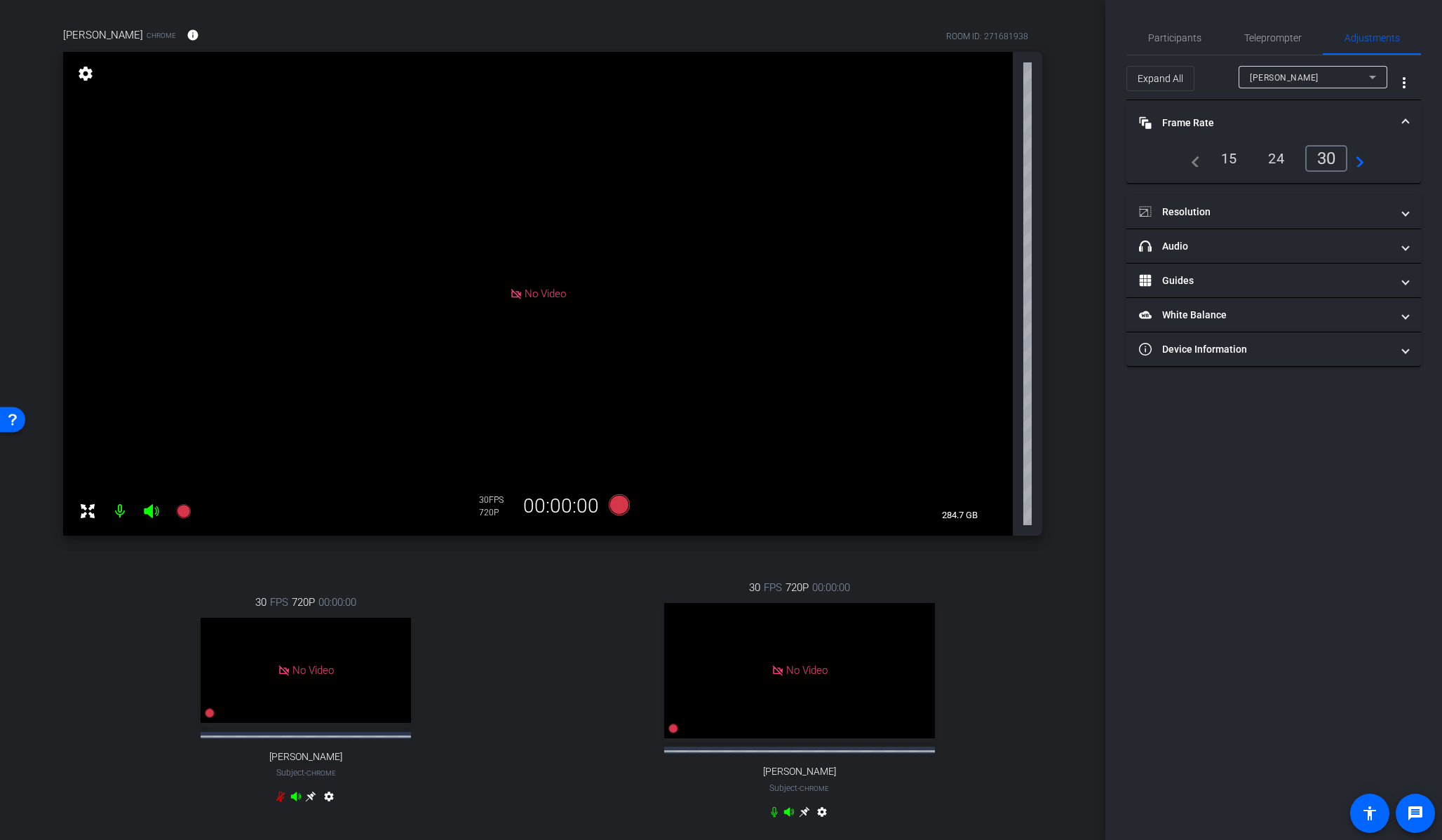
scroll to position [114, 0]
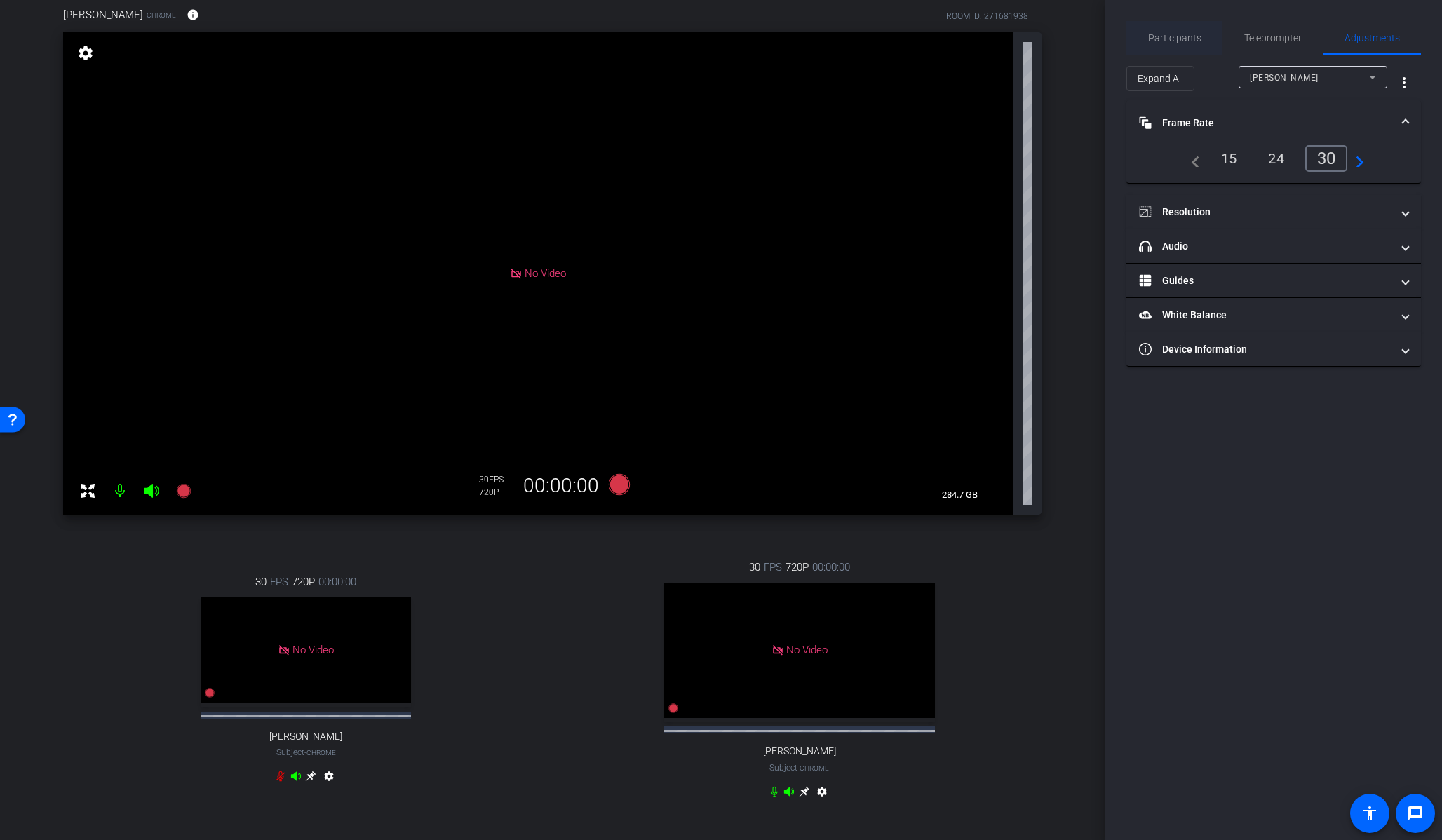
click at [1173, 35] on span "Participants" at bounding box center [1174, 37] width 54 height 10
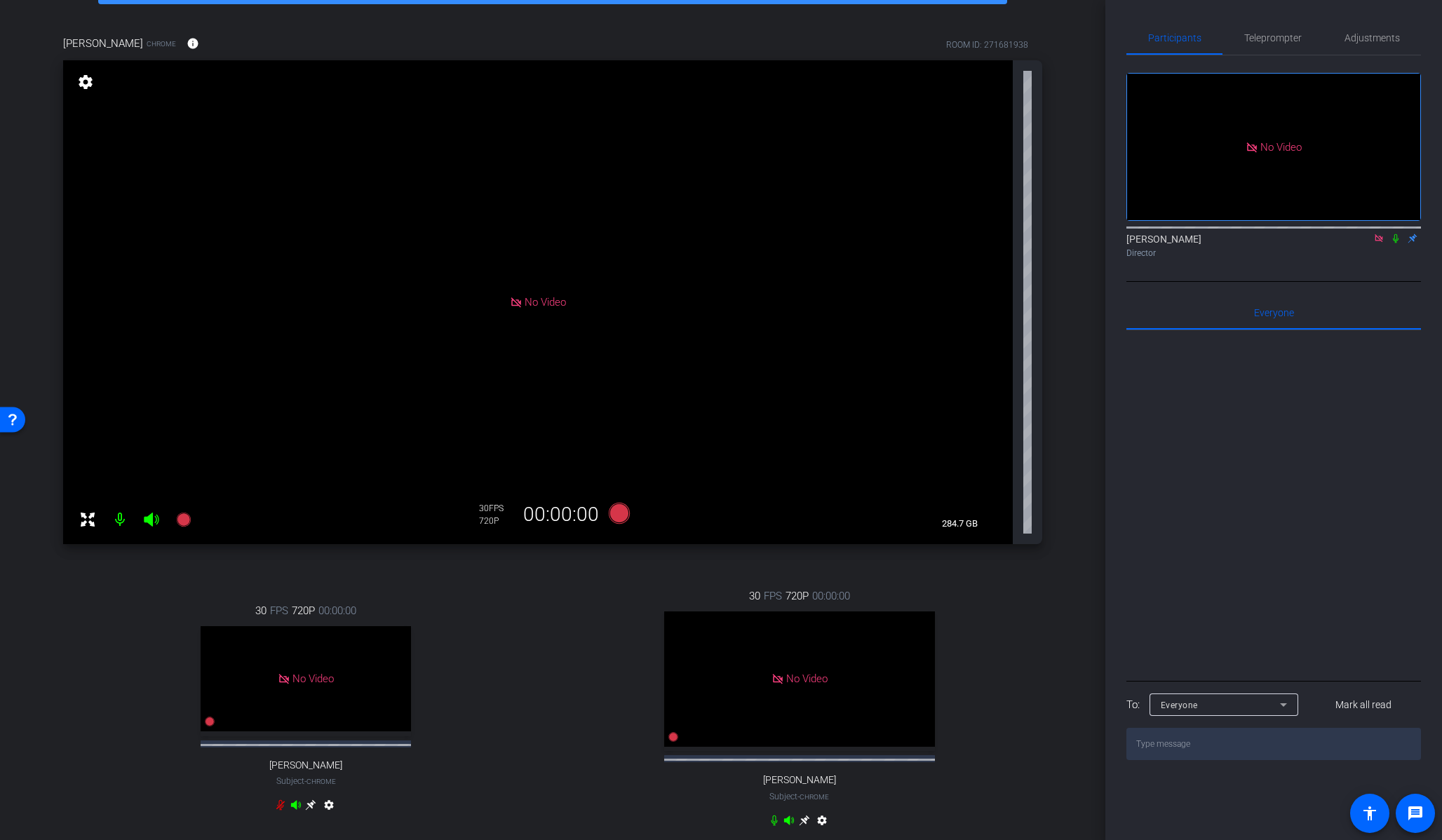
scroll to position [85, 0]
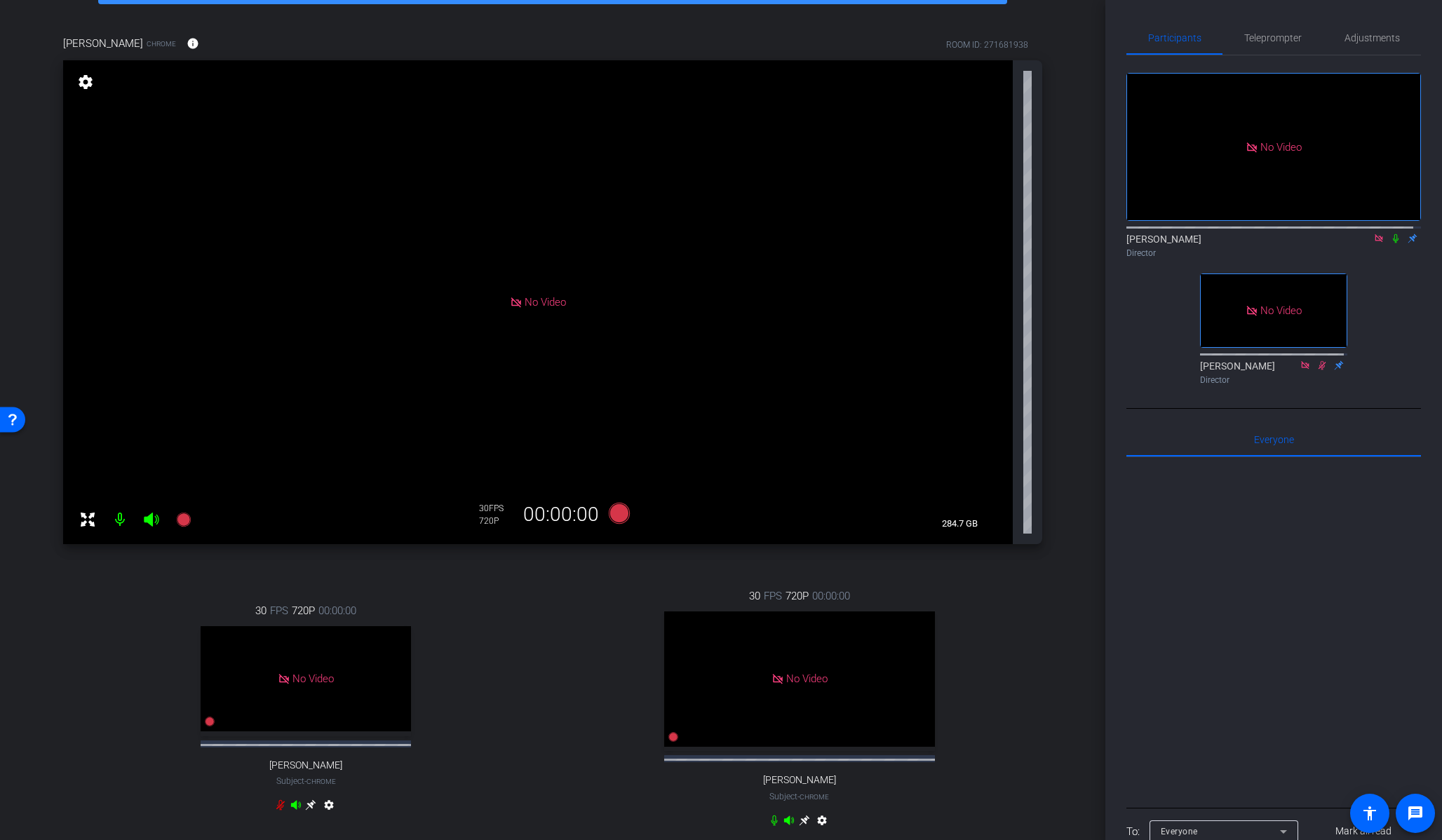
click at [1064, 241] on div "arrow_back Audio recording session Back to project Send invite account_box grid…" at bounding box center [553, 335] width 1105 height 840
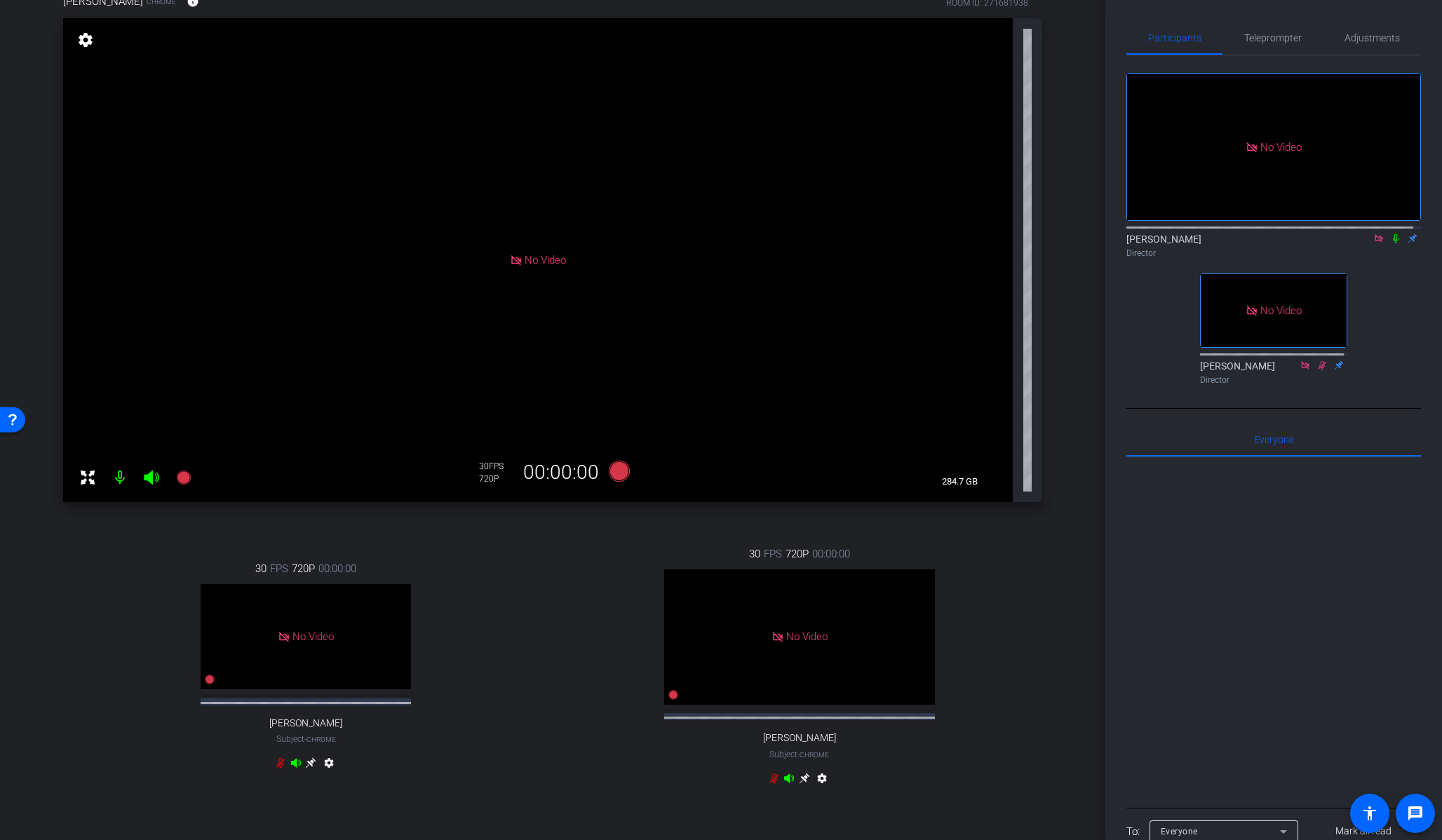
scroll to position [136, 0]
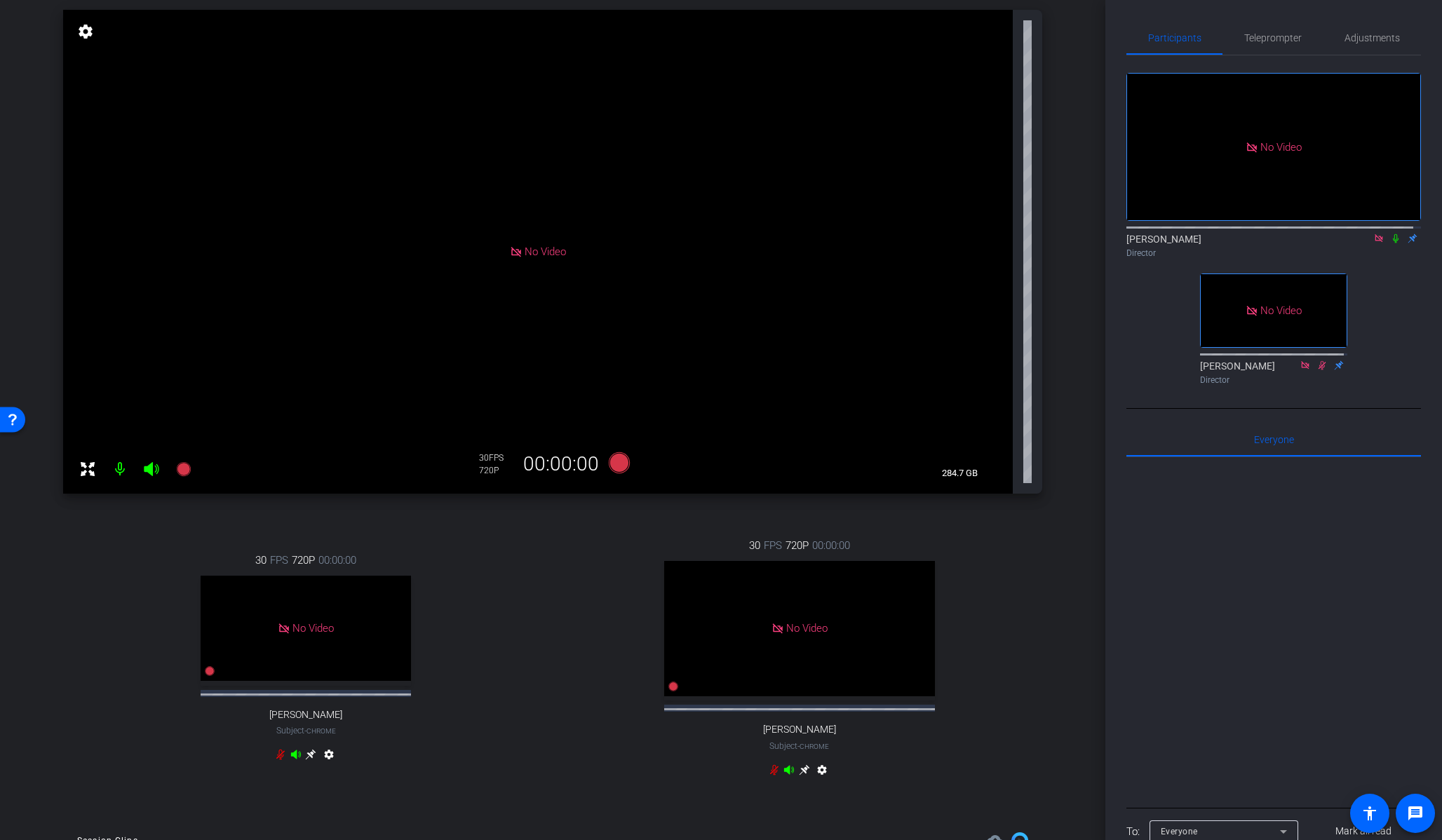
click at [227, 530] on div "30 FPS 720P 00:00:00 No Video [PERSON_NAME] Subject - Chrome settings 30 FPS 72…" at bounding box center [553, 659] width 979 height 289
click at [186, 471] on icon at bounding box center [182, 468] width 14 height 14
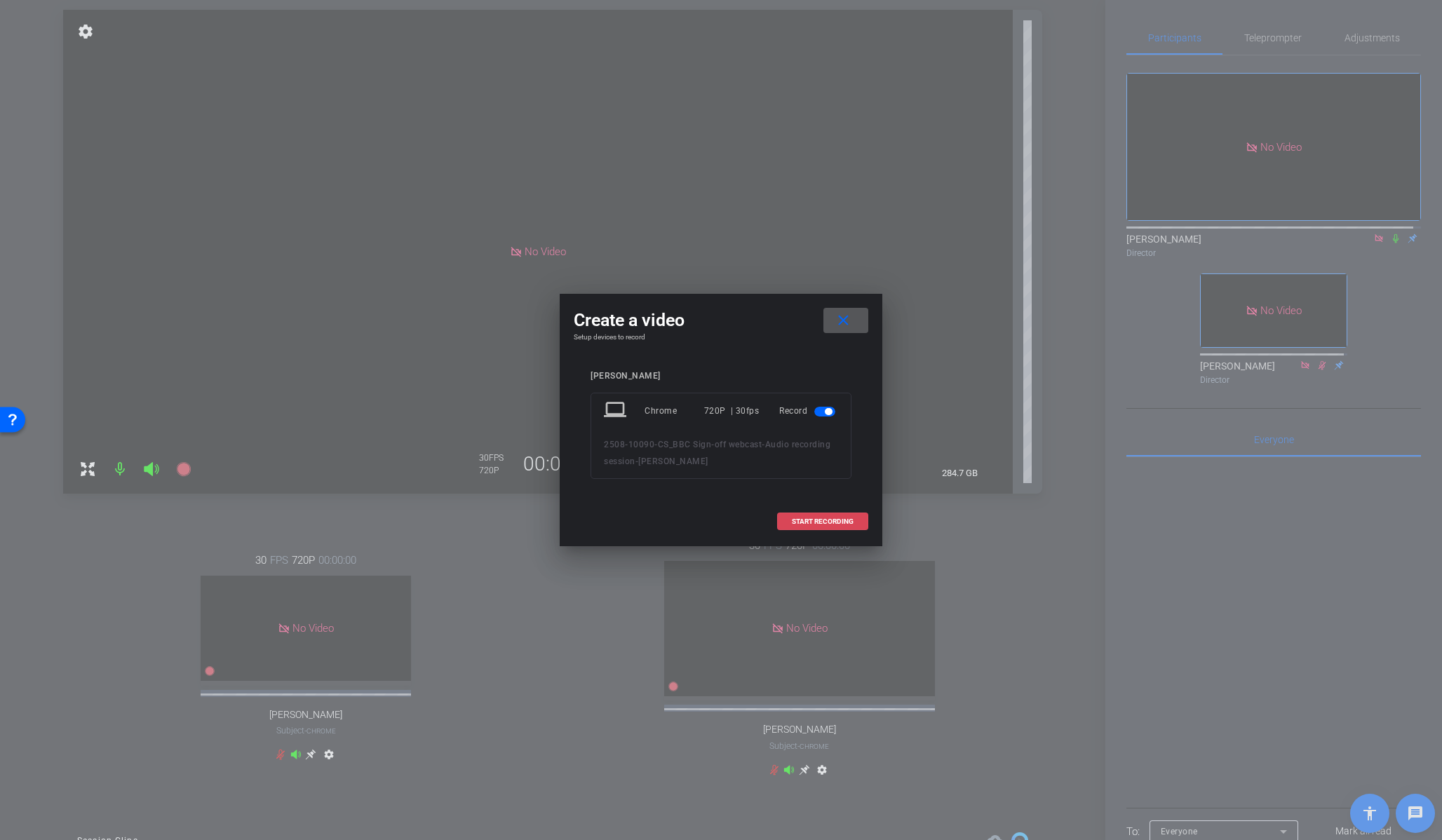
click at [823, 521] on span "START RECORDING" at bounding box center [823, 522] width 62 height 7
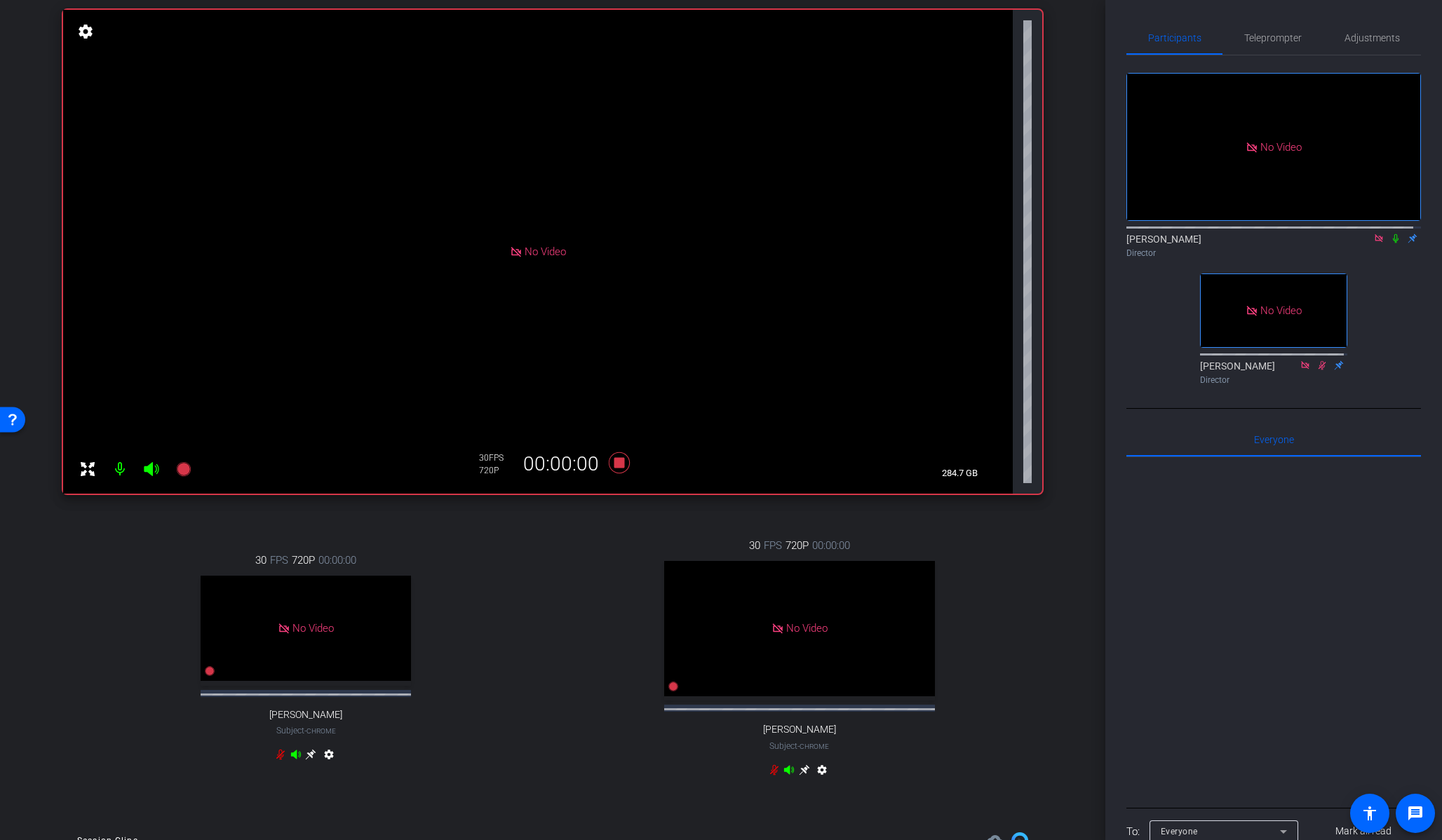
click at [1211, 233] on icon at bounding box center [1396, 238] width 11 height 10
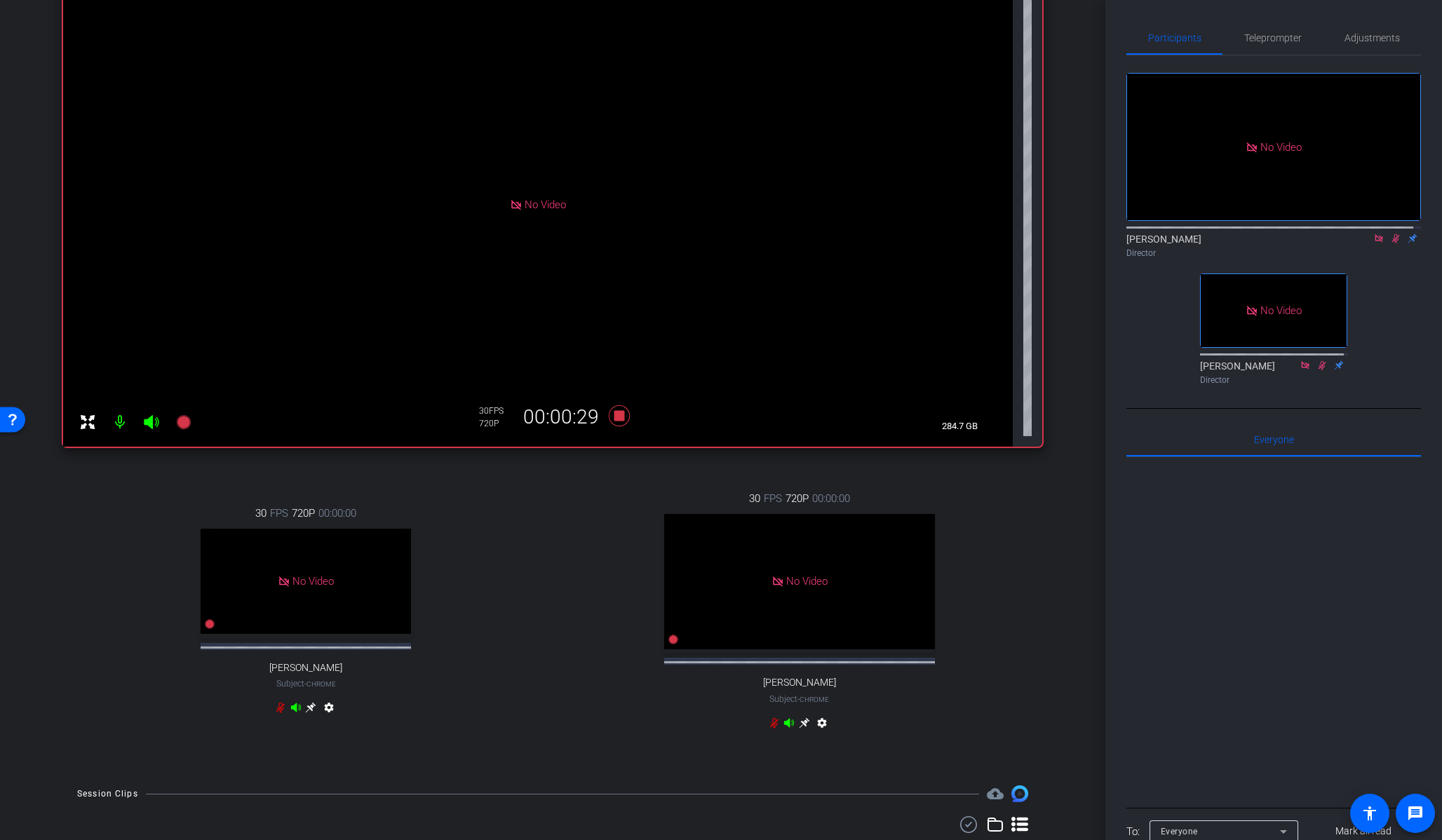
scroll to position [270, 0]
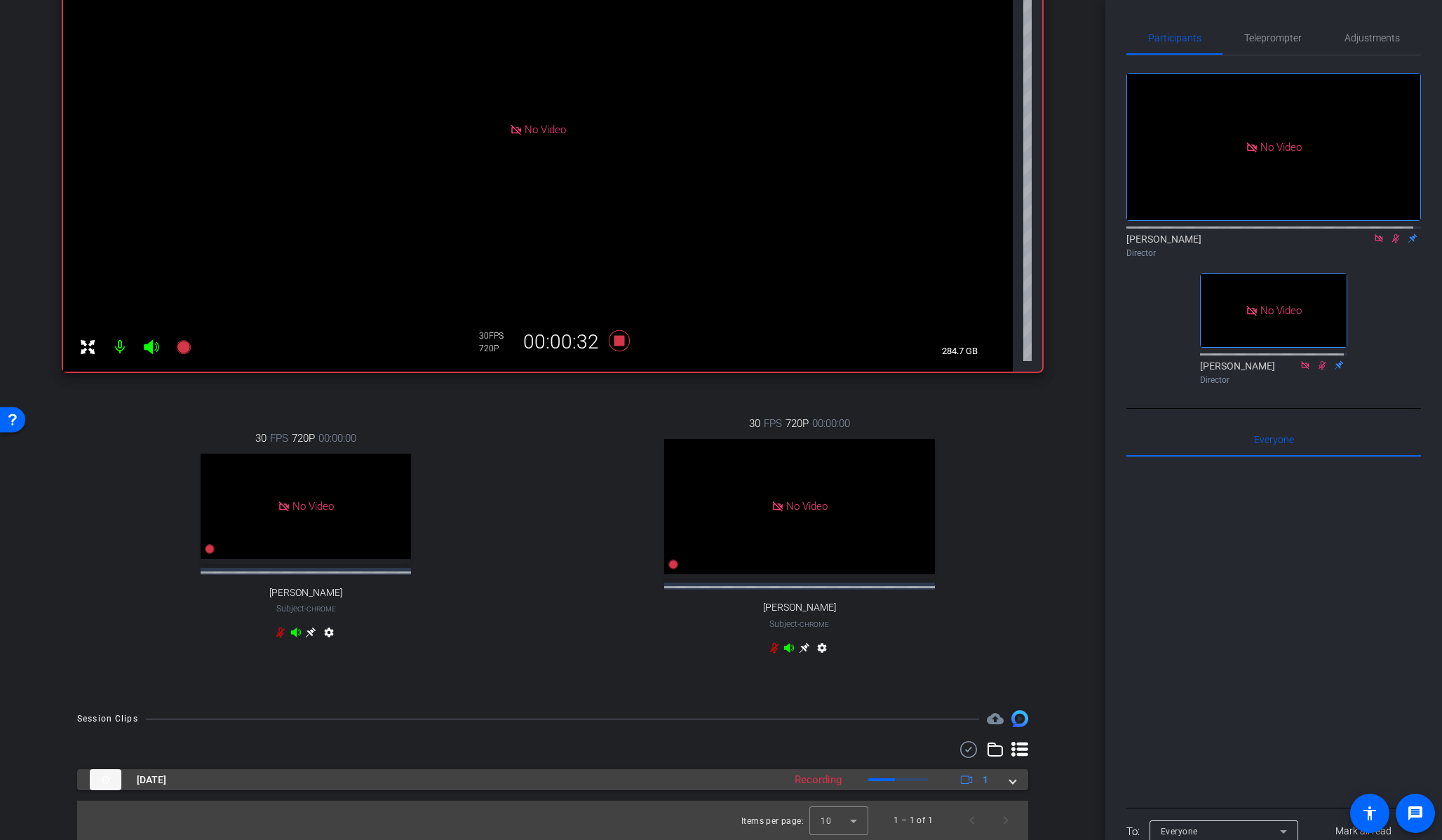
click at [1010, 635] on span at bounding box center [1013, 780] width 5 height 15
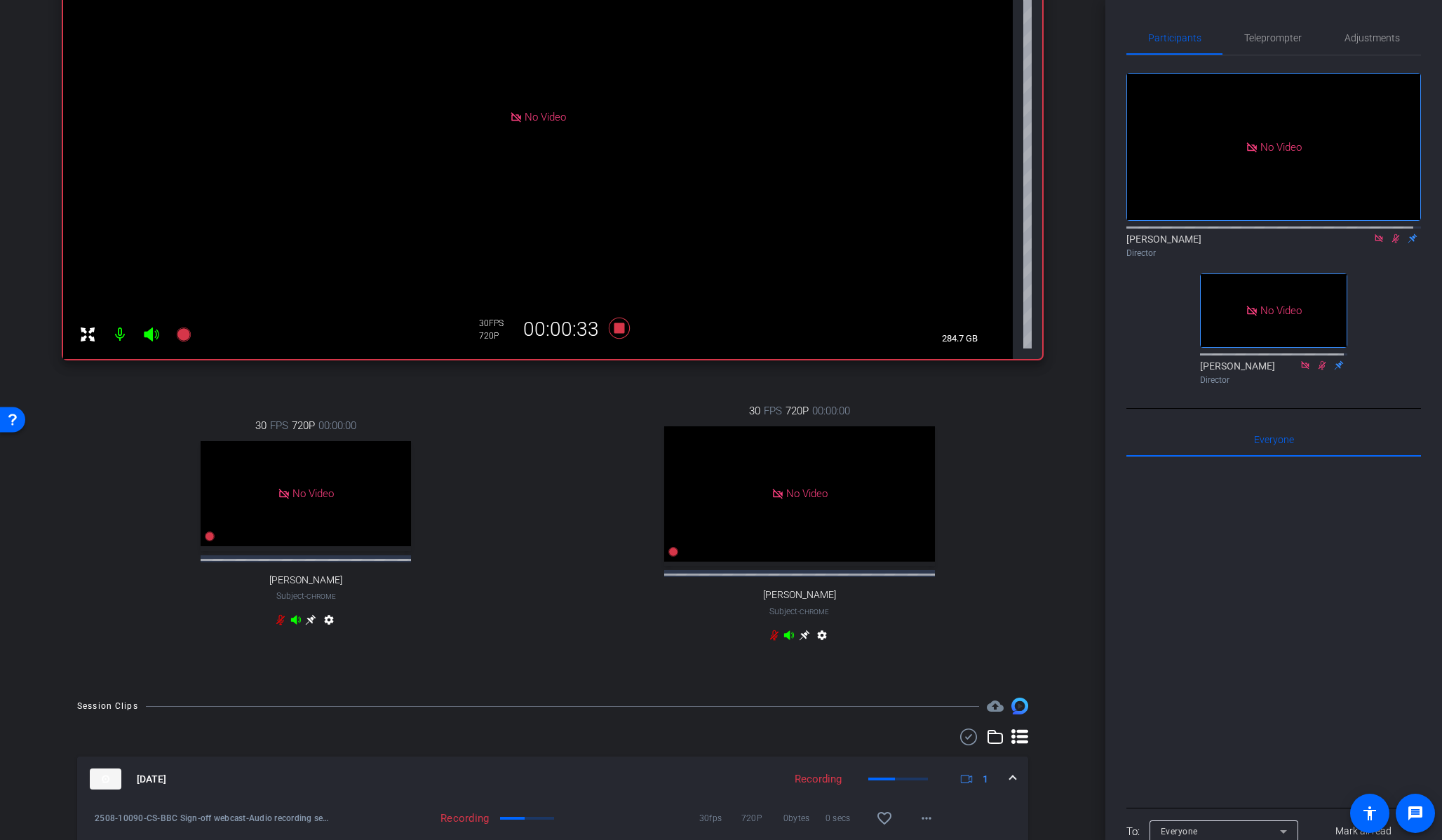
scroll to position [343, 0]
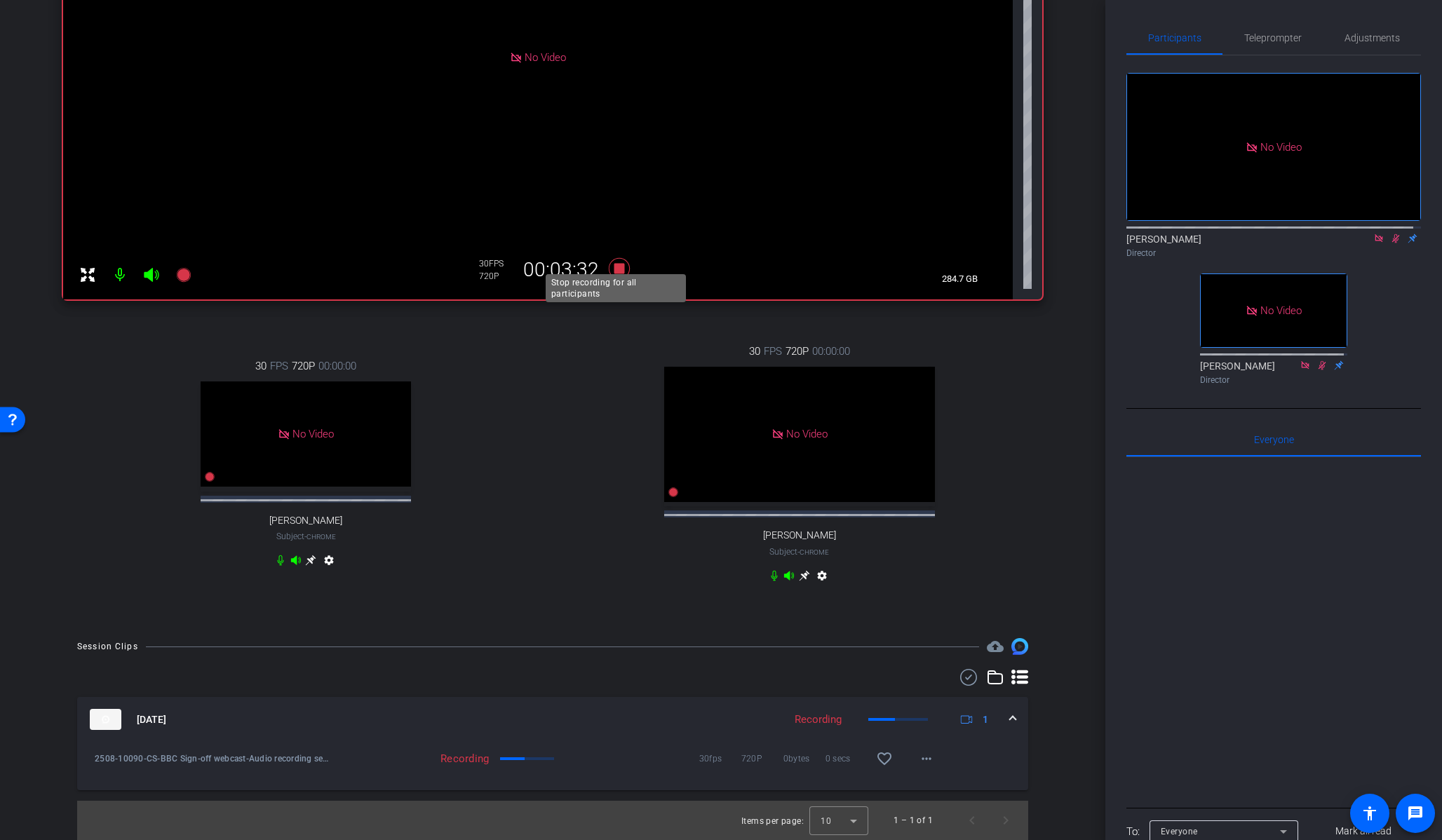
click at [614, 258] on icon at bounding box center [619, 268] width 21 height 21
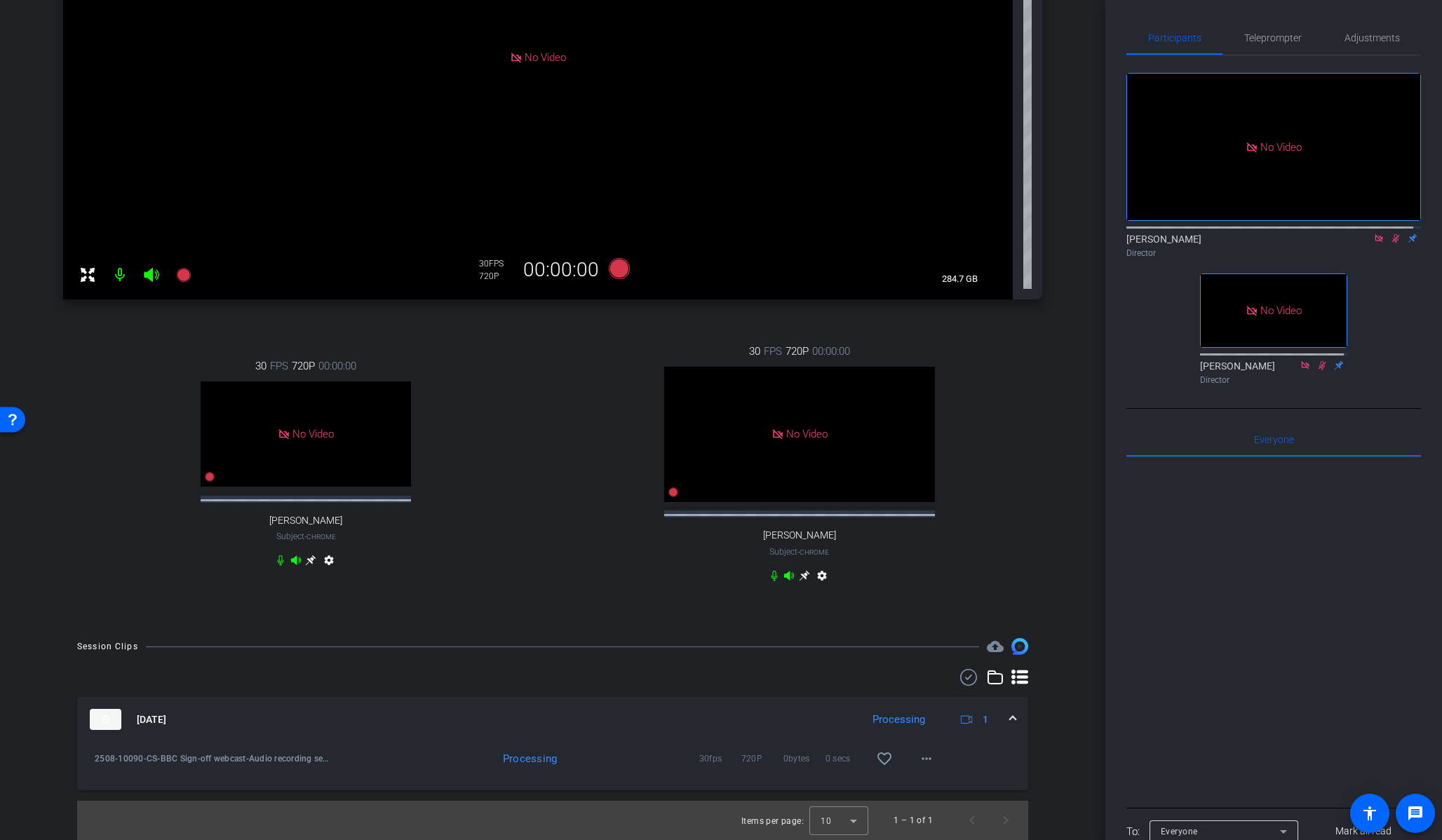
click at [1010, 635] on span at bounding box center [1013, 719] width 5 height 15
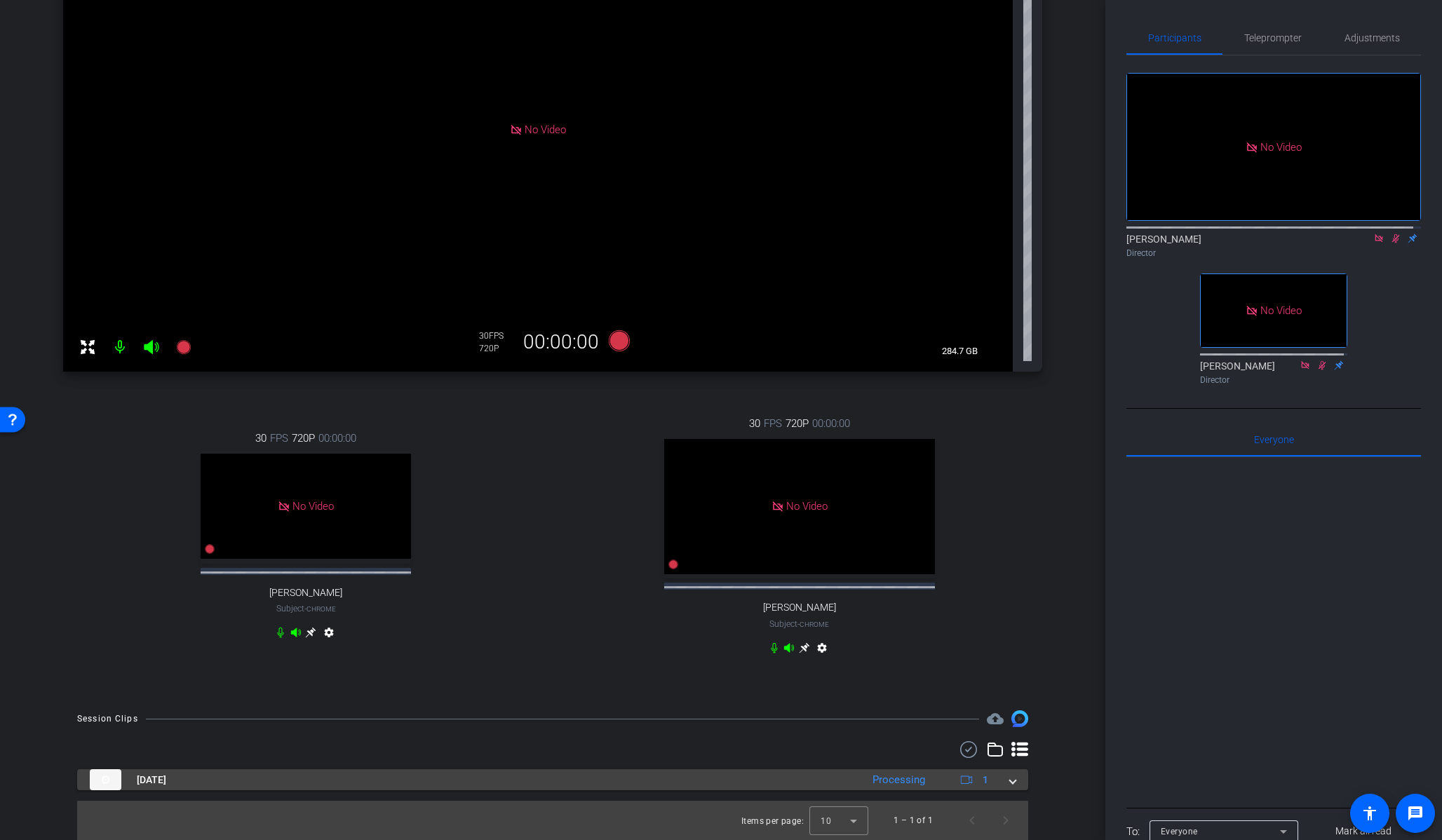
scroll to position [270, 0]
click at [1000, 635] on div "[DATE] Processing 1" at bounding box center [550, 779] width 920 height 21
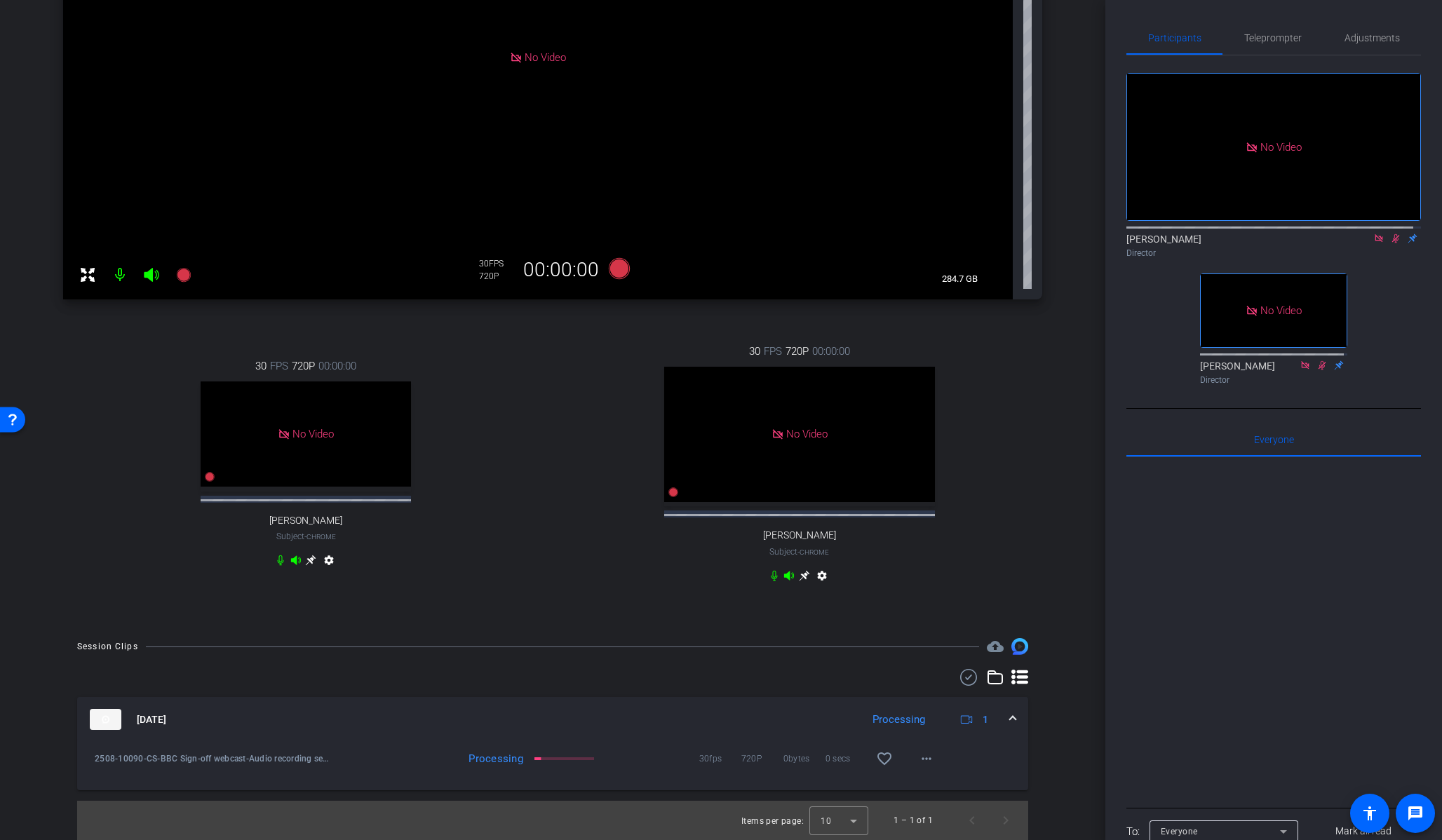
scroll to position [343, 0]
click at [1211, 232] on mat-icon at bounding box center [1396, 239] width 17 height 13
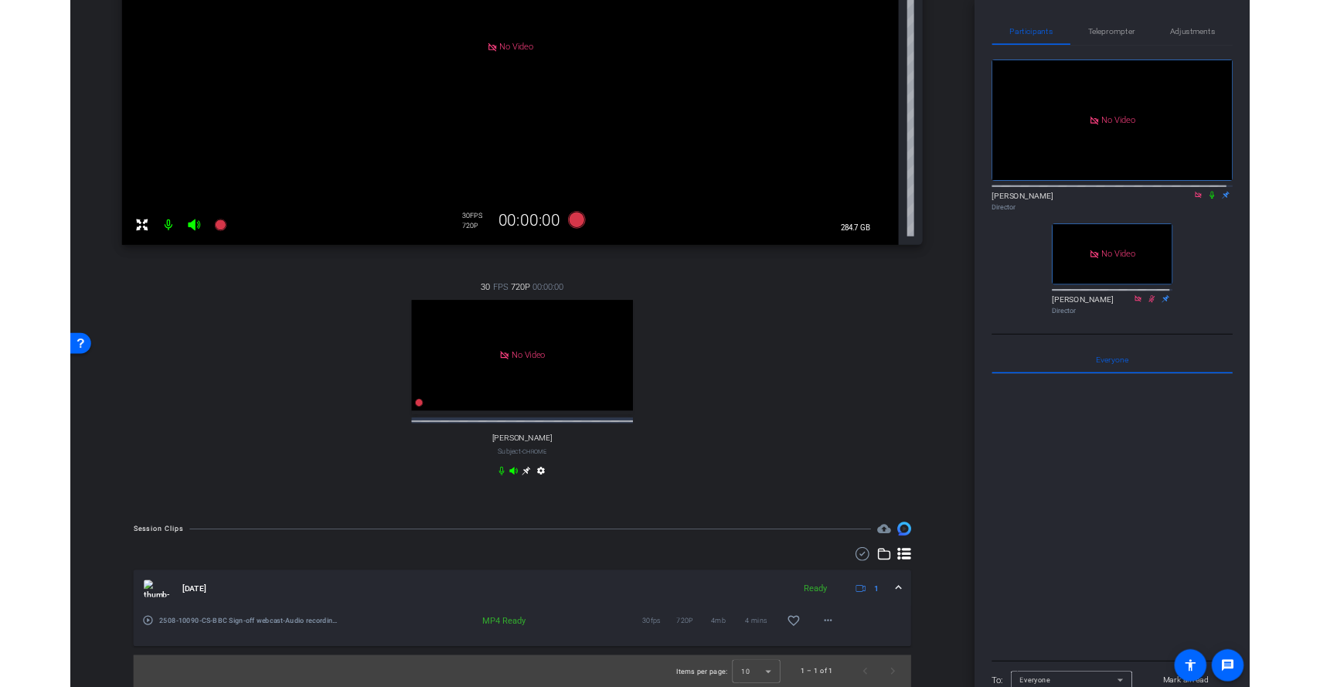
scroll to position [0, 0]
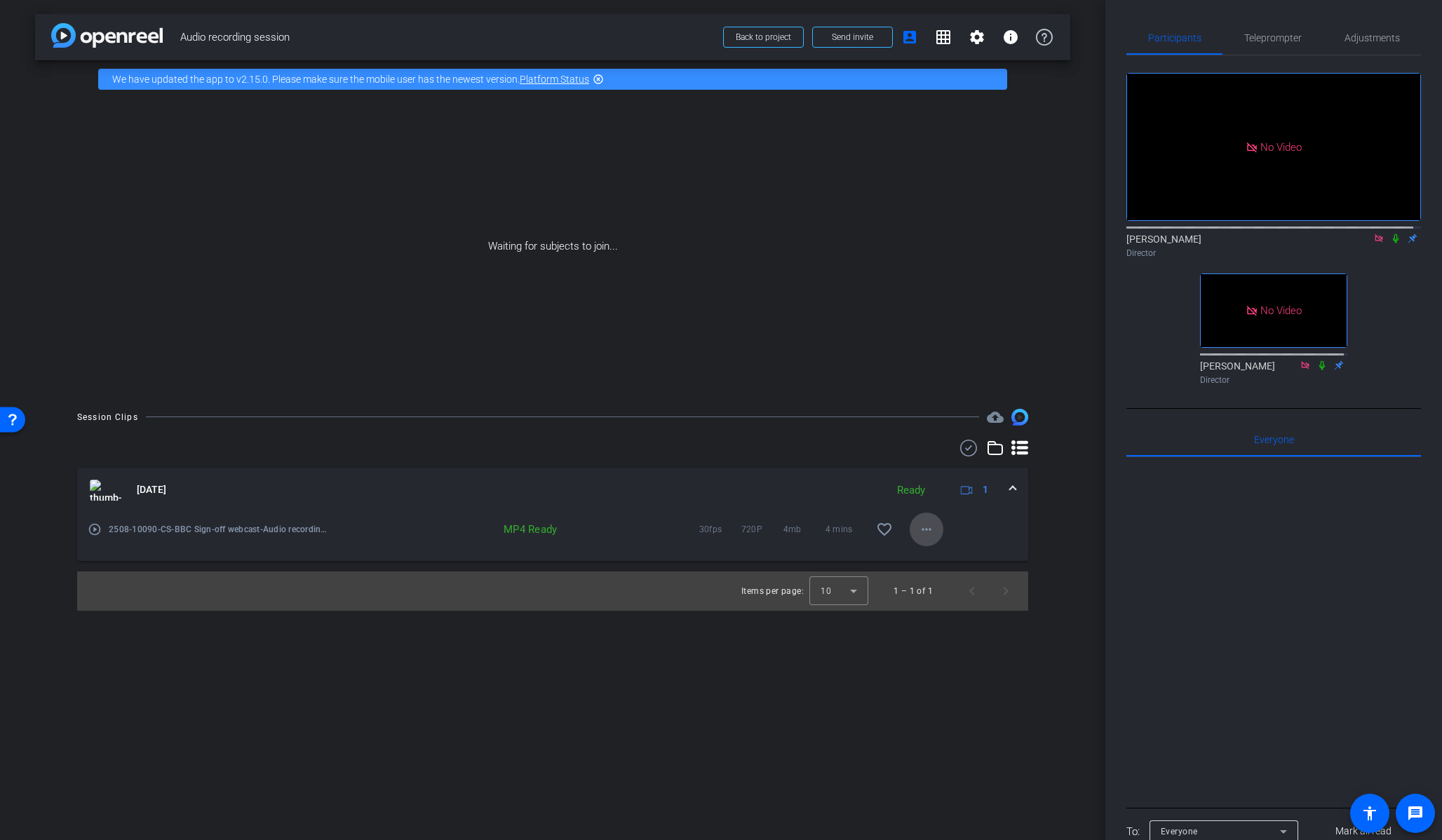
click at [935, 523] on span at bounding box center [927, 529] width 34 height 34
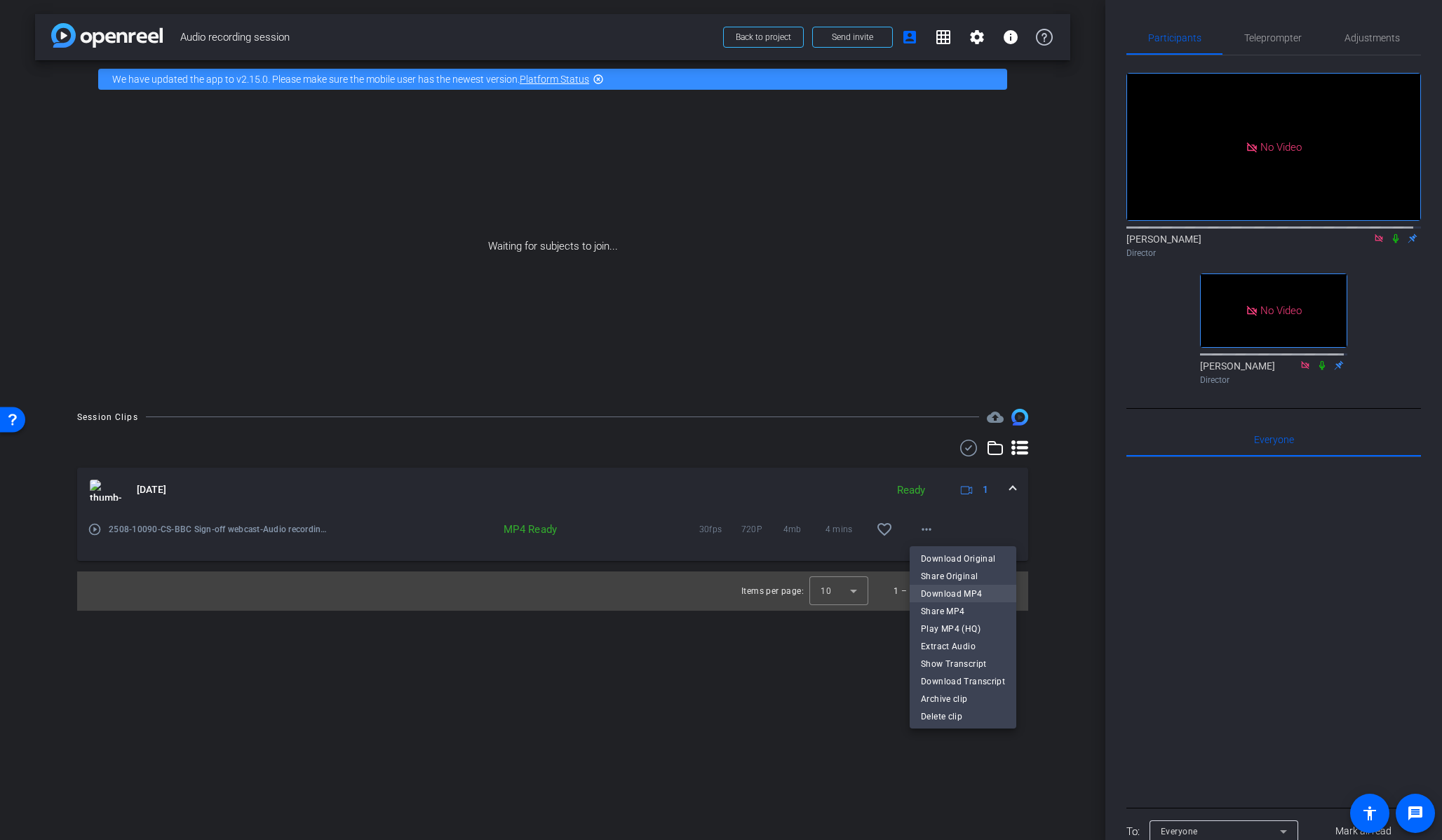
click at [956, 589] on span "Download MP4" at bounding box center [963, 593] width 84 height 17
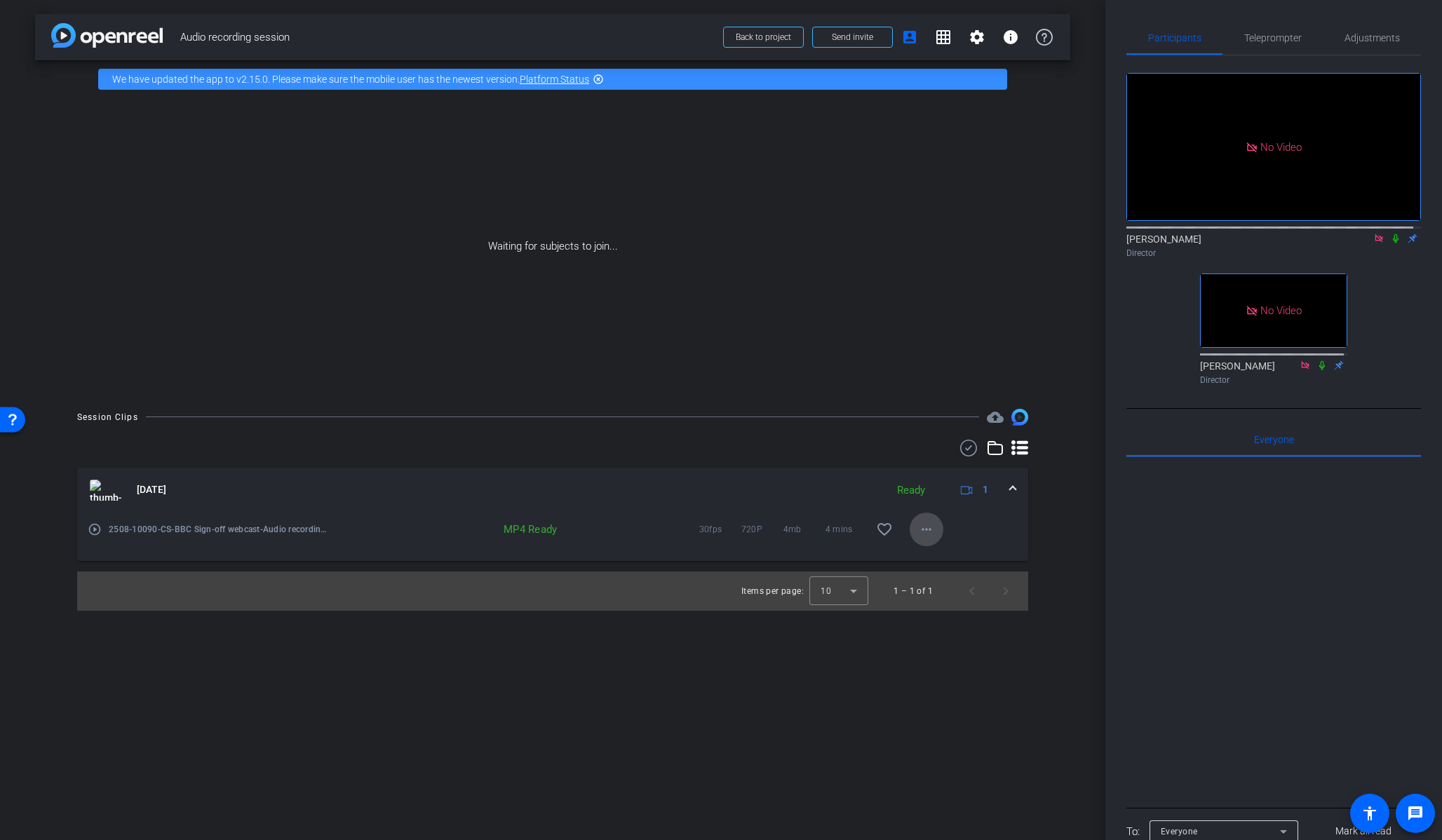
click at [930, 526] on mat-icon "more_horiz" at bounding box center [927, 529] width 17 height 17
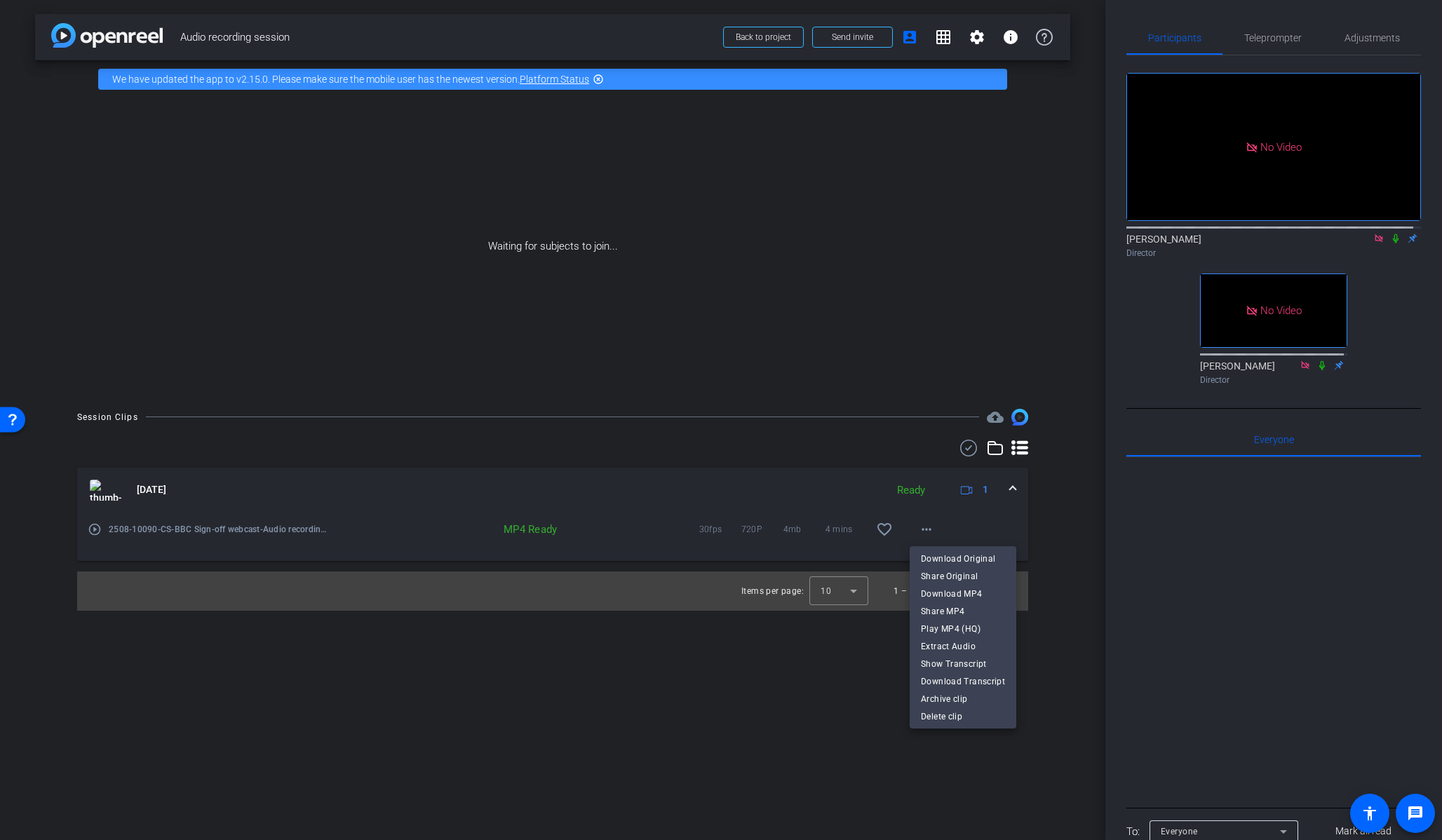
click at [1061, 562] on div at bounding box center [721, 420] width 1442 height 840
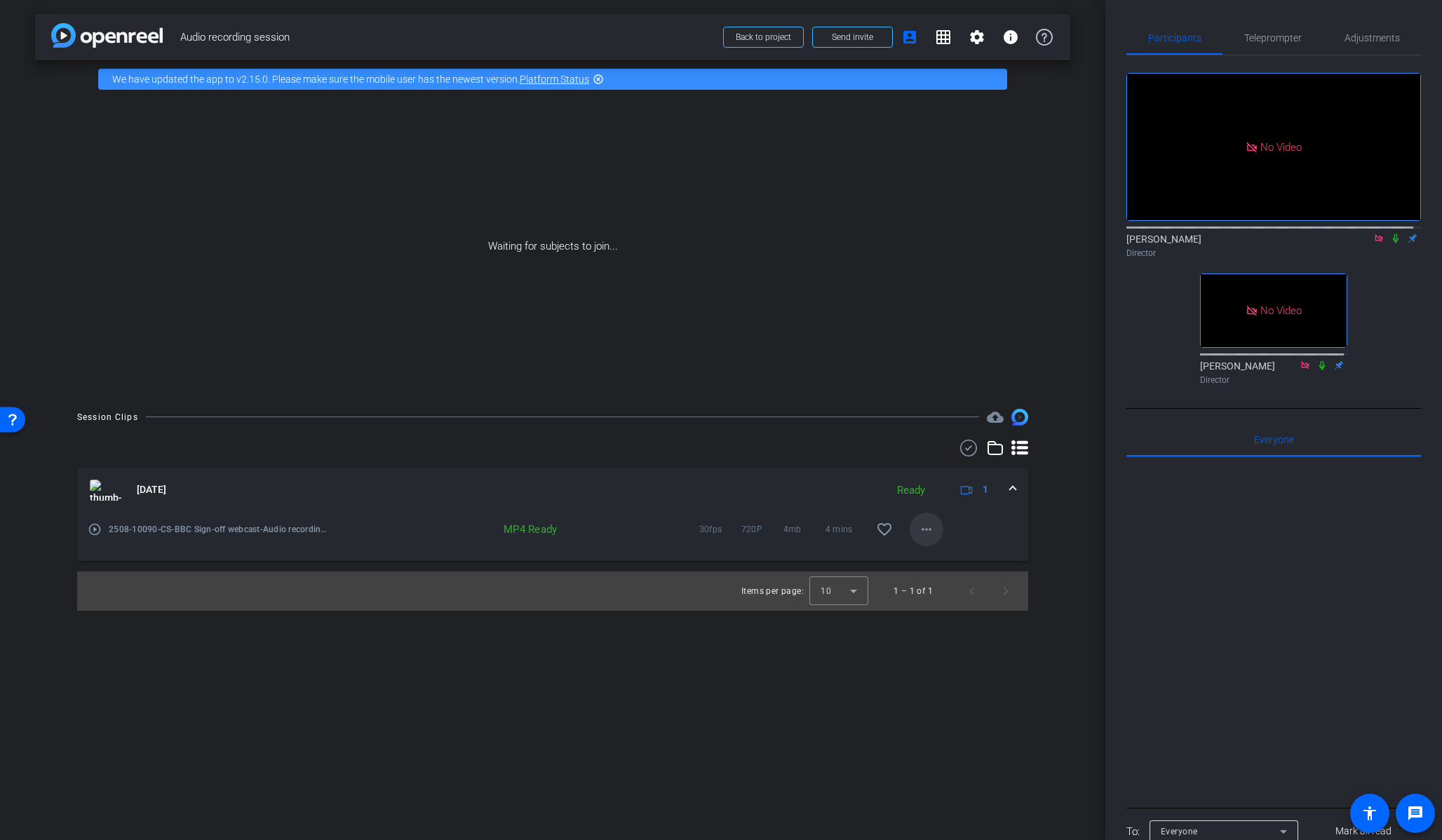
click at [927, 537] on mat-icon "more_horiz" at bounding box center [927, 529] width 17 height 17
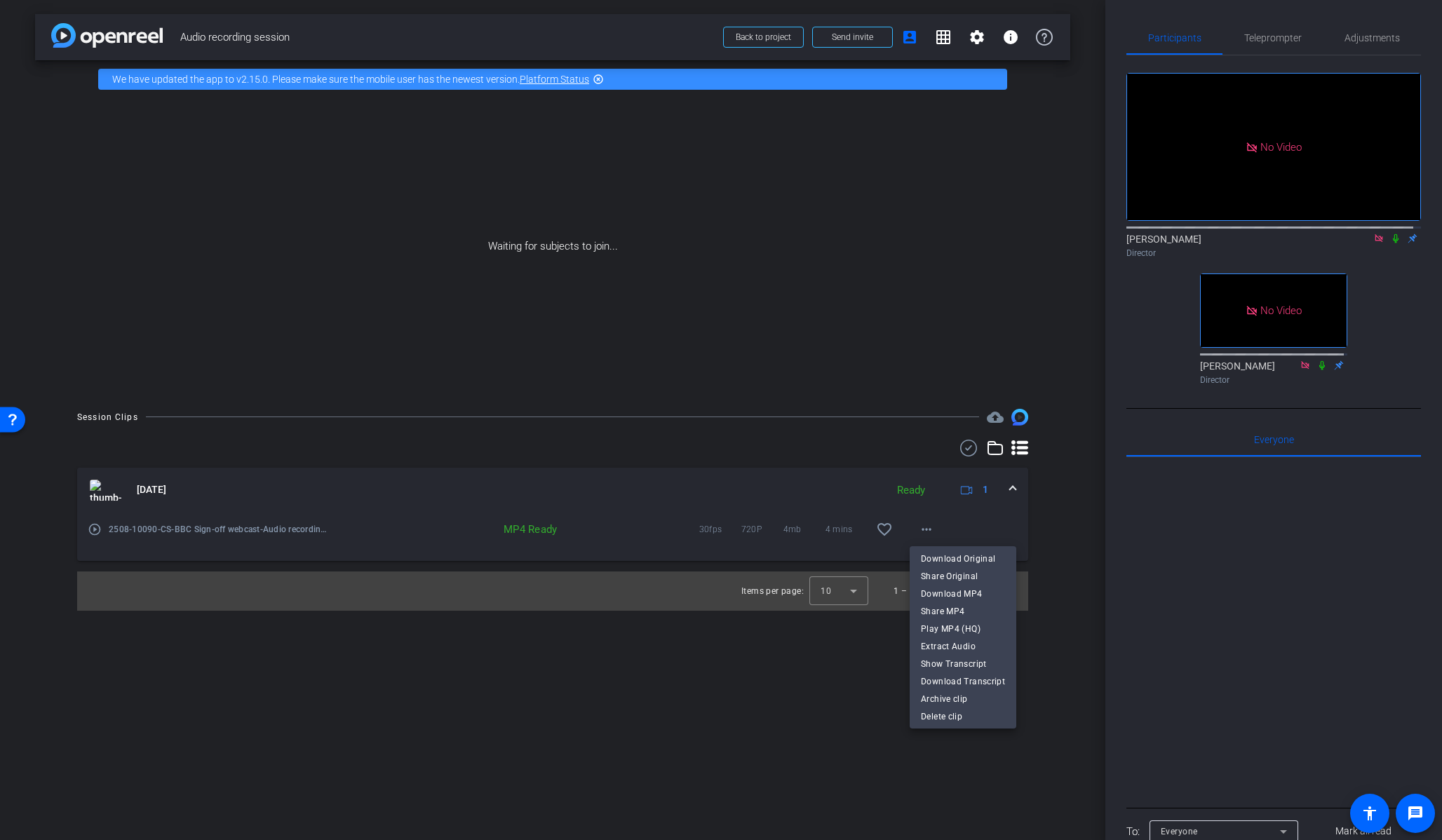
click at [1054, 598] on div at bounding box center [721, 420] width 1442 height 840
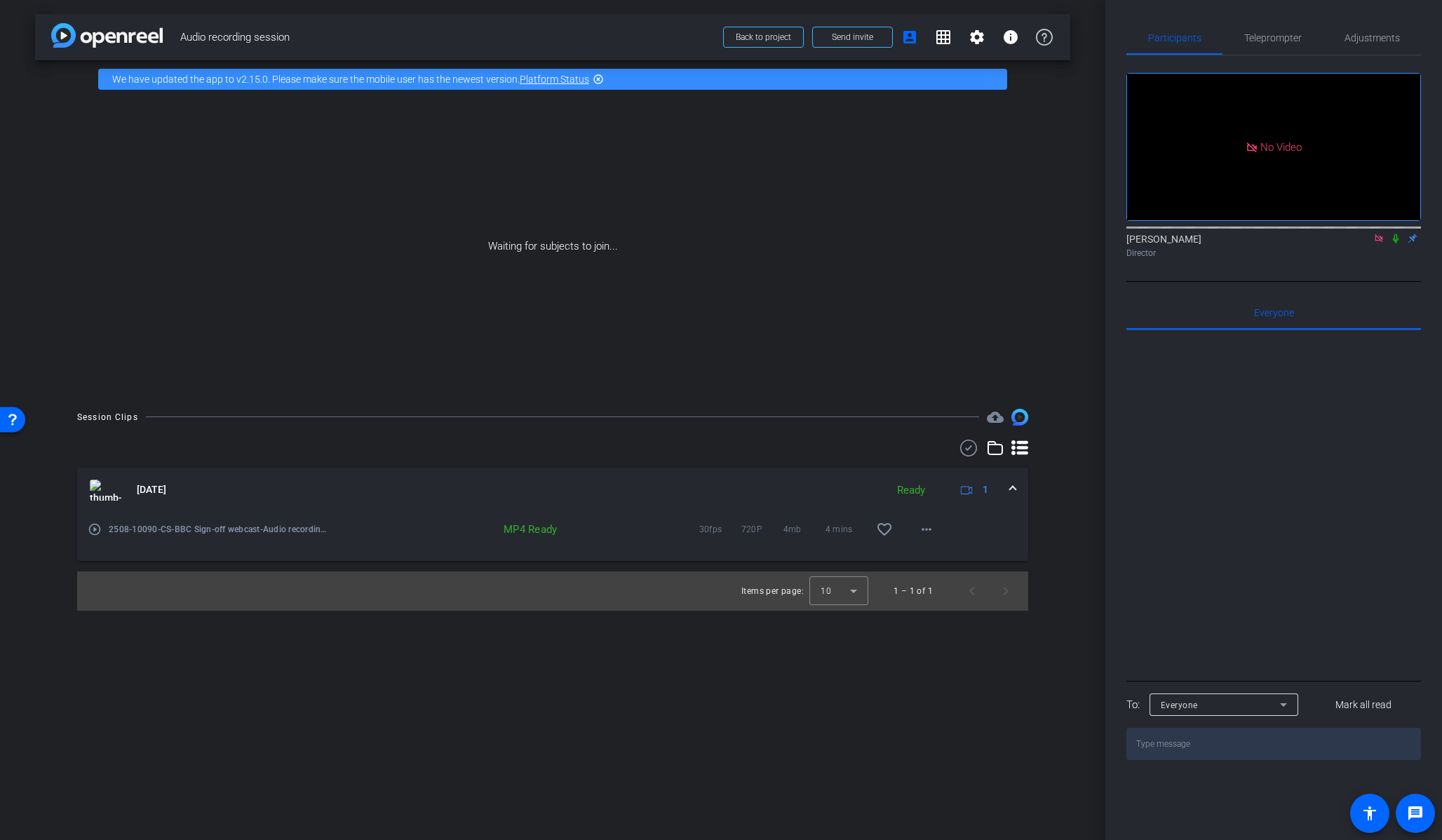
click at [1211, 234] on icon at bounding box center [1396, 239] width 5 height 9
